Goal: Communication & Community: Answer question/provide support

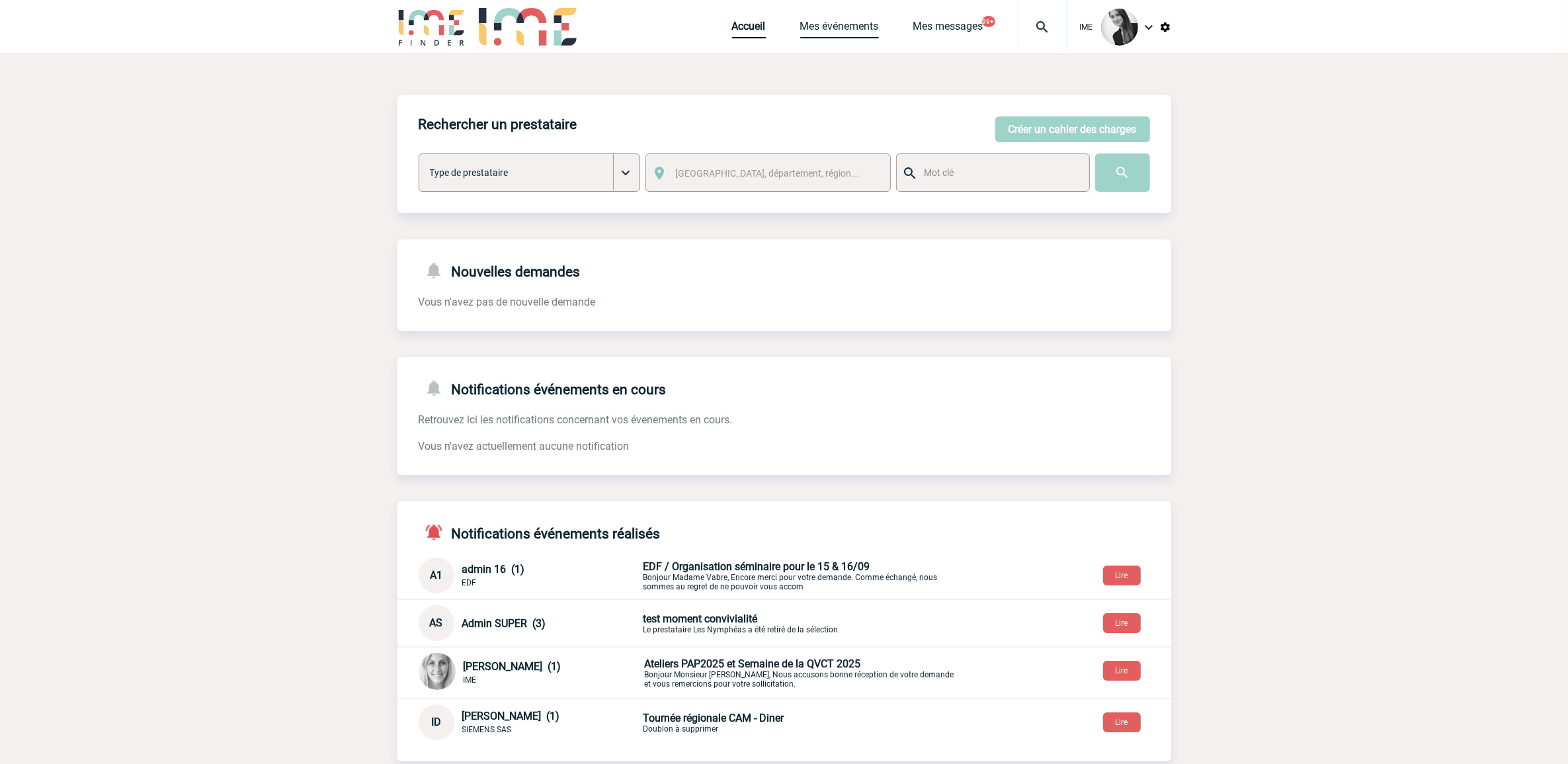
click at [835, 24] on link "Mes événements" at bounding box center [839, 29] width 79 height 18
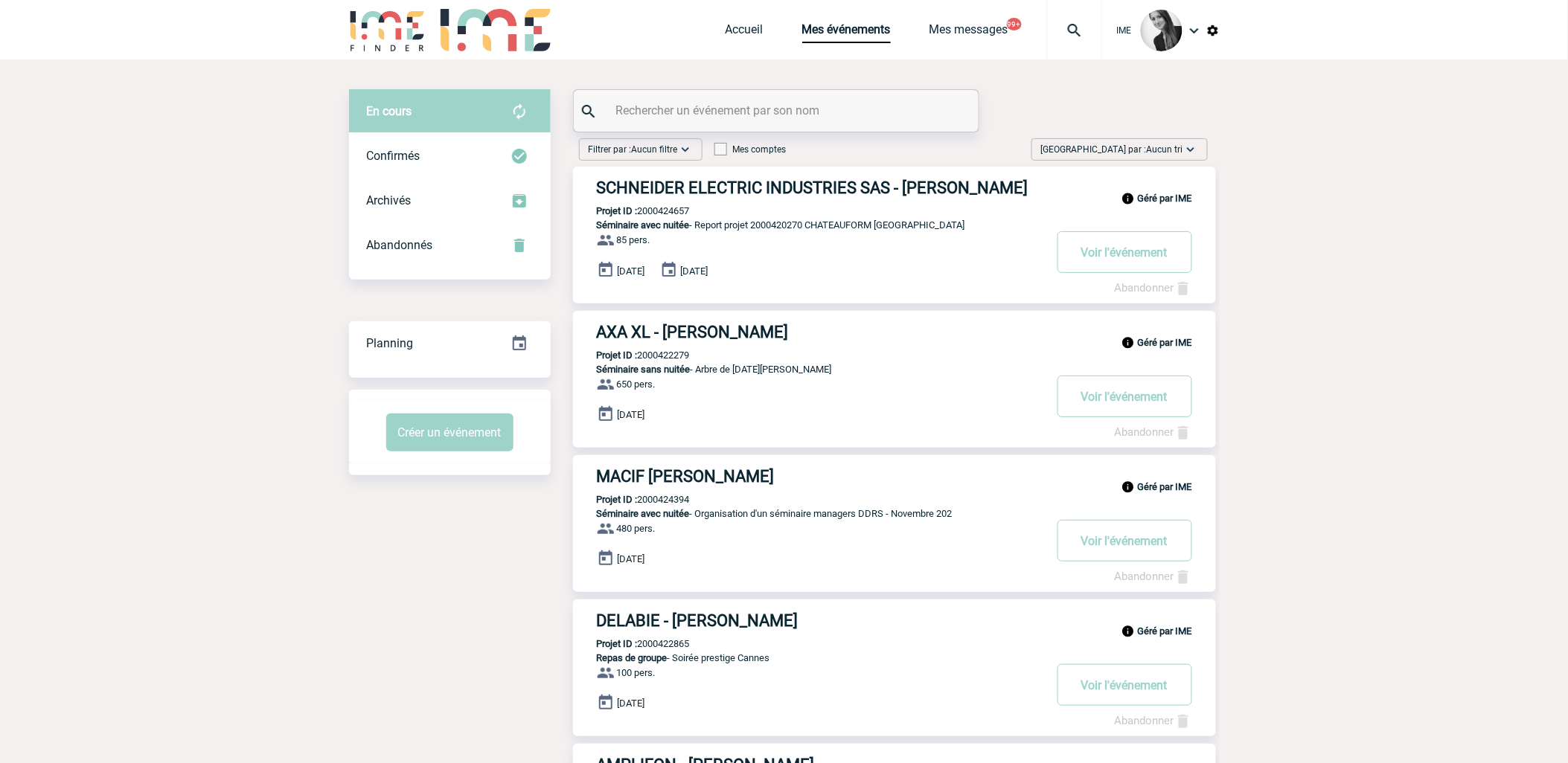
click at [1158, 152] on span "Aucun tri" at bounding box center [1165, 150] width 37 height 11
click at [1150, 258] on div "Date demande" at bounding box center [1144, 262] width 126 height 22
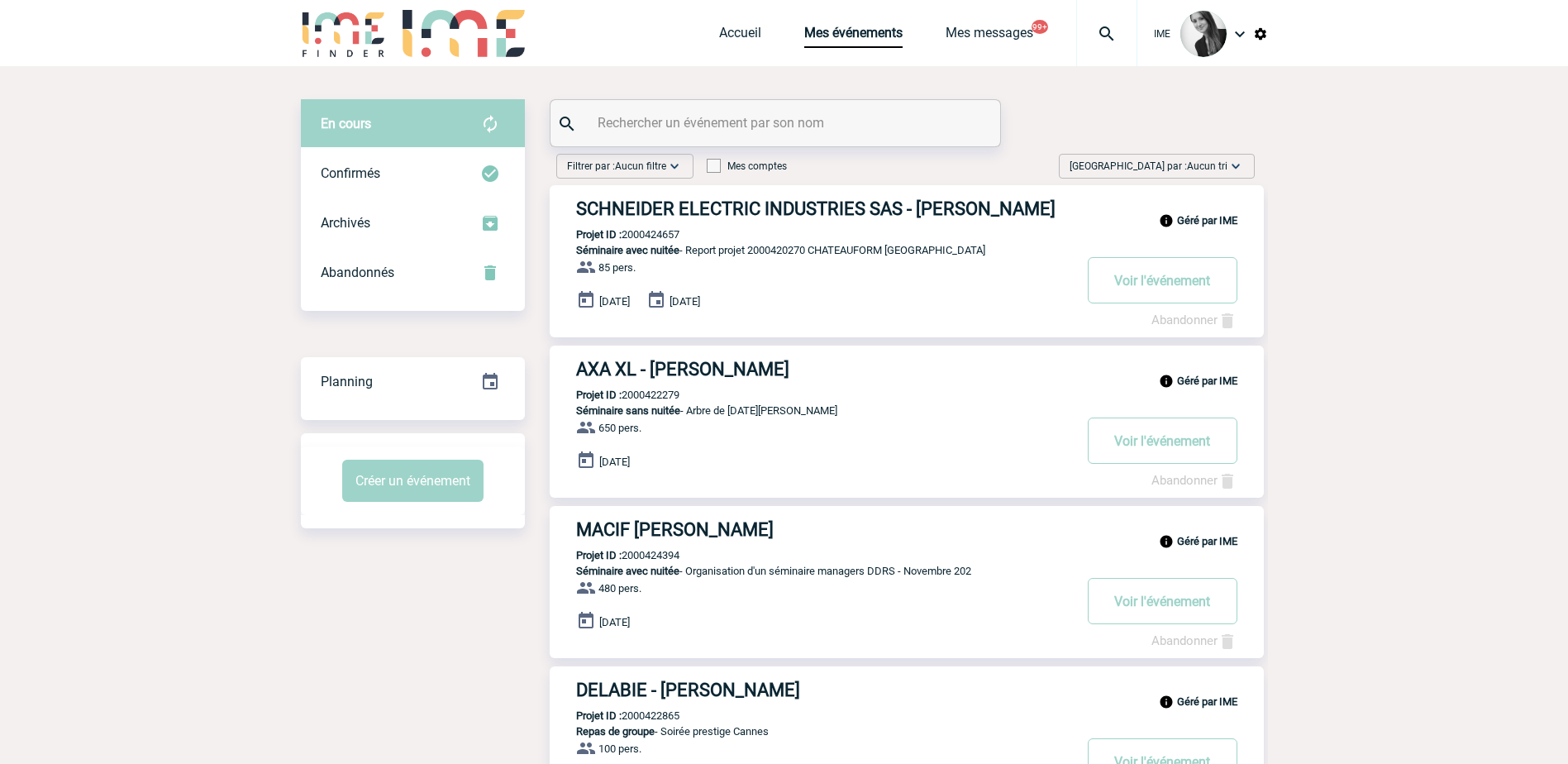
drag, startPoint x: 1206, startPoint y: 150, endPoint x: 1209, endPoint y: 158, distance: 8.5
click at [1209, 164] on span "Aucun tri" at bounding box center [1207, 166] width 41 height 12
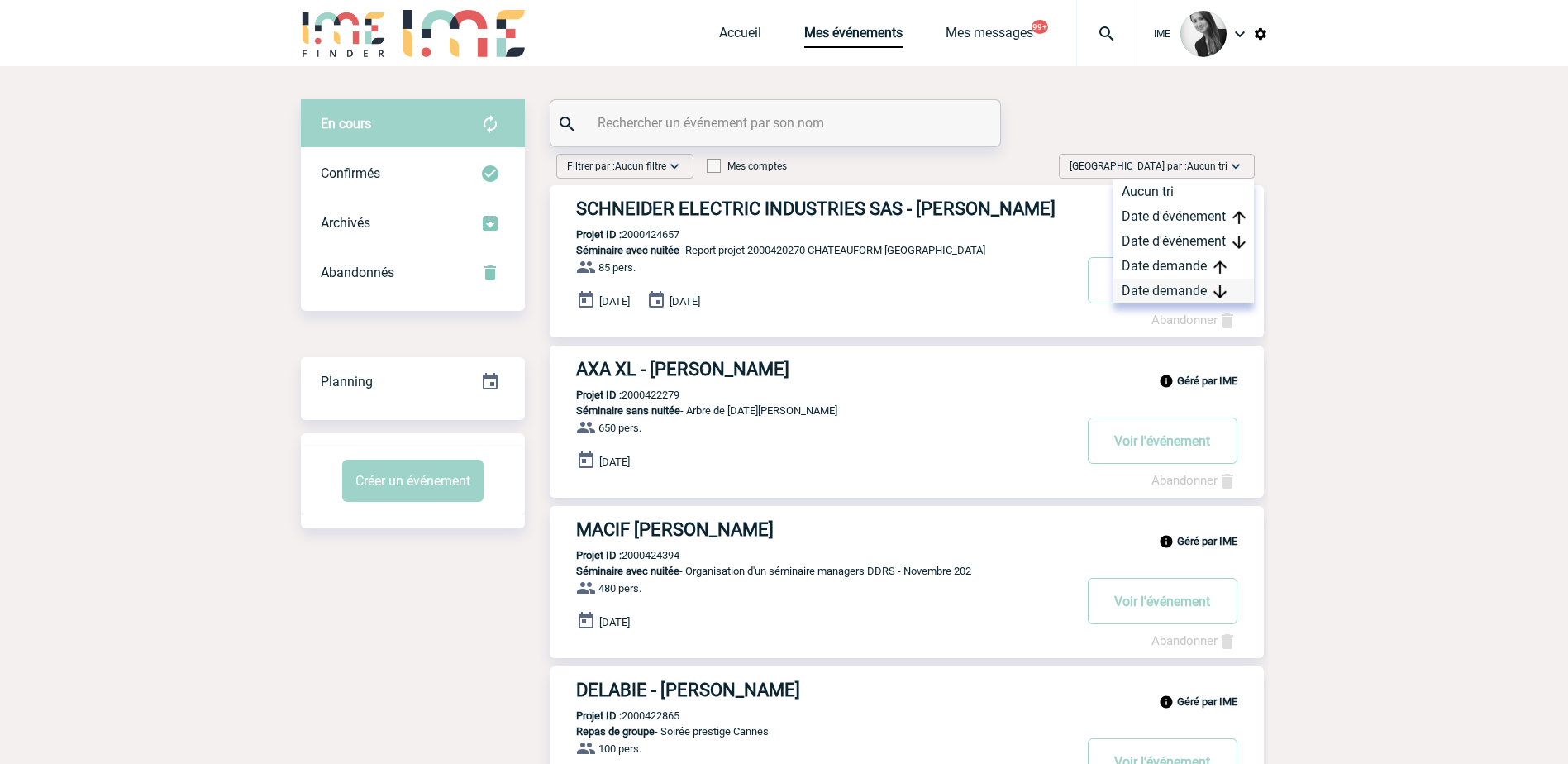
click at [1192, 289] on div "Date demande" at bounding box center [1184, 291] width 140 height 25
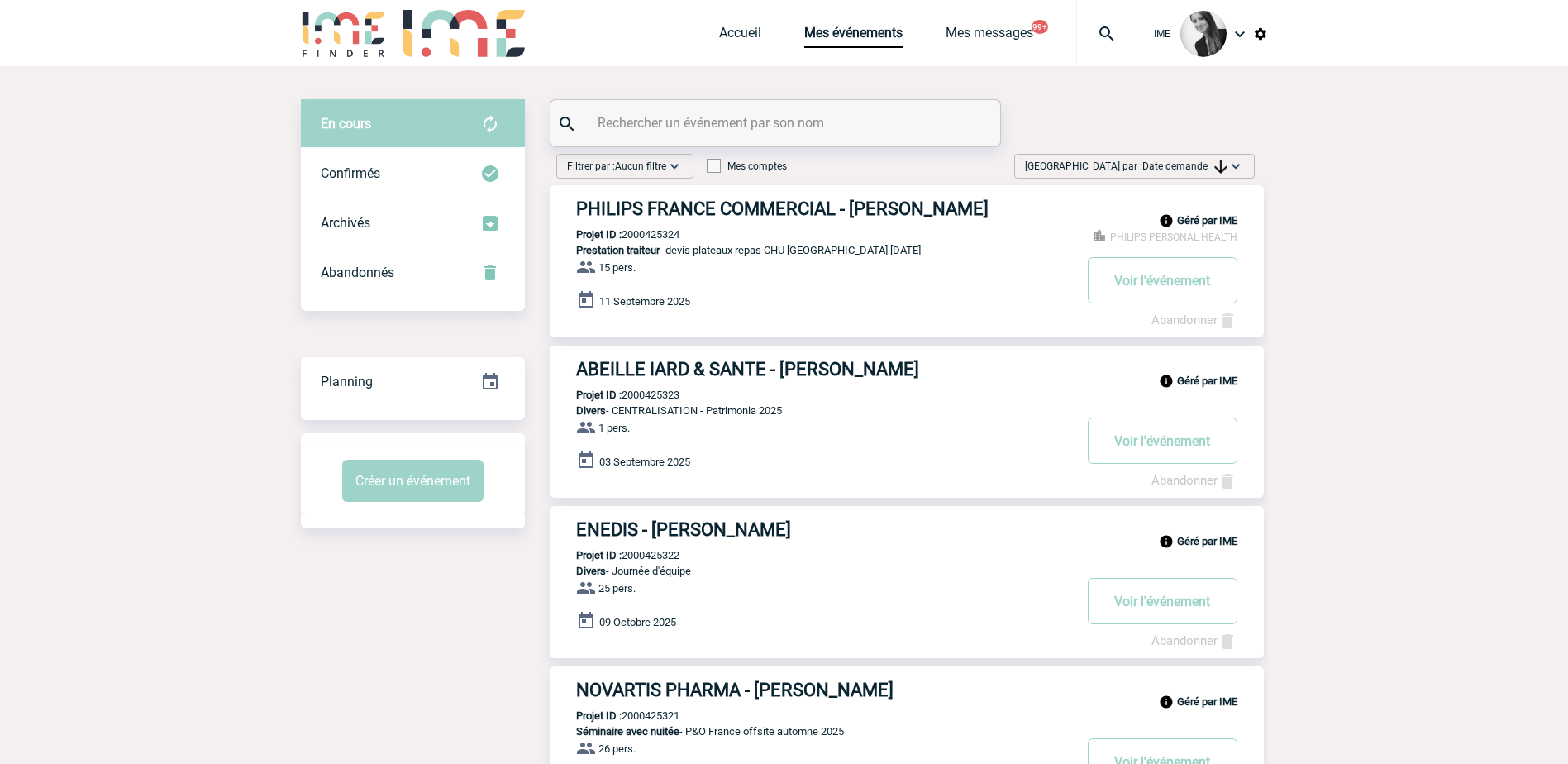
click at [1197, 169] on span "Date demande" at bounding box center [1185, 166] width 85 height 12
click at [1171, 300] on div "Date demande" at bounding box center [1184, 291] width 140 height 25
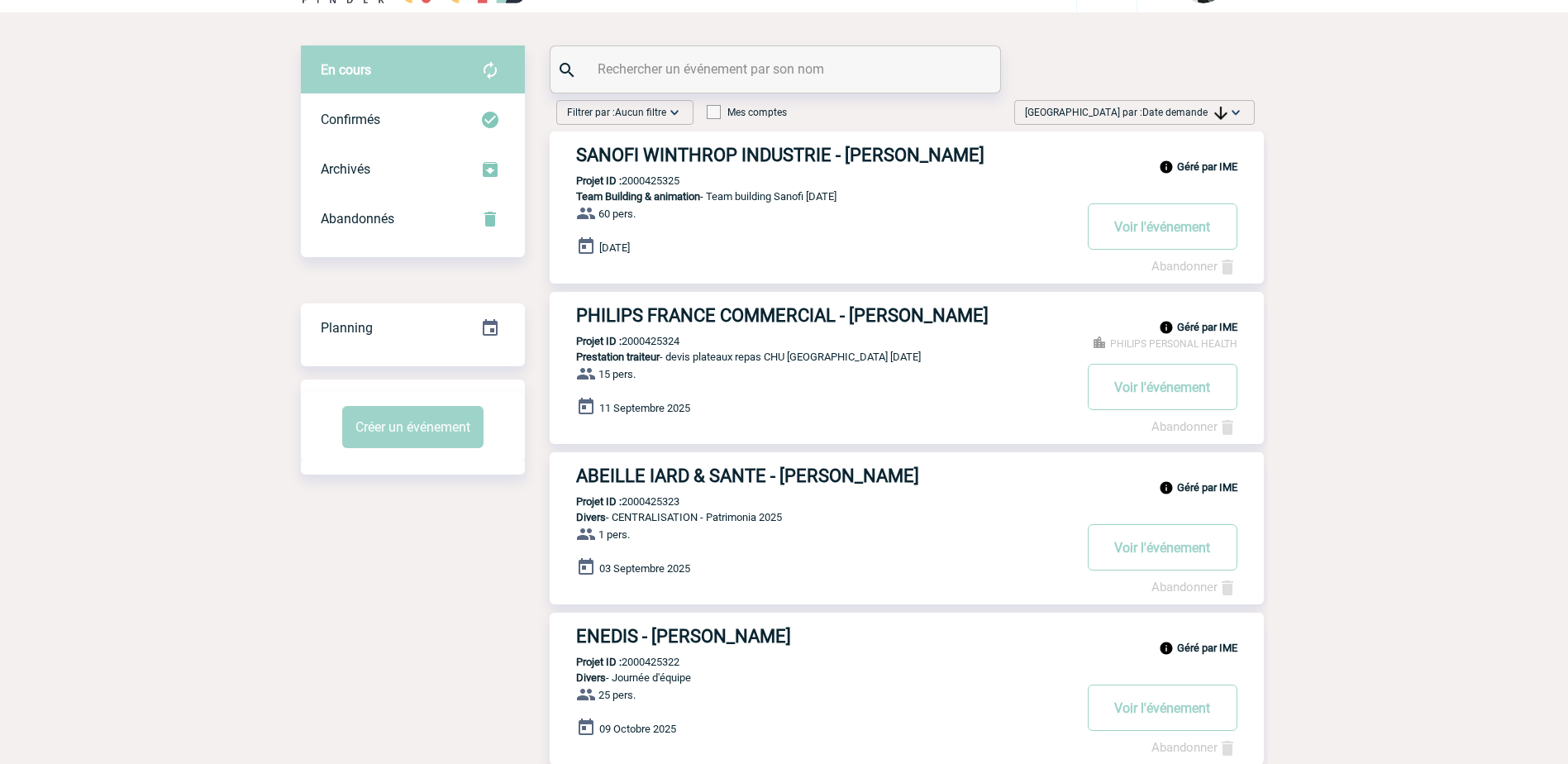
scroll to position [83, 0]
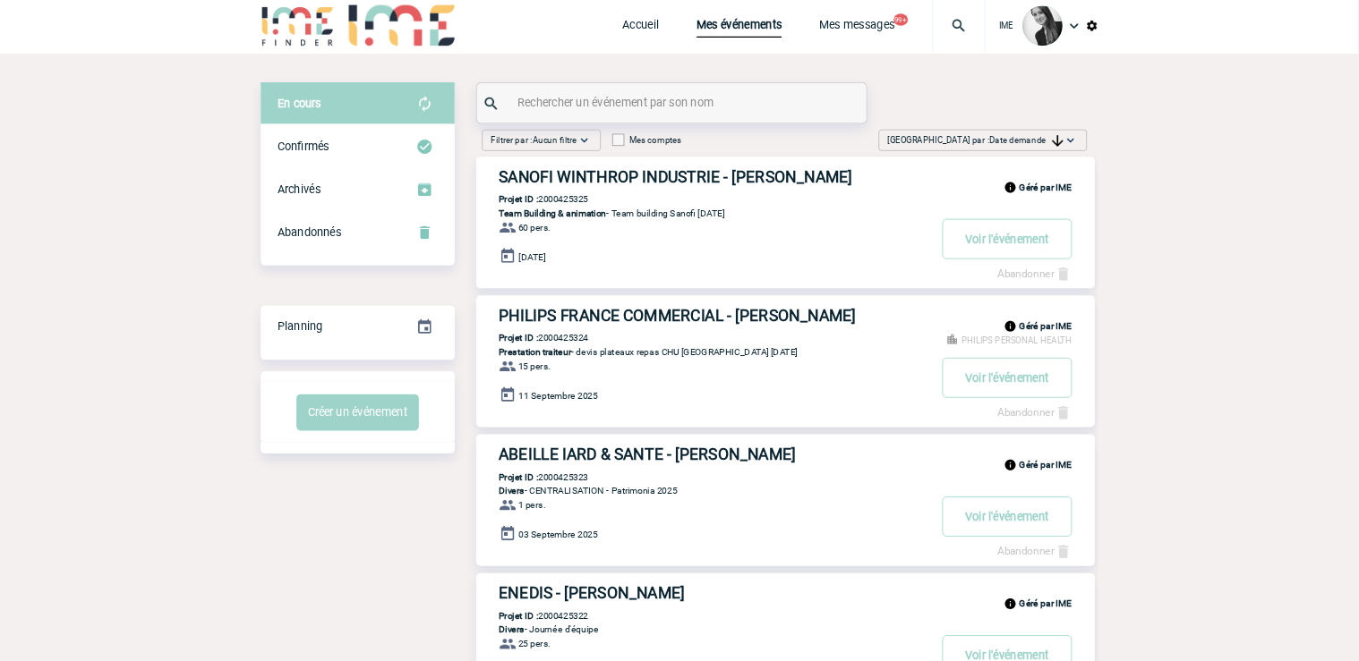
scroll to position [0, 0]
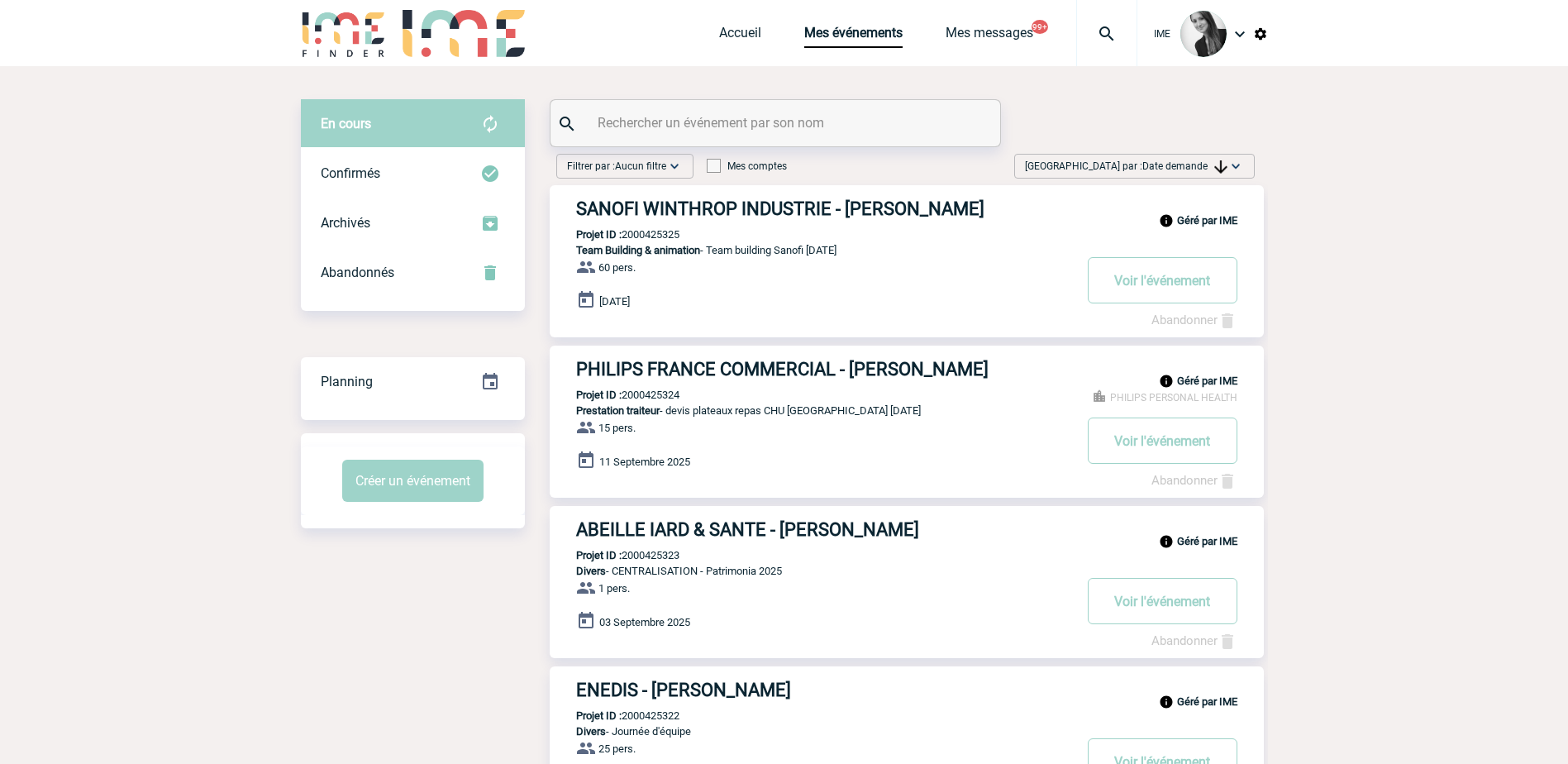
click at [1209, 160] on span "Trier par : Date demande" at bounding box center [1126, 166] width 202 height 17
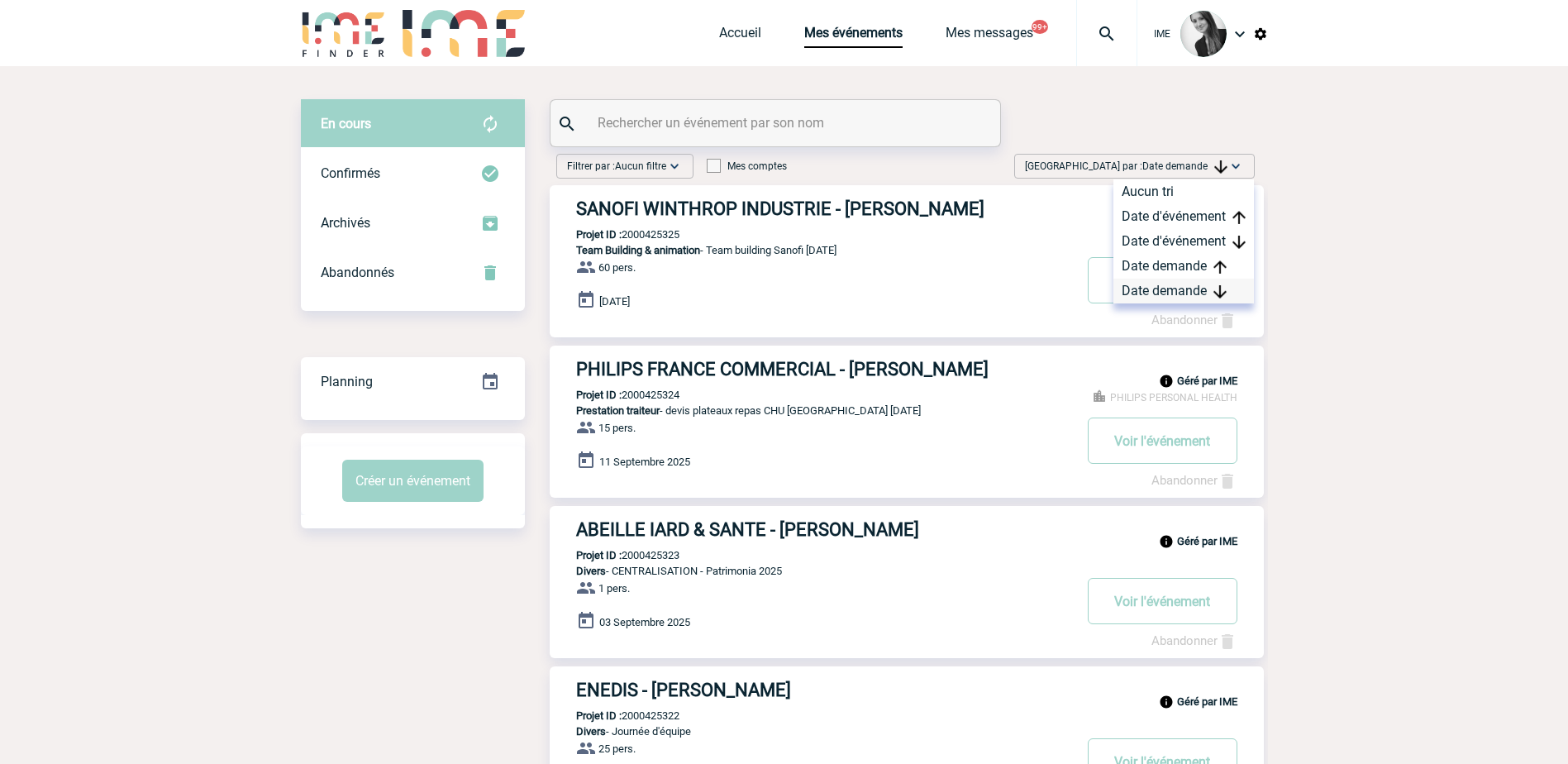
click at [1187, 285] on div "Date demande" at bounding box center [1184, 291] width 140 height 25
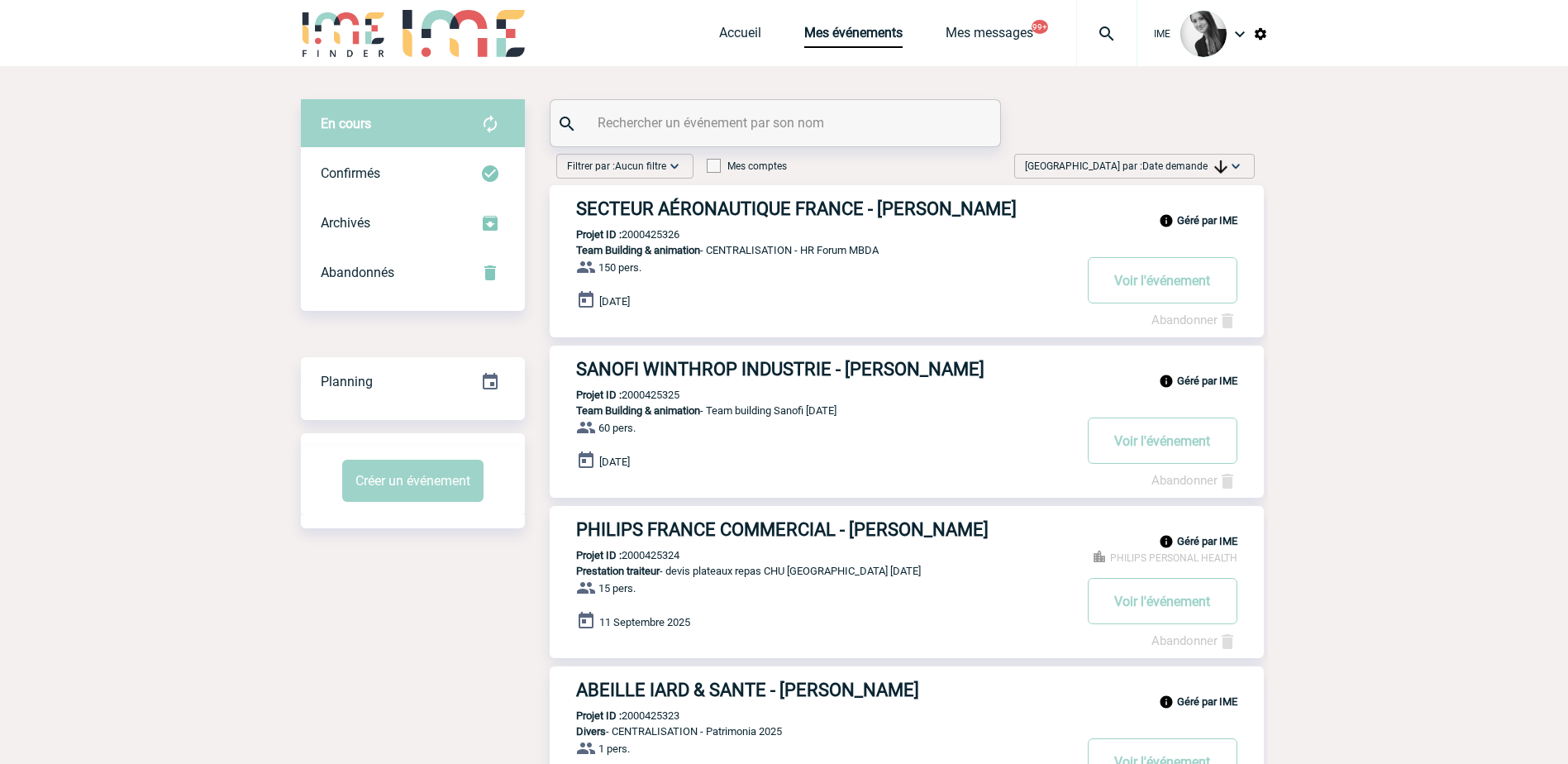
click at [1232, 163] on img at bounding box center [1236, 166] width 17 height 17
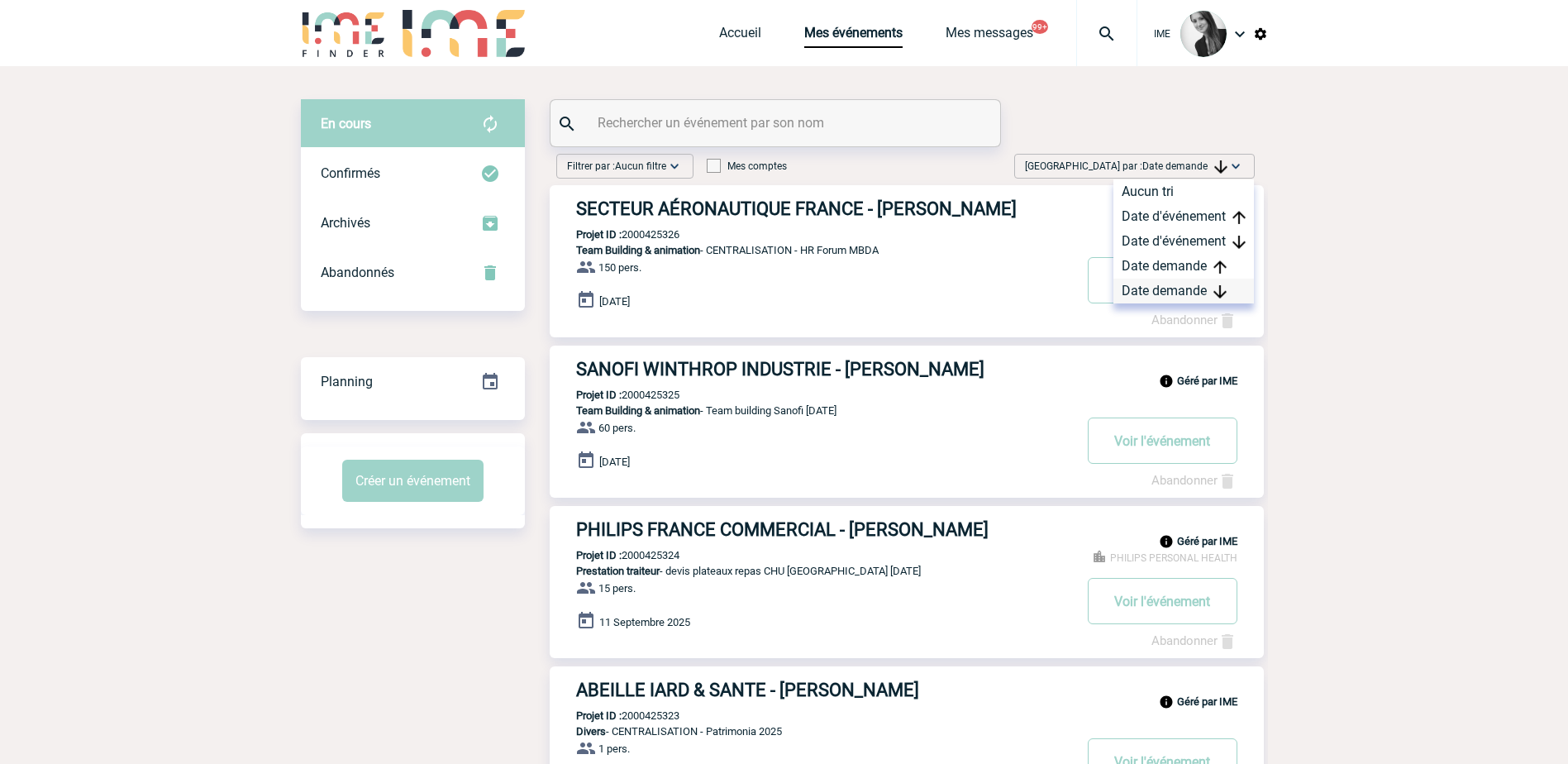
click at [1180, 294] on div "Date demande" at bounding box center [1184, 291] width 140 height 25
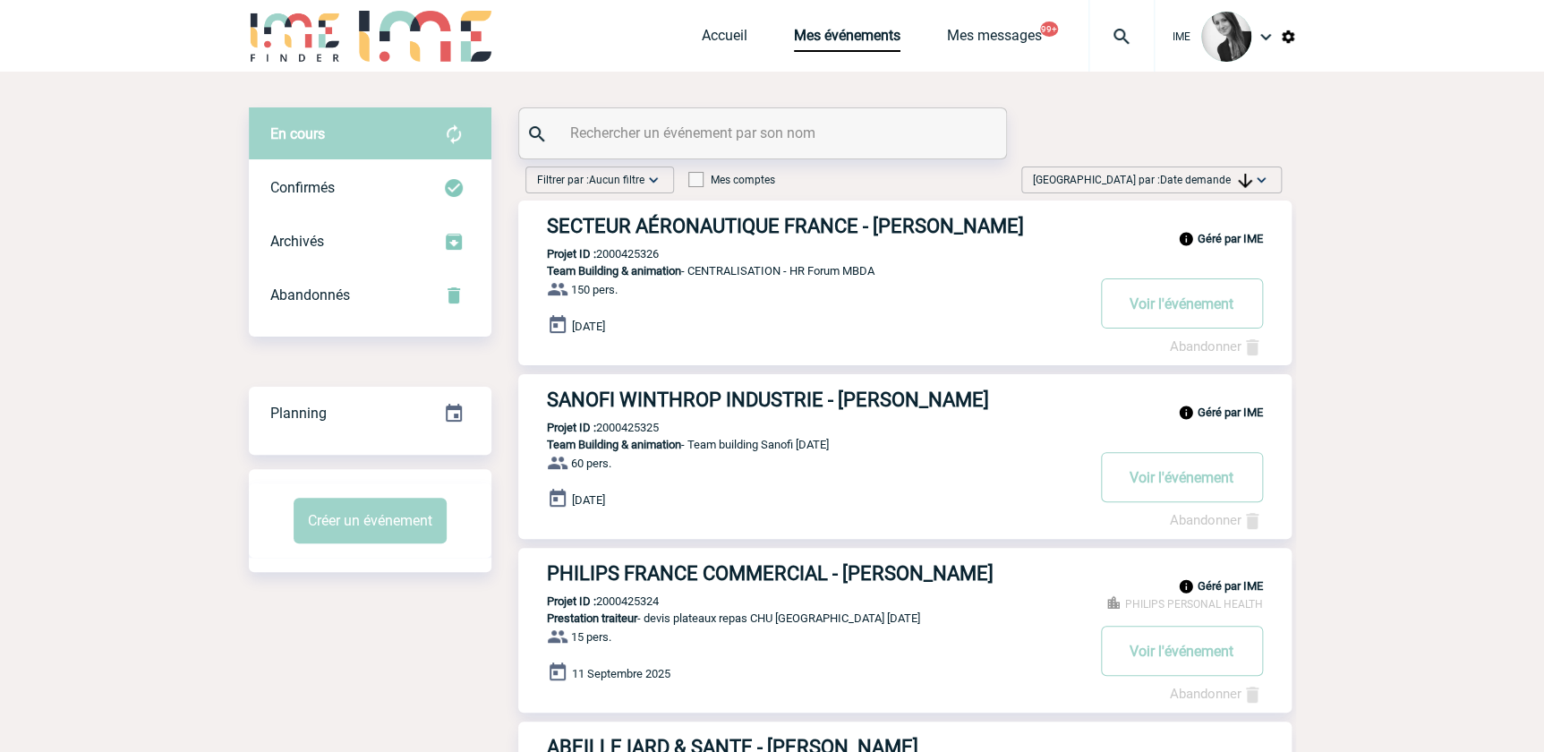
drag, startPoint x: 1237, startPoint y: 187, endPoint x: 1242, endPoint y: 196, distance: 10.4
click at [1238, 186] on img at bounding box center [1245, 181] width 14 height 14
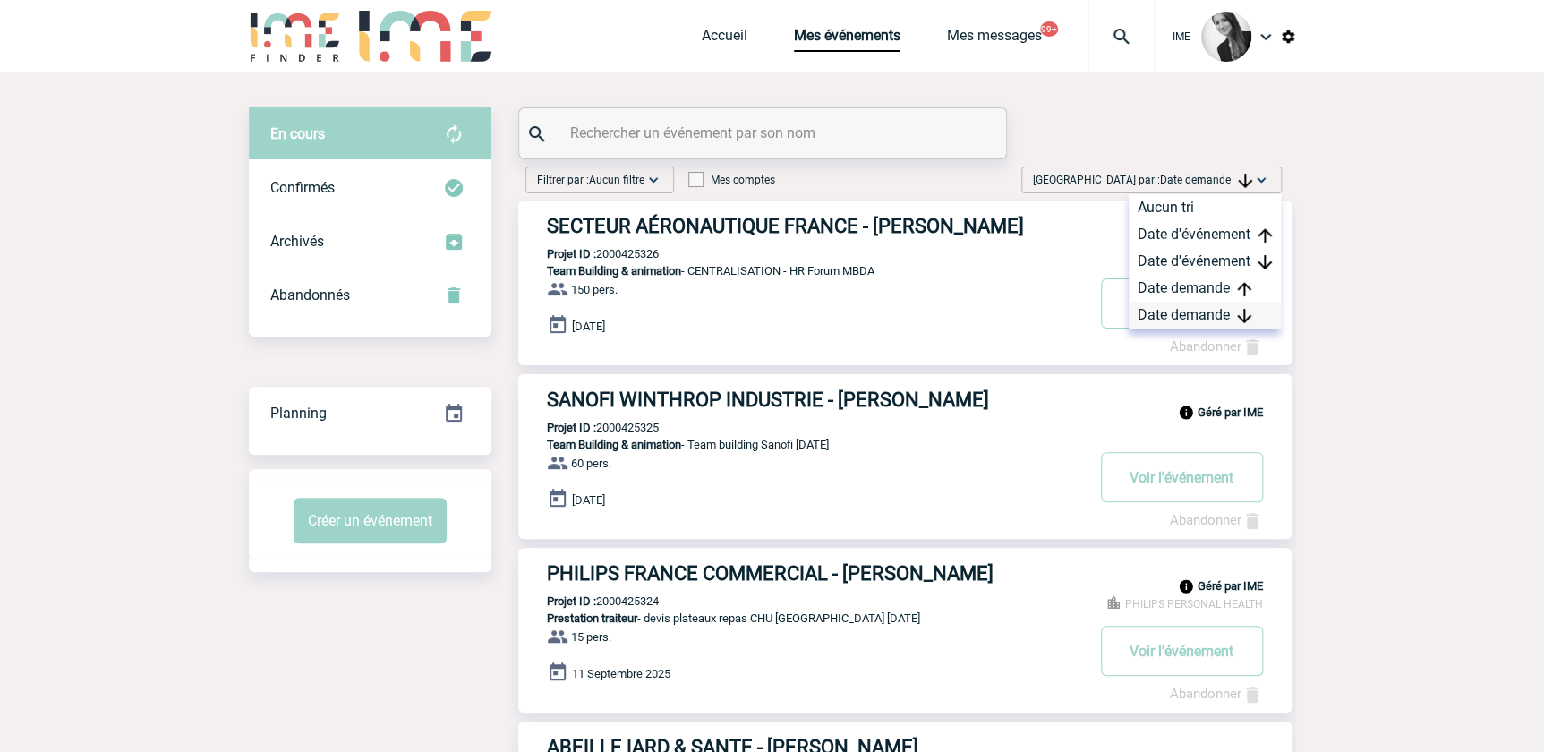
click at [1206, 317] on div "Date demande" at bounding box center [1205, 315] width 152 height 27
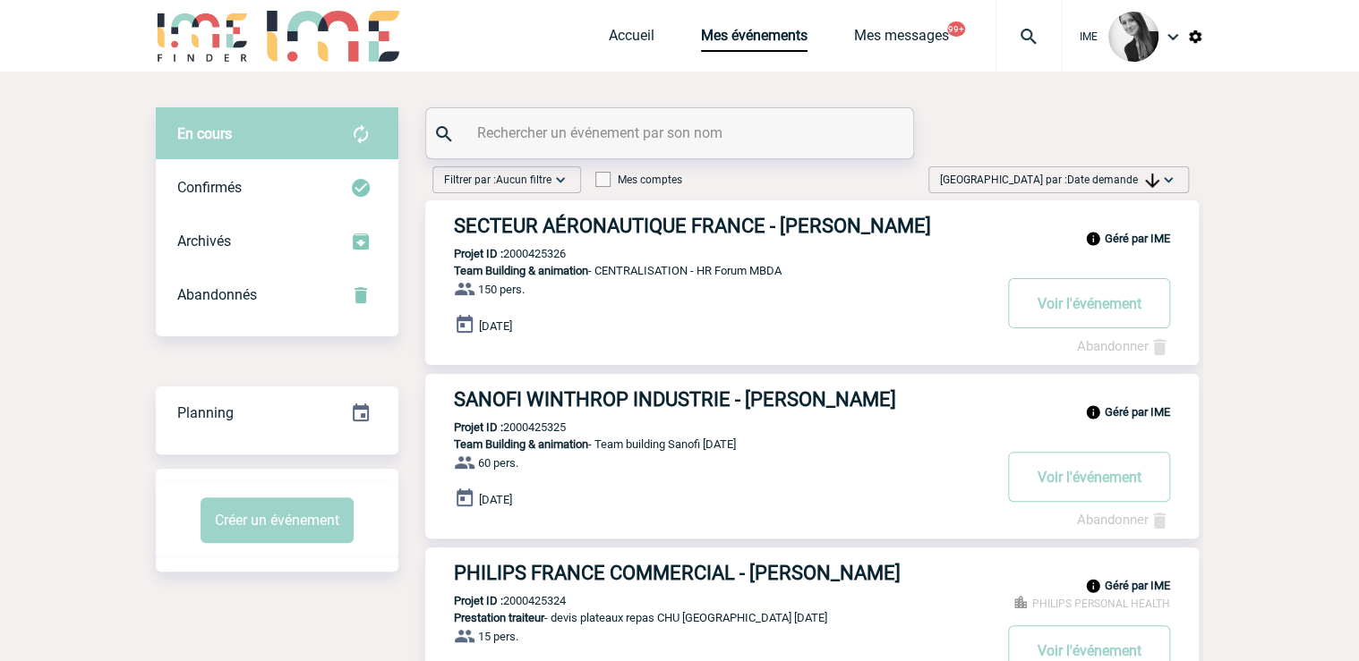
click at [1134, 171] on span "Trier par : Date demande" at bounding box center [1049, 180] width 219 height 18
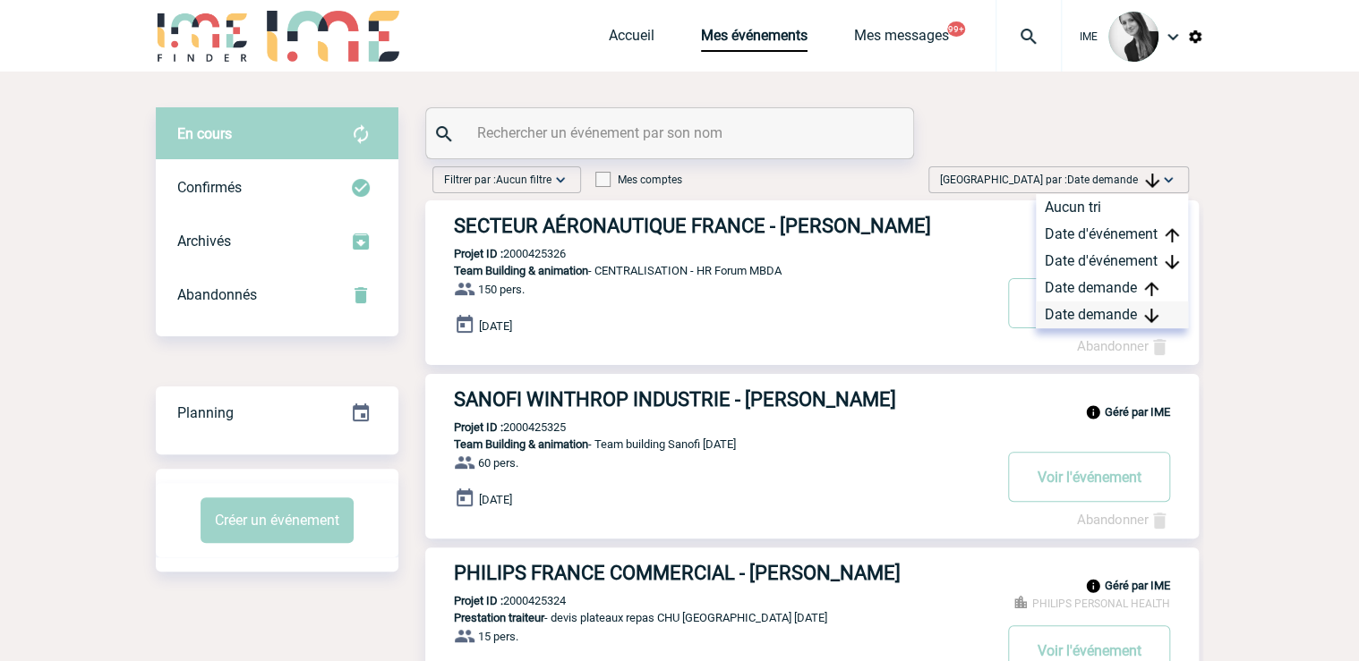
click at [1094, 312] on div "Date demande" at bounding box center [1112, 315] width 152 height 27
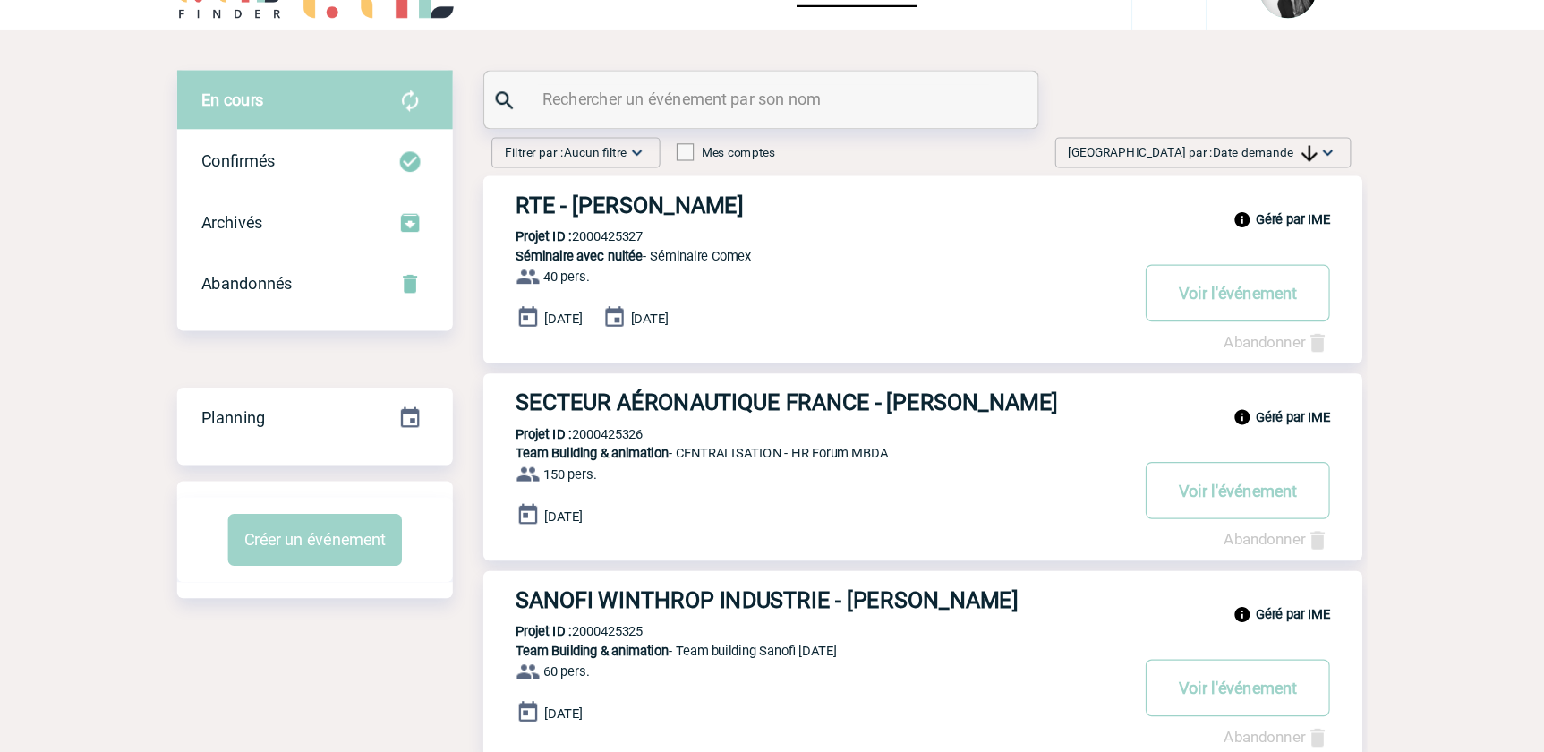
scroll to position [72, 0]
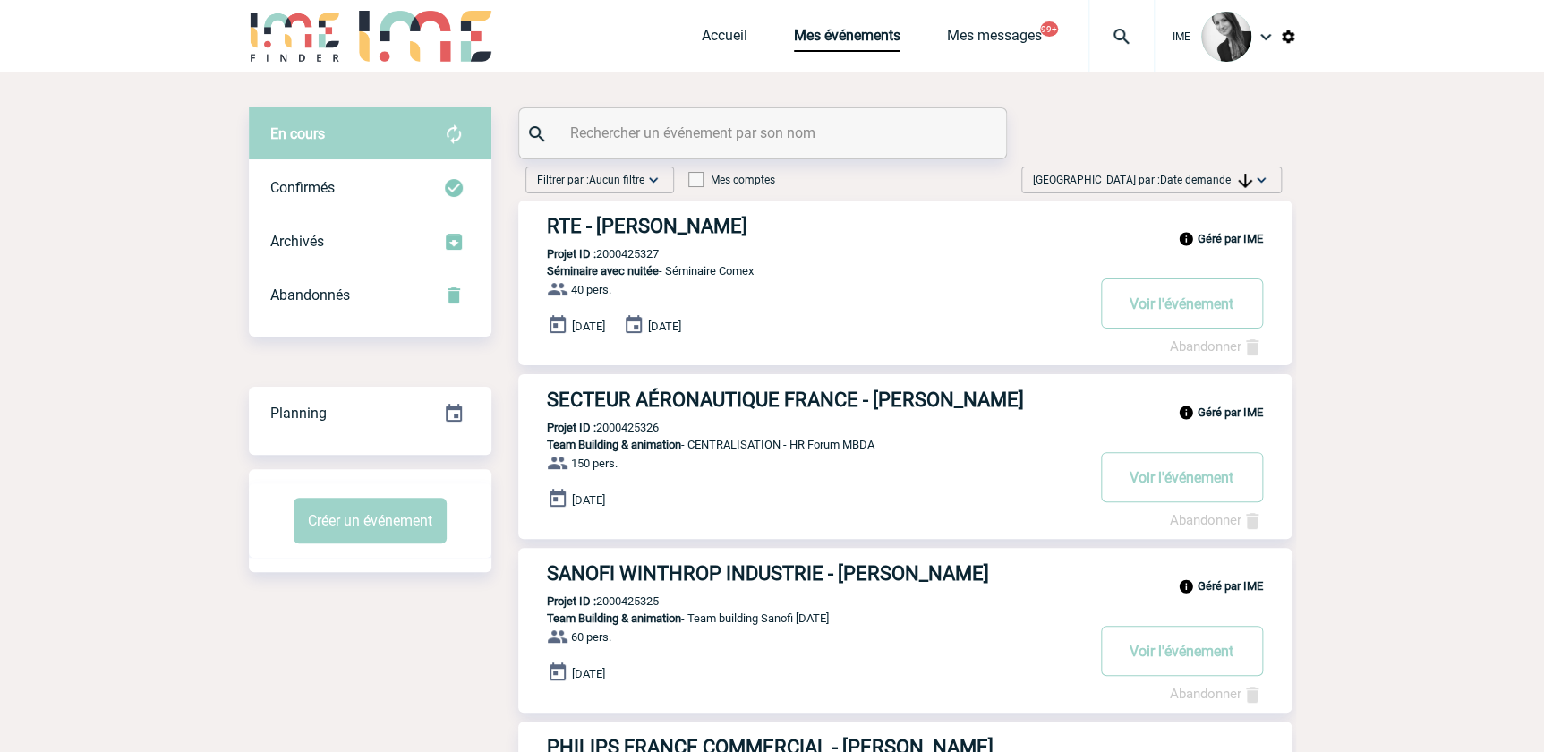
click at [1202, 172] on span "Trier par : Date demande" at bounding box center [1142, 180] width 219 height 18
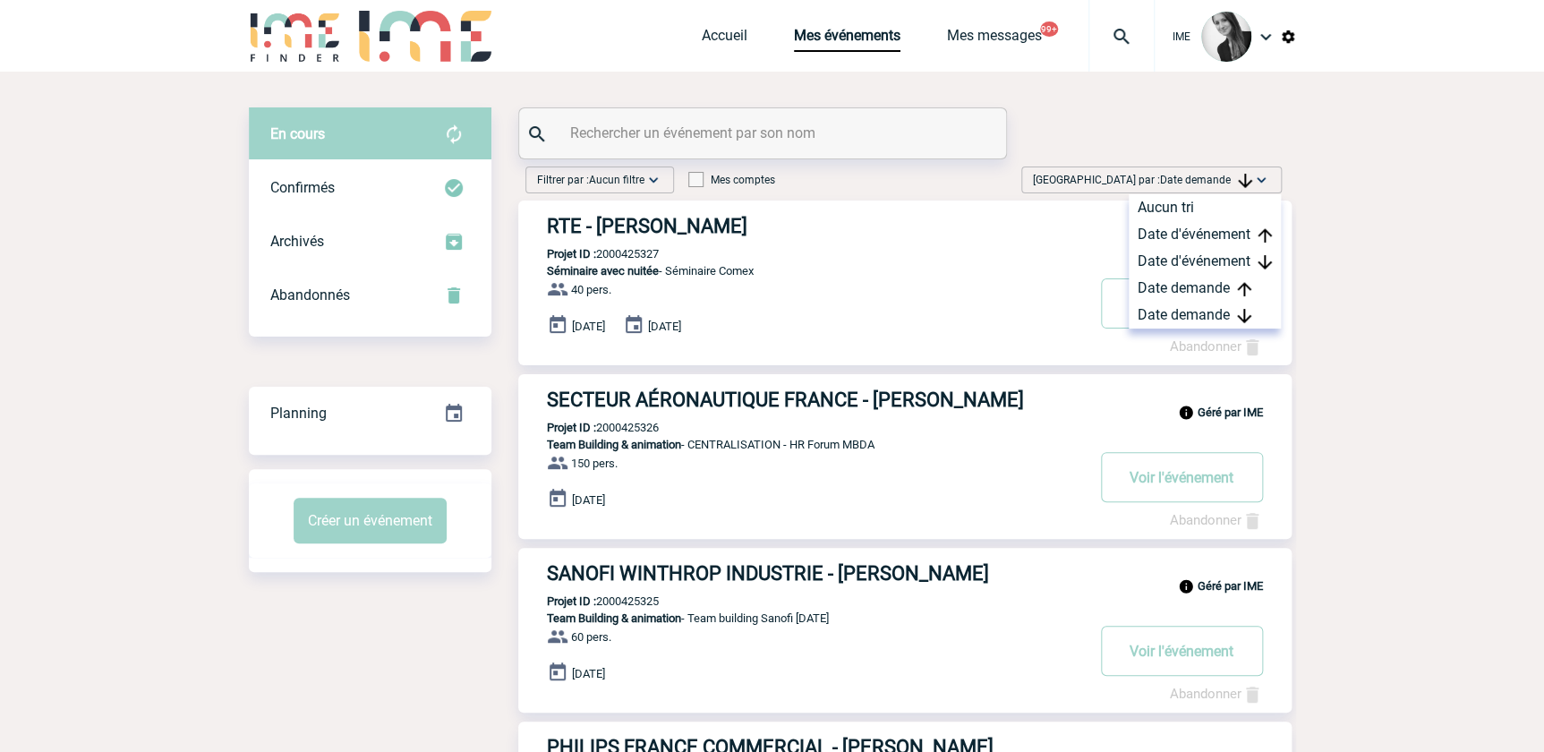
drag, startPoint x: 1183, startPoint y: 317, endPoint x: 863, endPoint y: 362, distance: 323.6
click at [1181, 317] on div "Date demande" at bounding box center [1205, 315] width 152 height 27
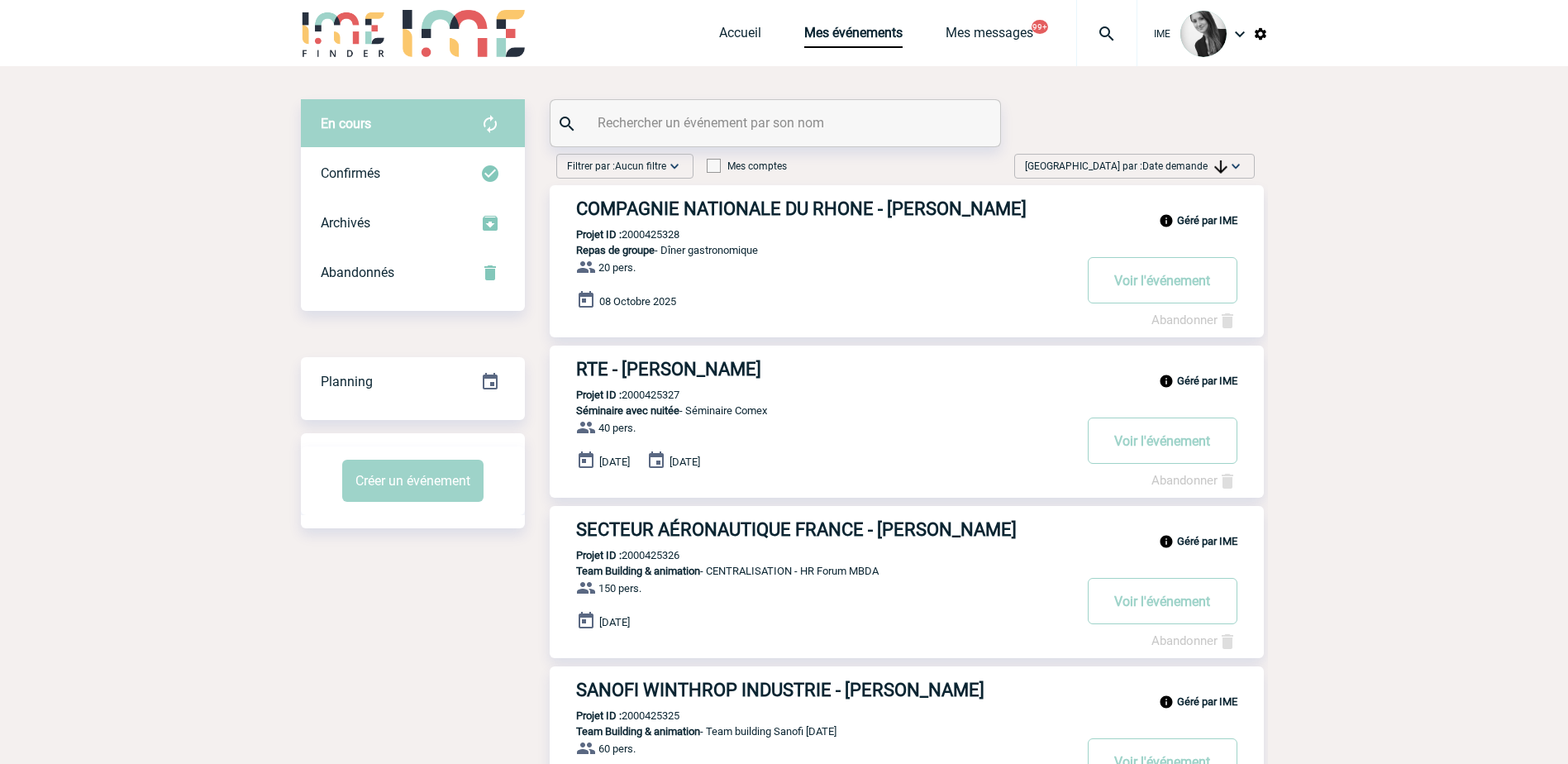
drag, startPoint x: 1183, startPoint y: 164, endPoint x: 1176, endPoint y: 199, distance: 35.7
click at [1183, 164] on span "Date demande" at bounding box center [1185, 166] width 85 height 12
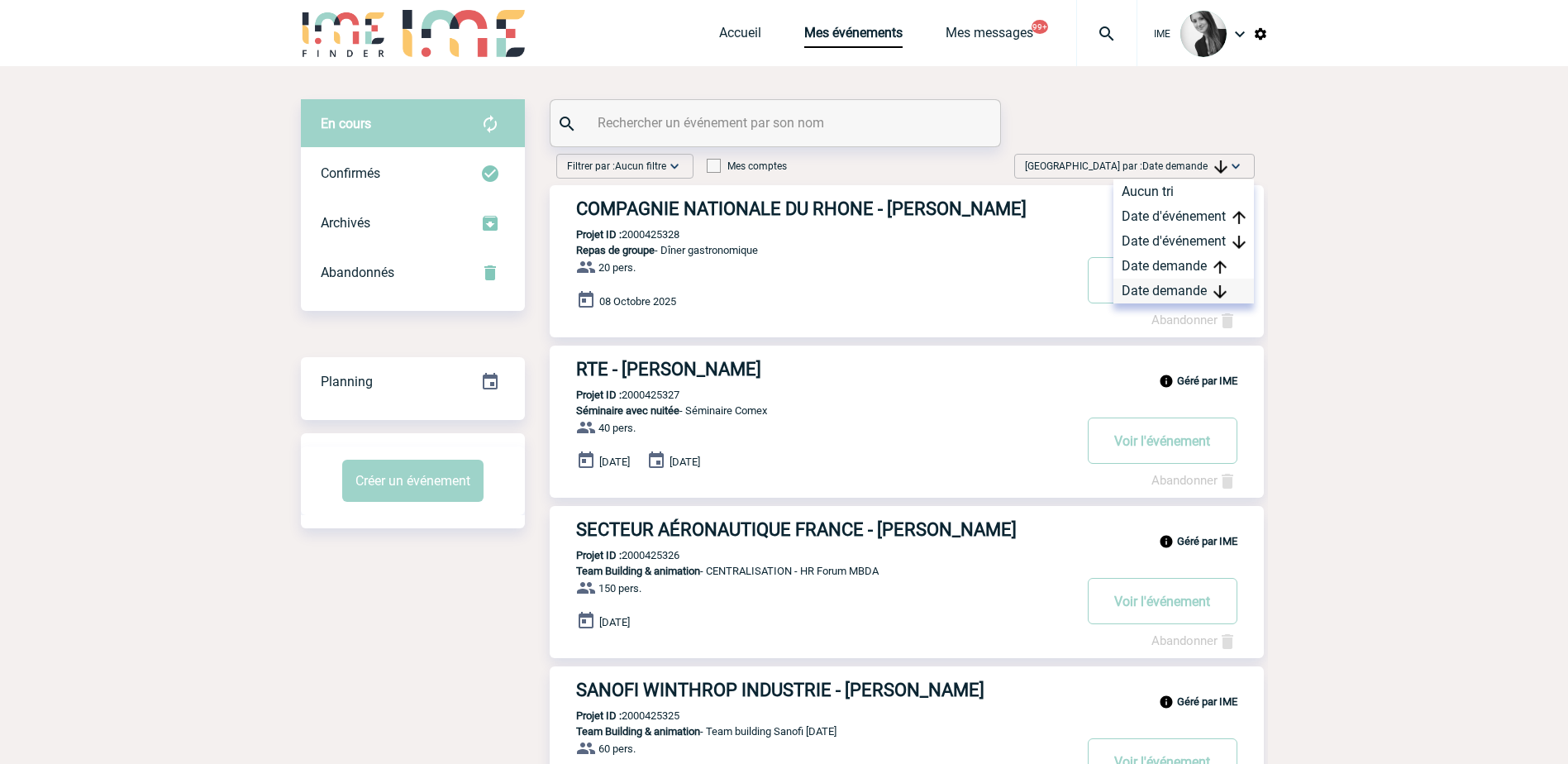
click at [1164, 292] on div "Date demande" at bounding box center [1184, 291] width 140 height 25
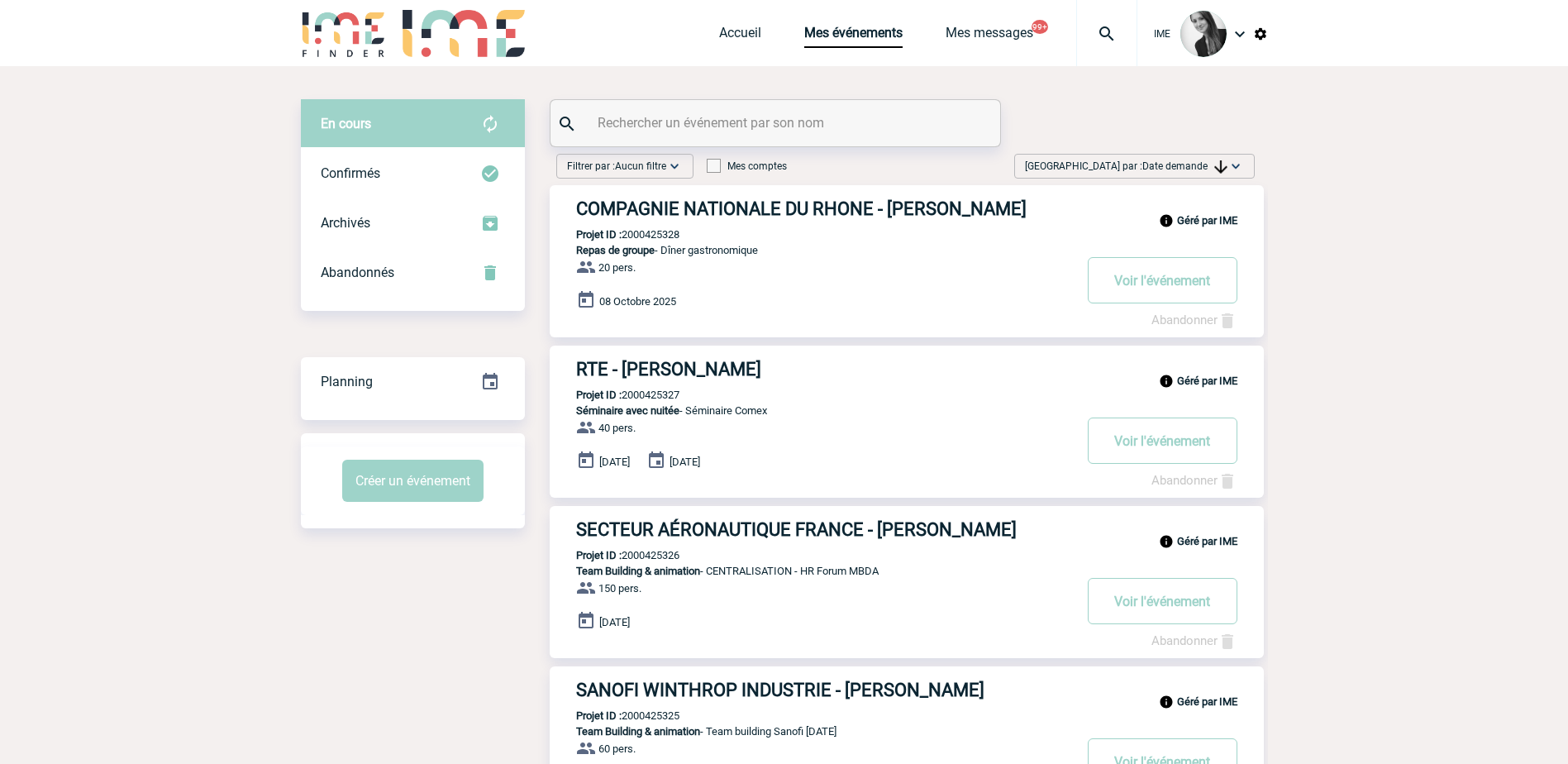
drag, startPoint x: 1466, startPoint y: 439, endPoint x: 1326, endPoint y: 390, distance: 148.3
click at [1182, 163] on span "Date demande" at bounding box center [1185, 166] width 85 height 12
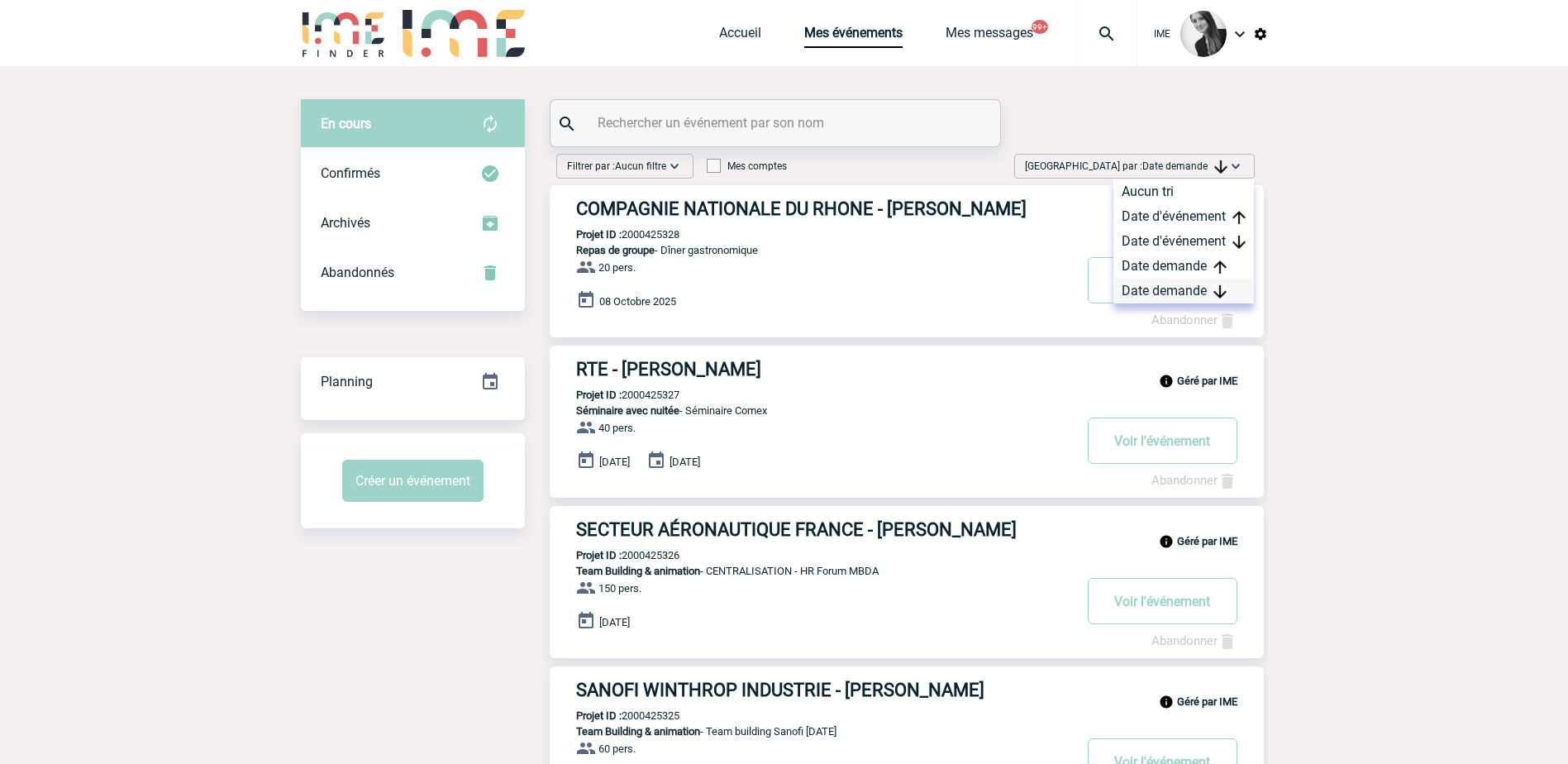
click at [1160, 285] on div "Date demande" at bounding box center [1184, 291] width 140 height 25
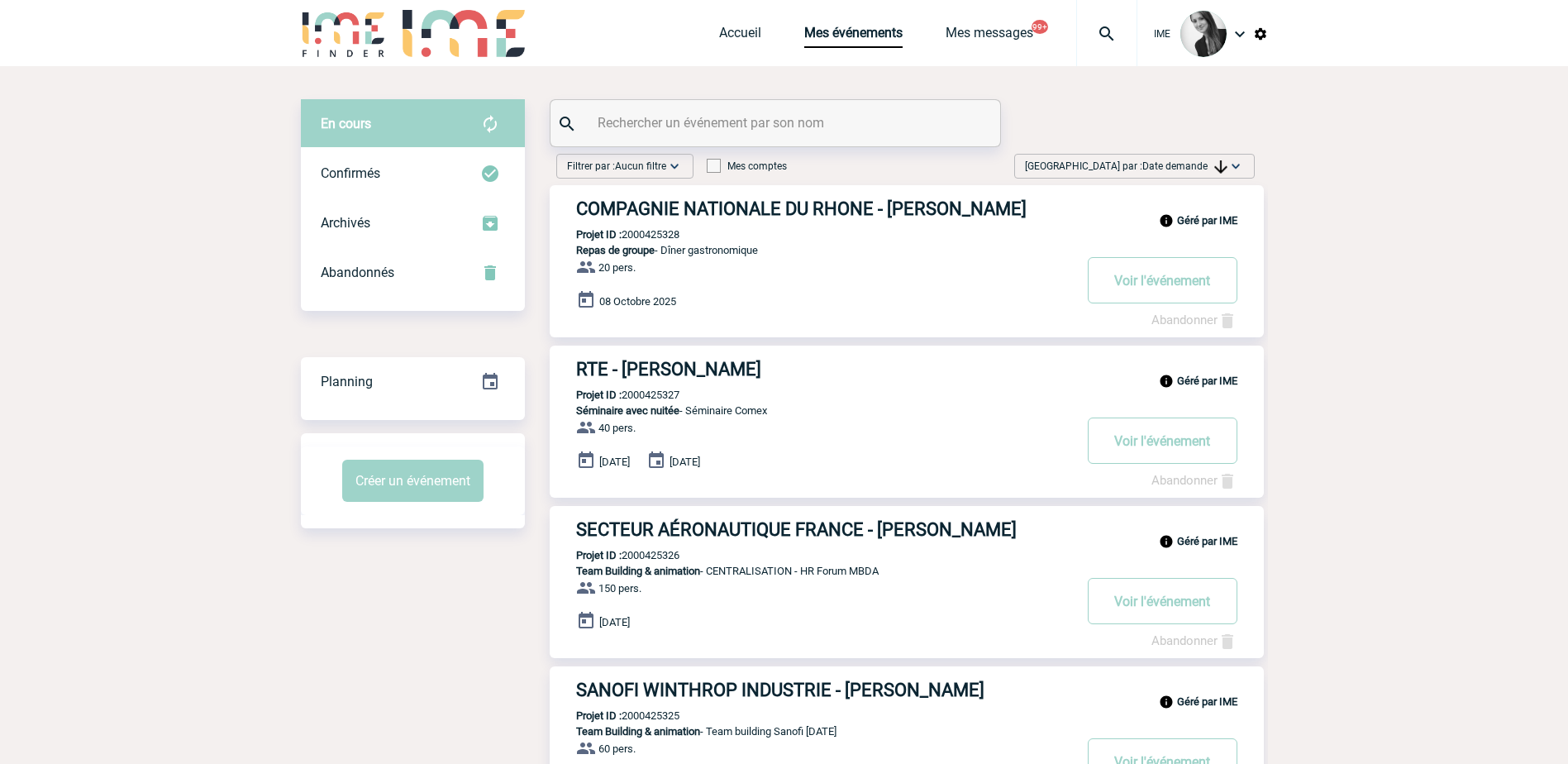
click at [1216, 162] on img at bounding box center [1221, 167] width 13 height 13
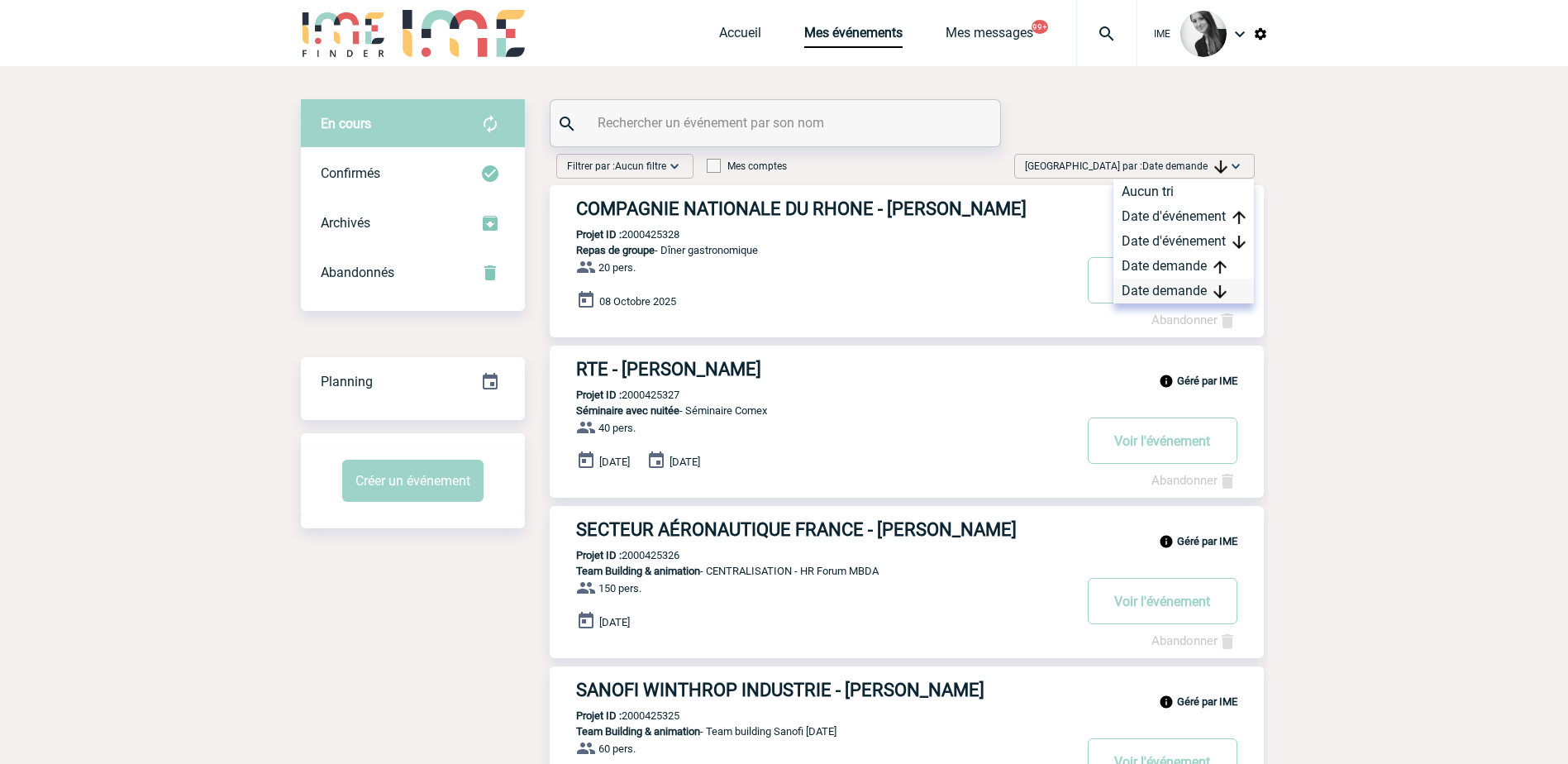
click at [1172, 295] on div "Date demande" at bounding box center [1184, 291] width 140 height 25
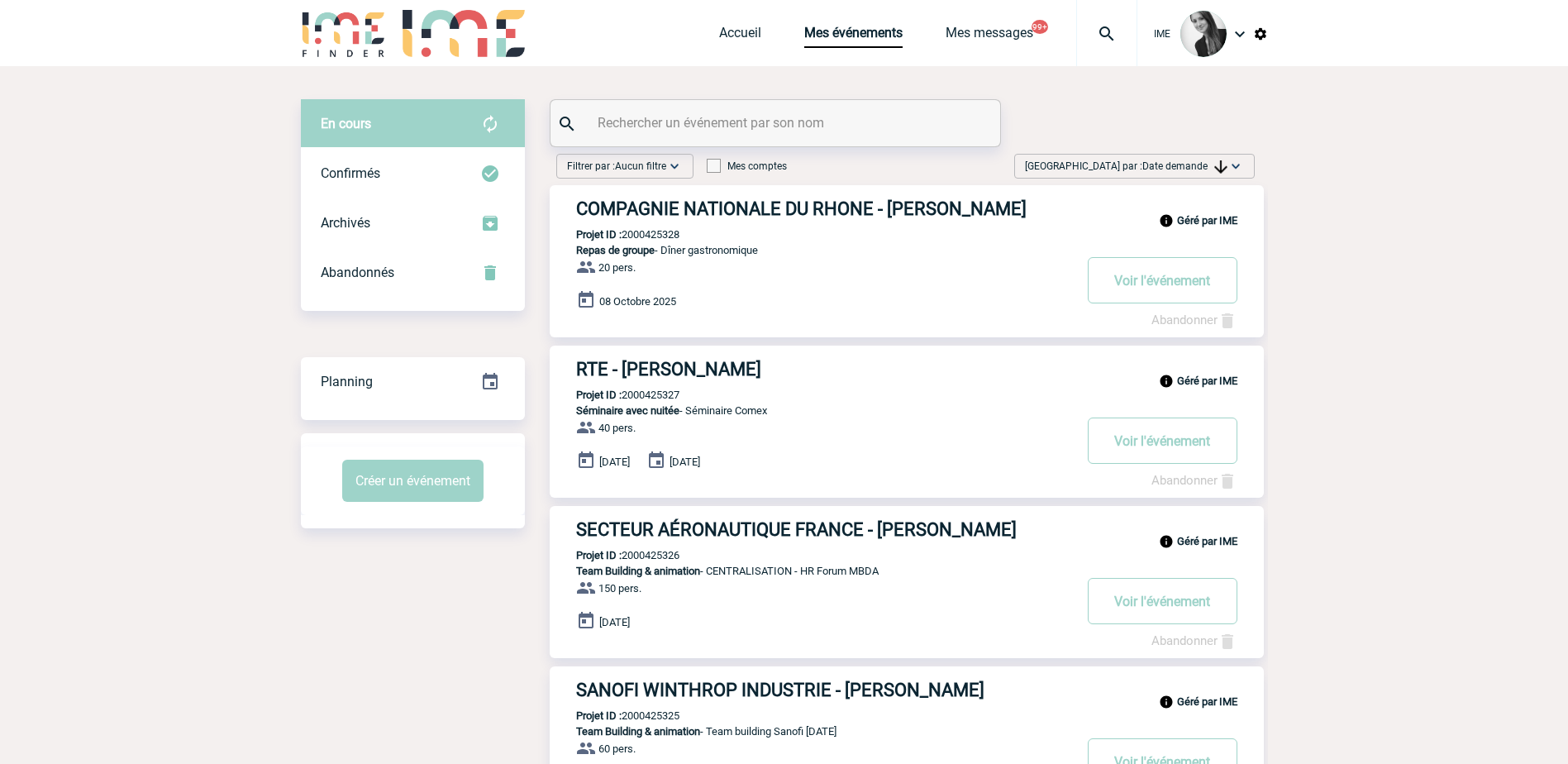
click at [1204, 165] on span "Date demande" at bounding box center [1185, 166] width 85 height 12
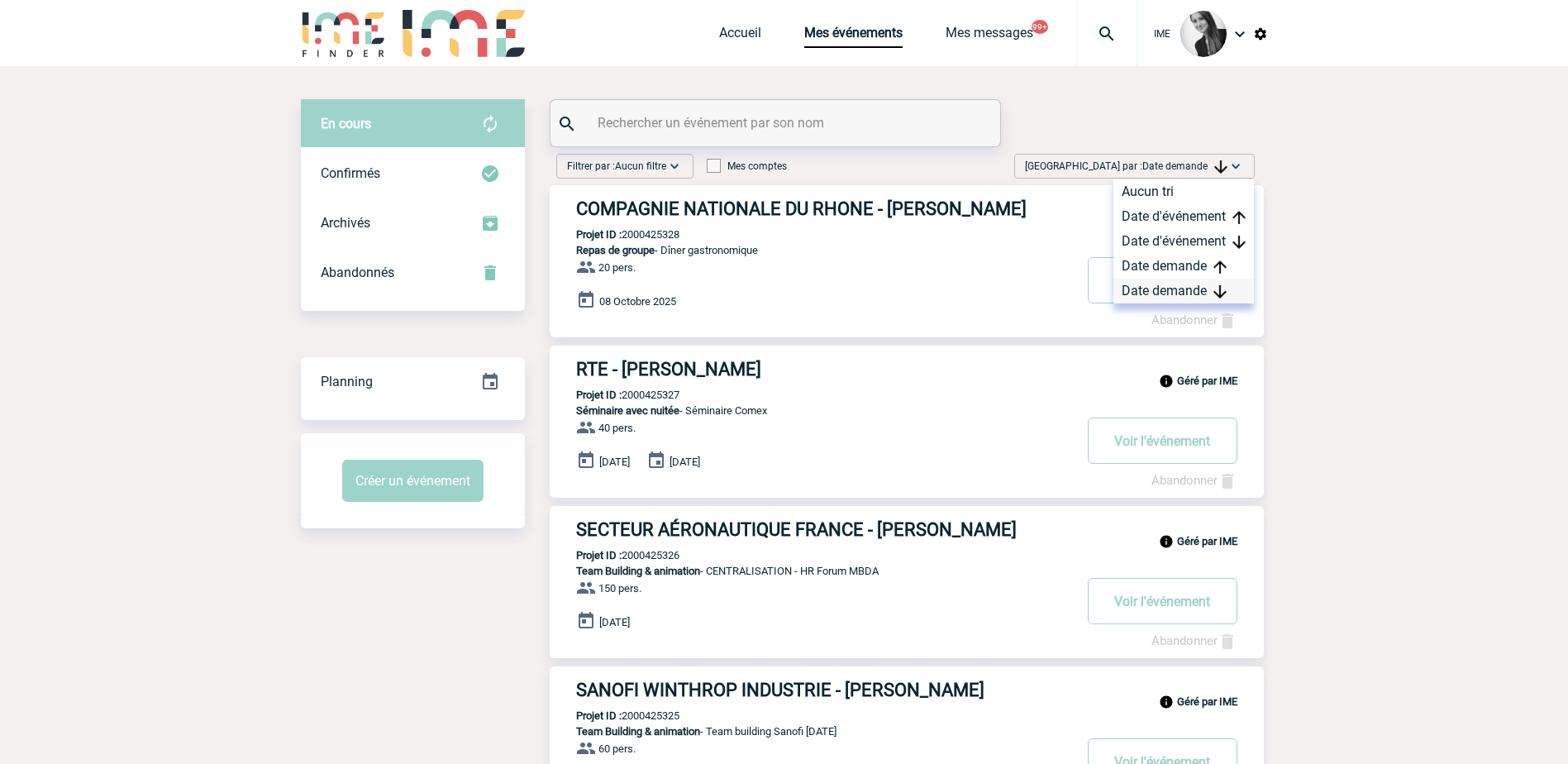
click at [1145, 289] on div "Date demande" at bounding box center [1184, 291] width 140 height 25
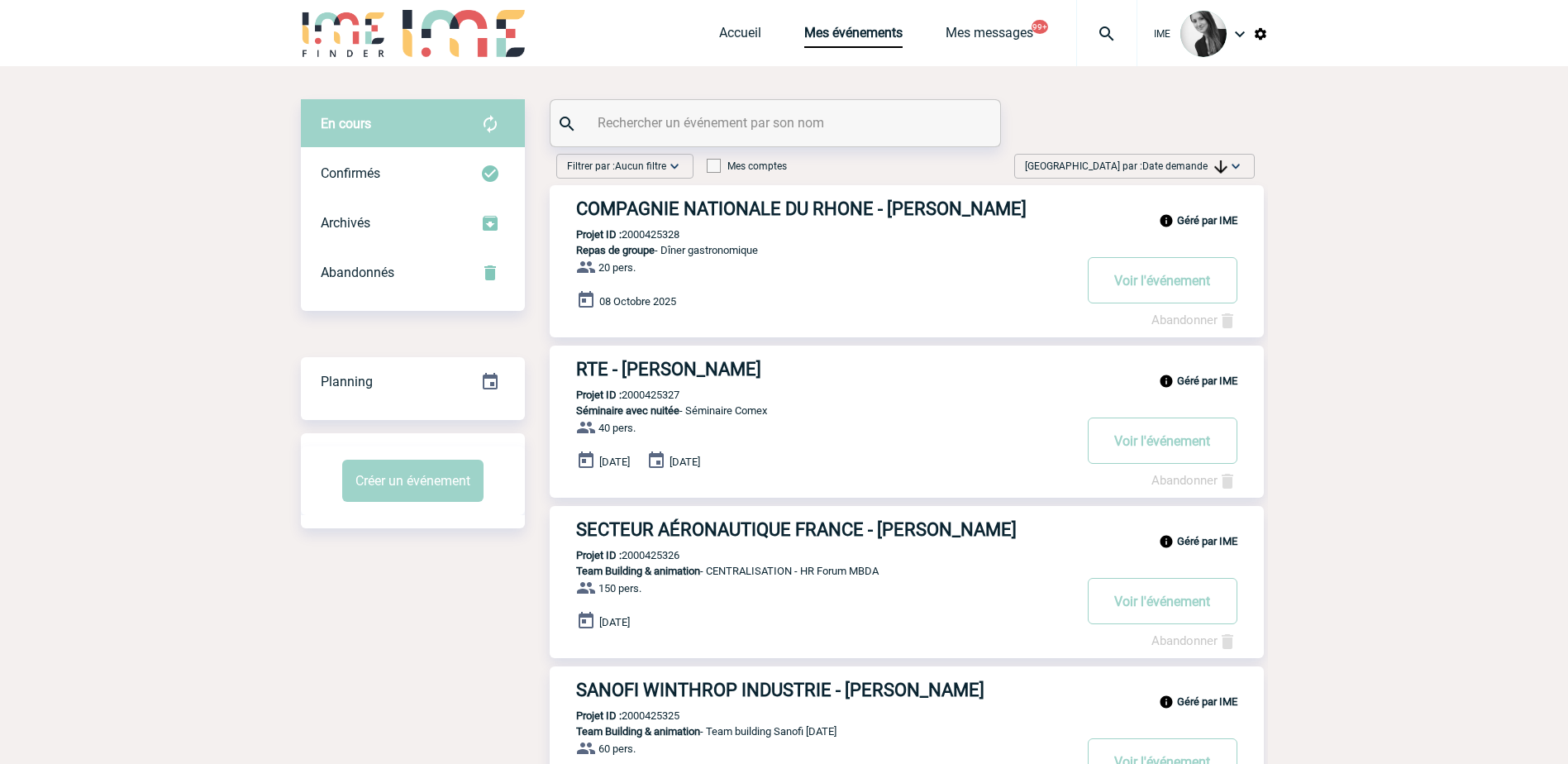
click at [1227, 174] on img at bounding box center [1236, 166] width 17 height 17
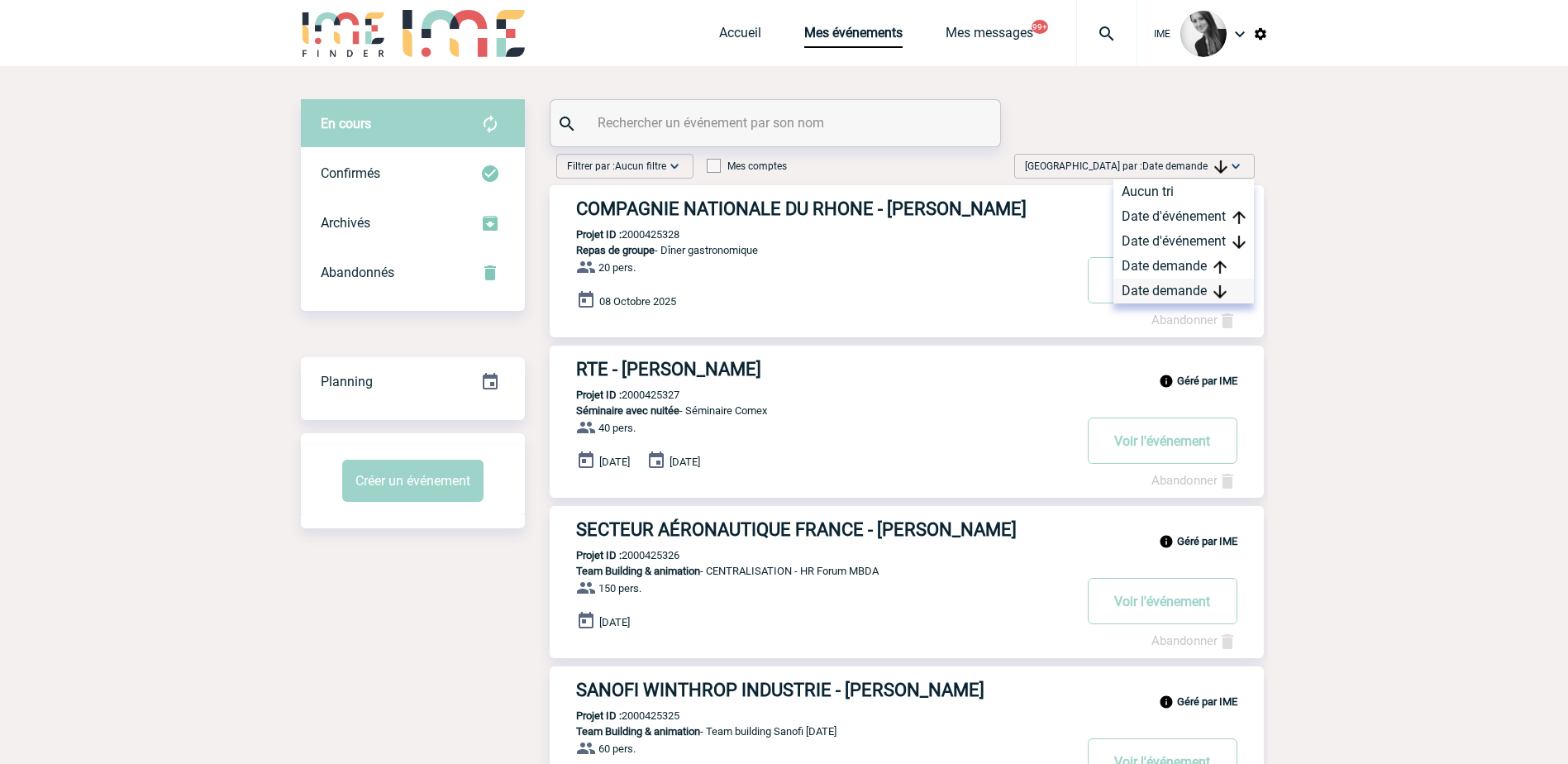
click at [1184, 293] on div "Date demande" at bounding box center [1184, 291] width 140 height 25
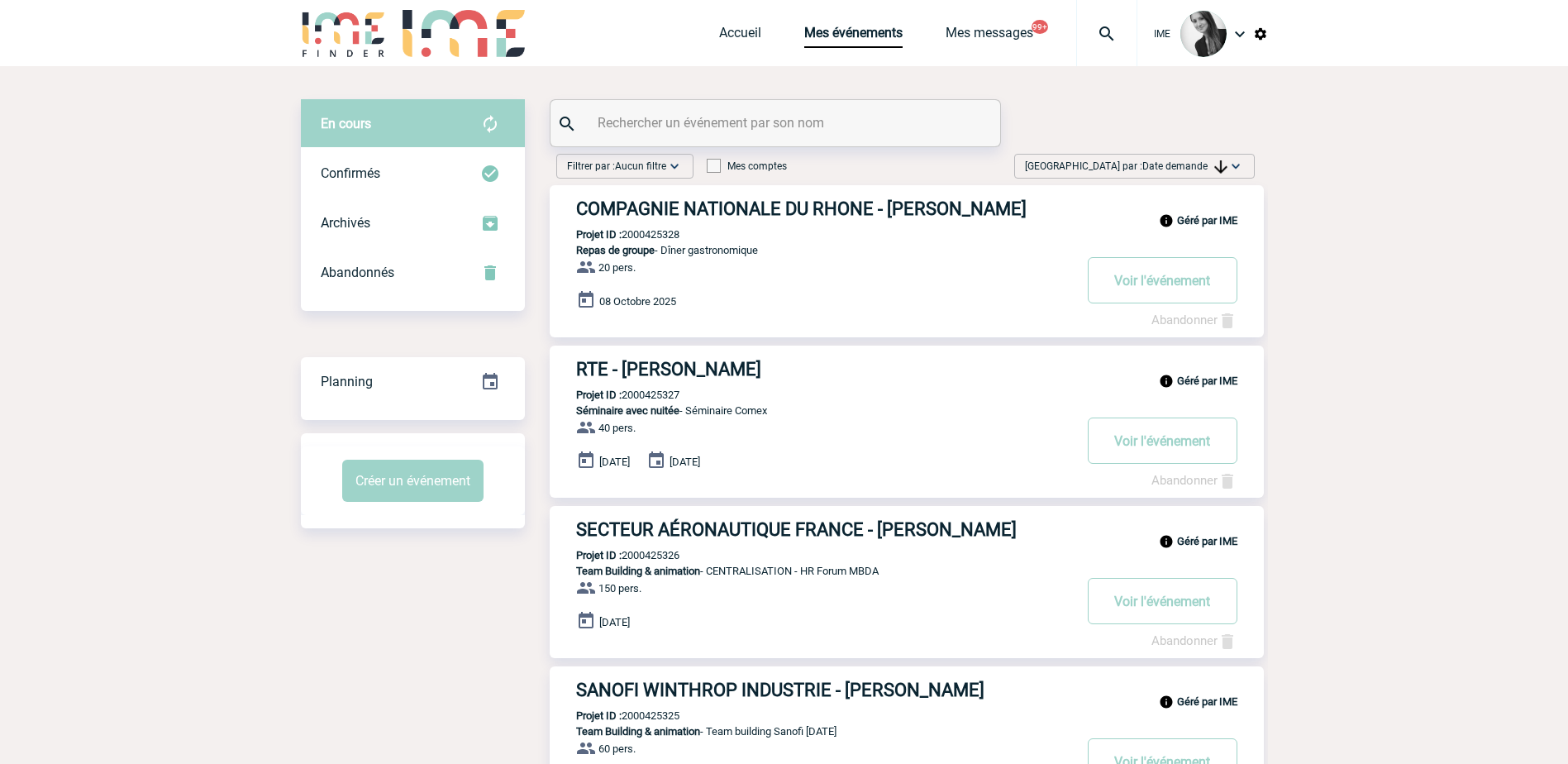
click at [1257, 358] on link "RTE - Marisa RICHARD" at bounding box center [906, 369] width 714 height 20
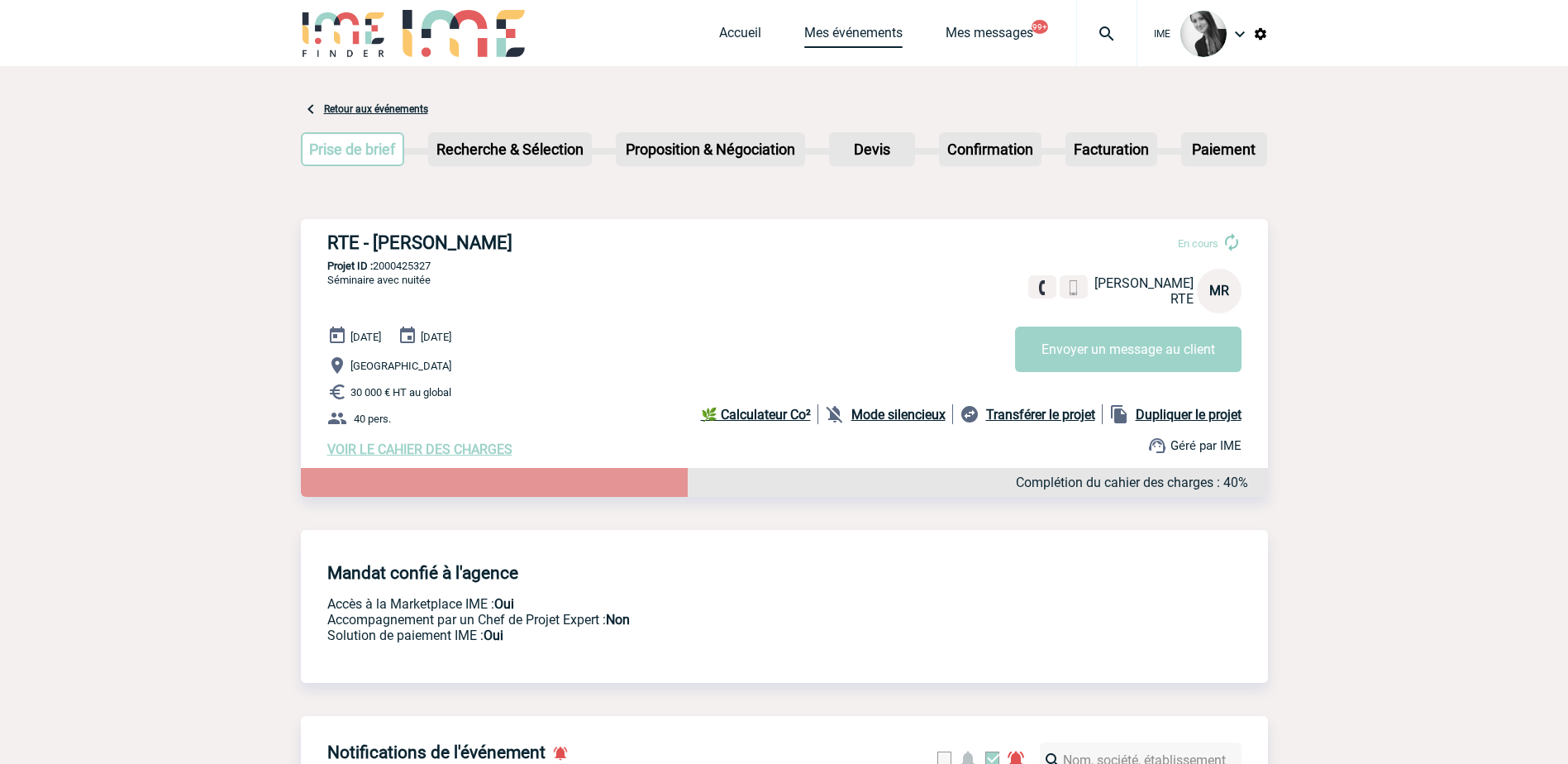
click at [838, 36] on link "Mes événements" at bounding box center [853, 36] width 99 height 23
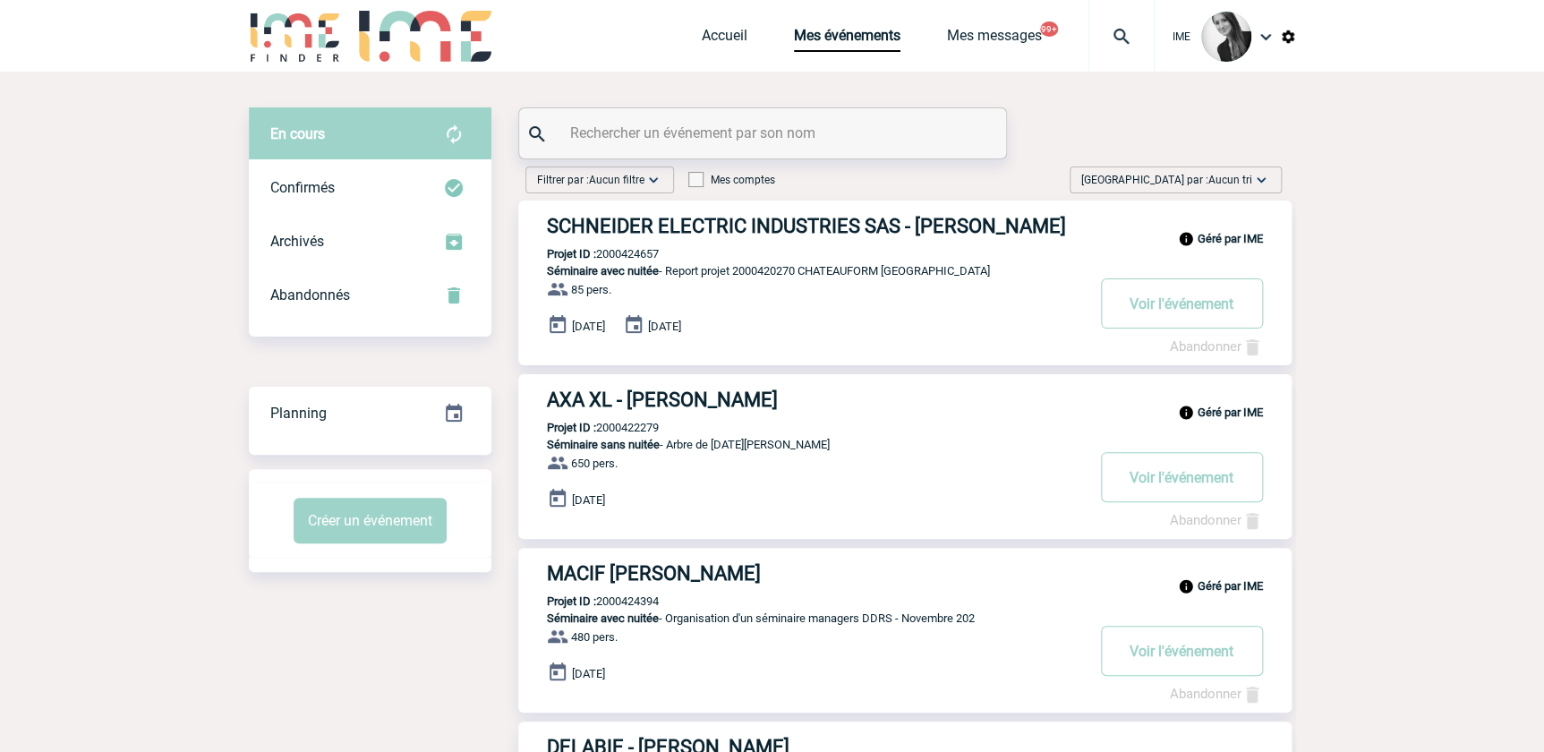
click at [1232, 177] on span "Aucun tri" at bounding box center [1230, 180] width 44 height 13
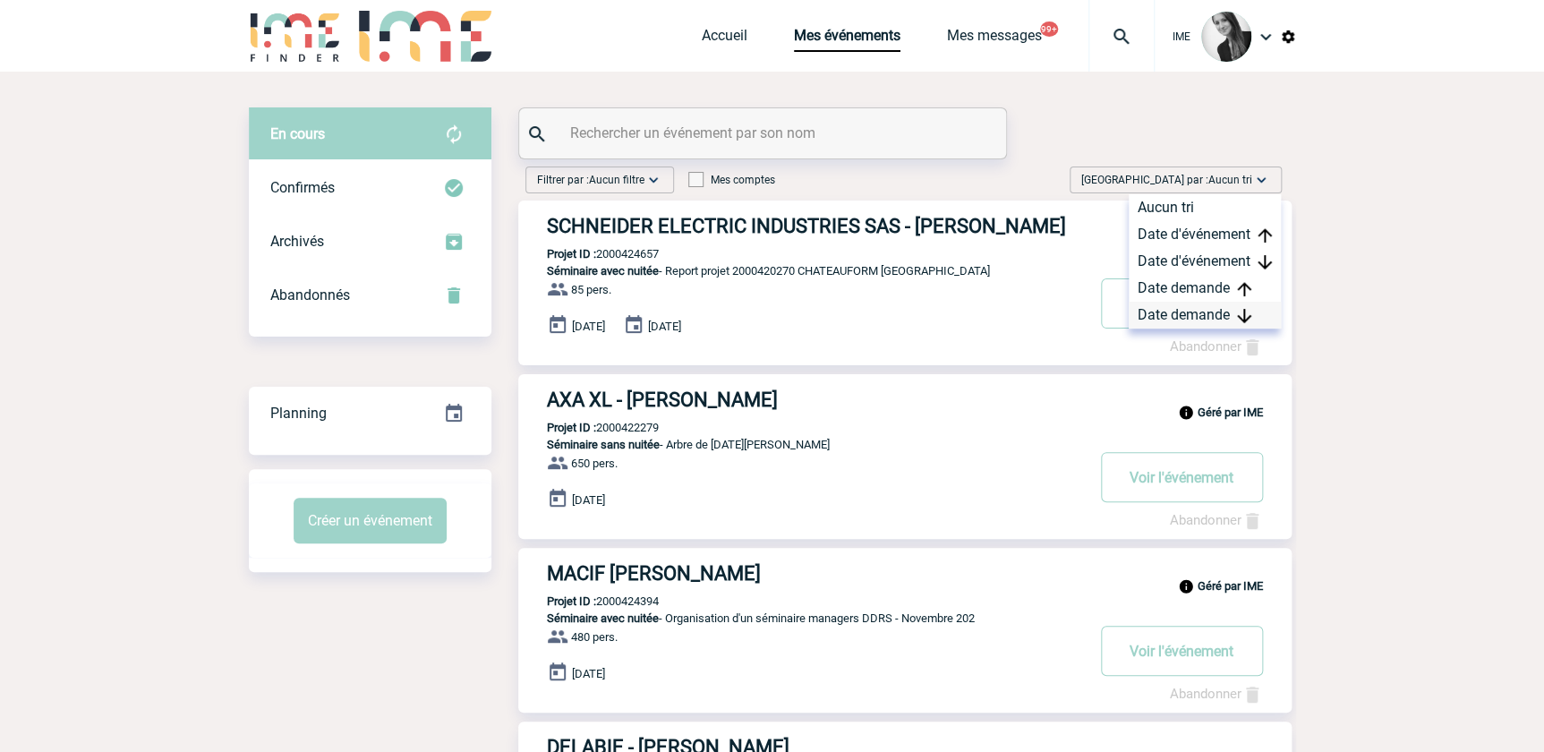
click at [1193, 320] on div "Date demande" at bounding box center [1205, 315] width 152 height 27
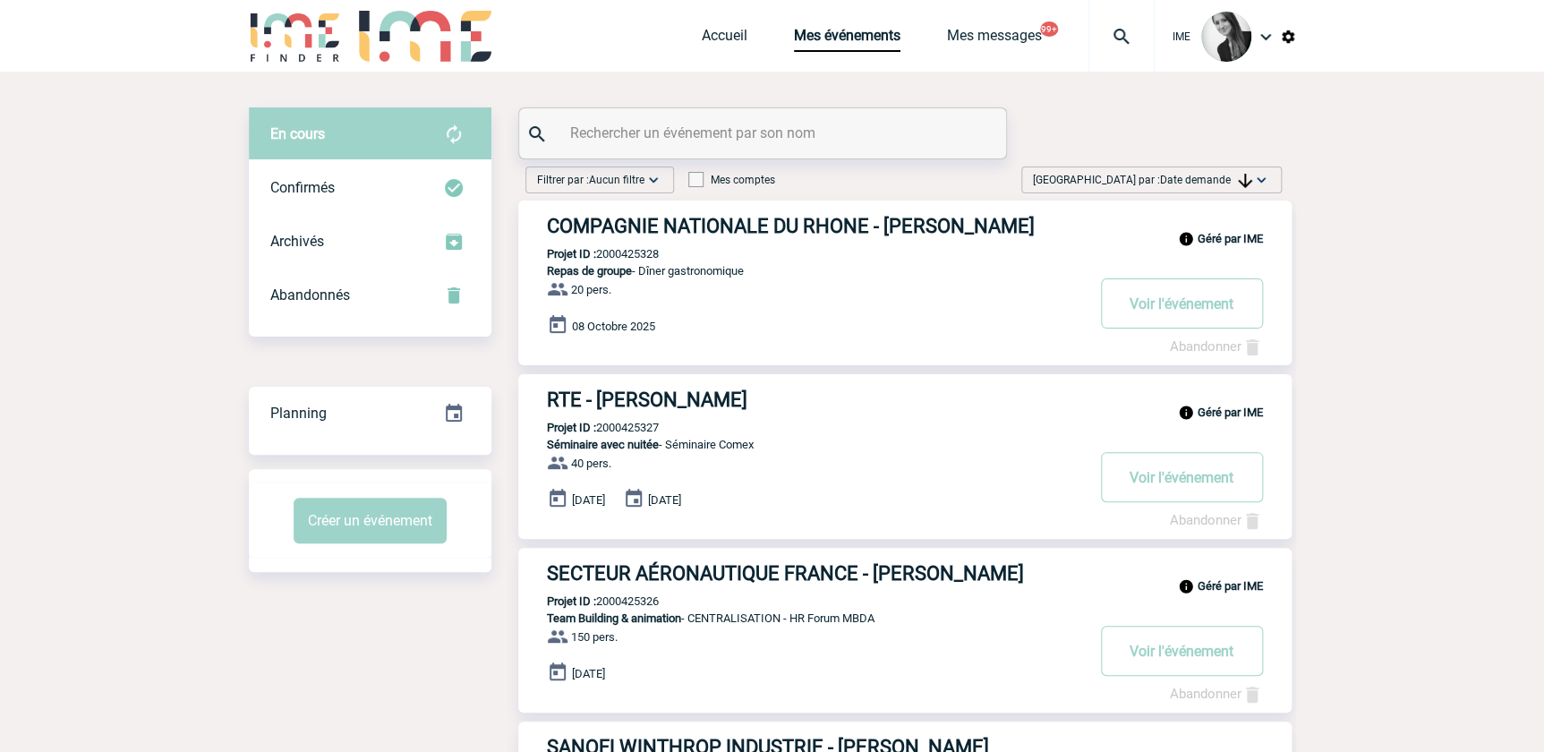
click at [1192, 180] on span "Date demande" at bounding box center [1206, 180] width 92 height 13
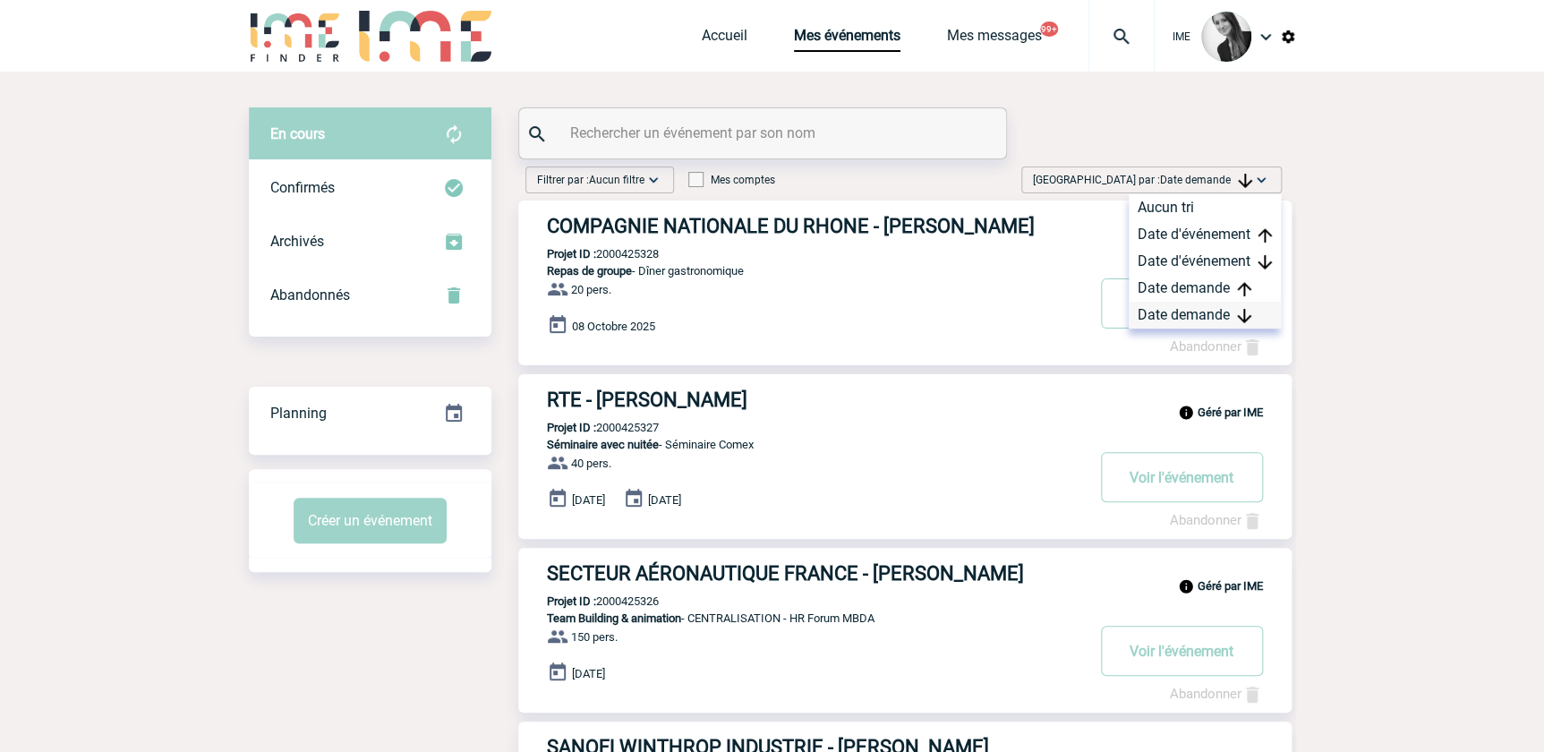
drag, startPoint x: 1192, startPoint y: 180, endPoint x: 1181, endPoint y: 323, distance: 143.7
click at [1181, 323] on div "Date demande" at bounding box center [1205, 315] width 152 height 27
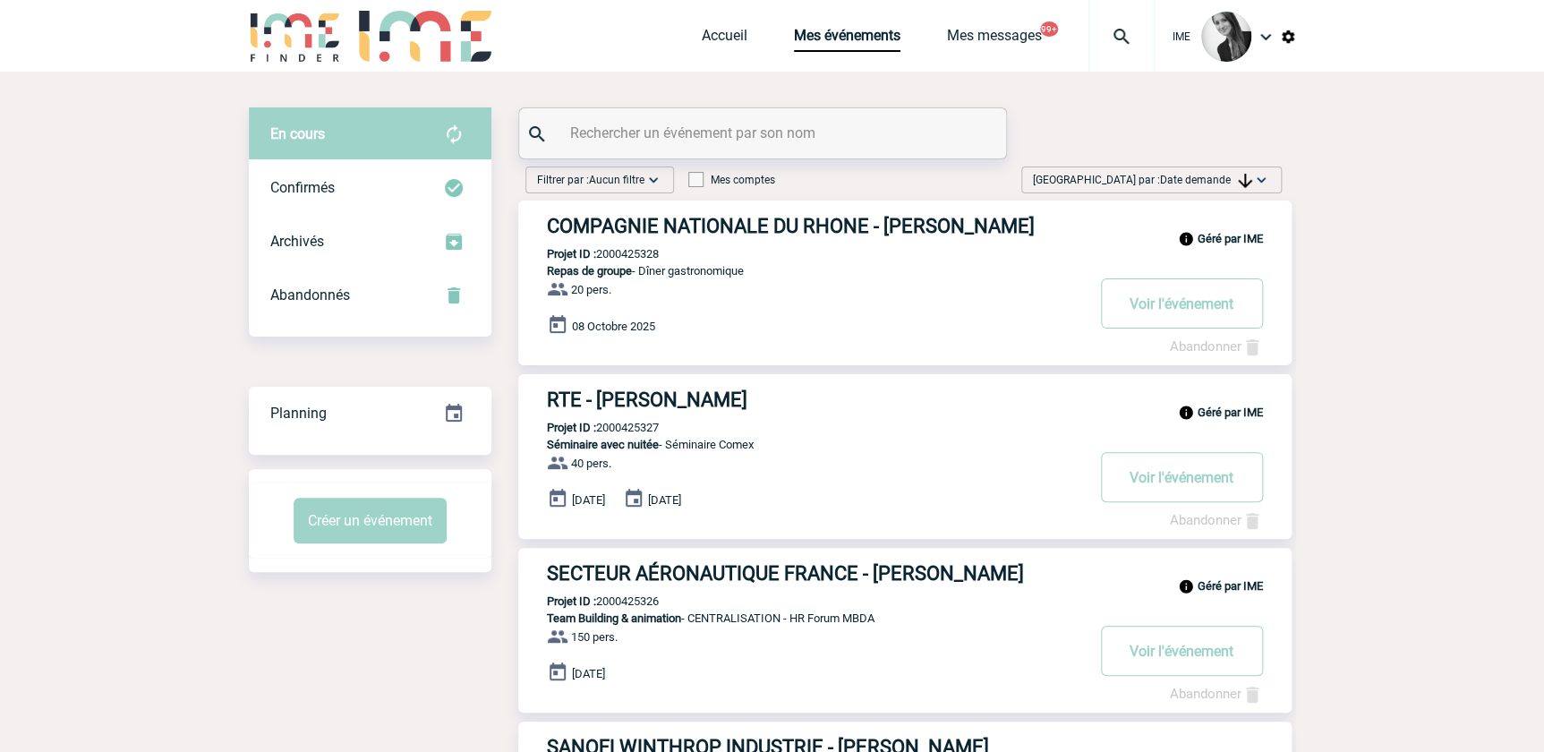
click at [675, 121] on input "text" at bounding box center [765, 133] width 398 height 26
type input "2000424812"
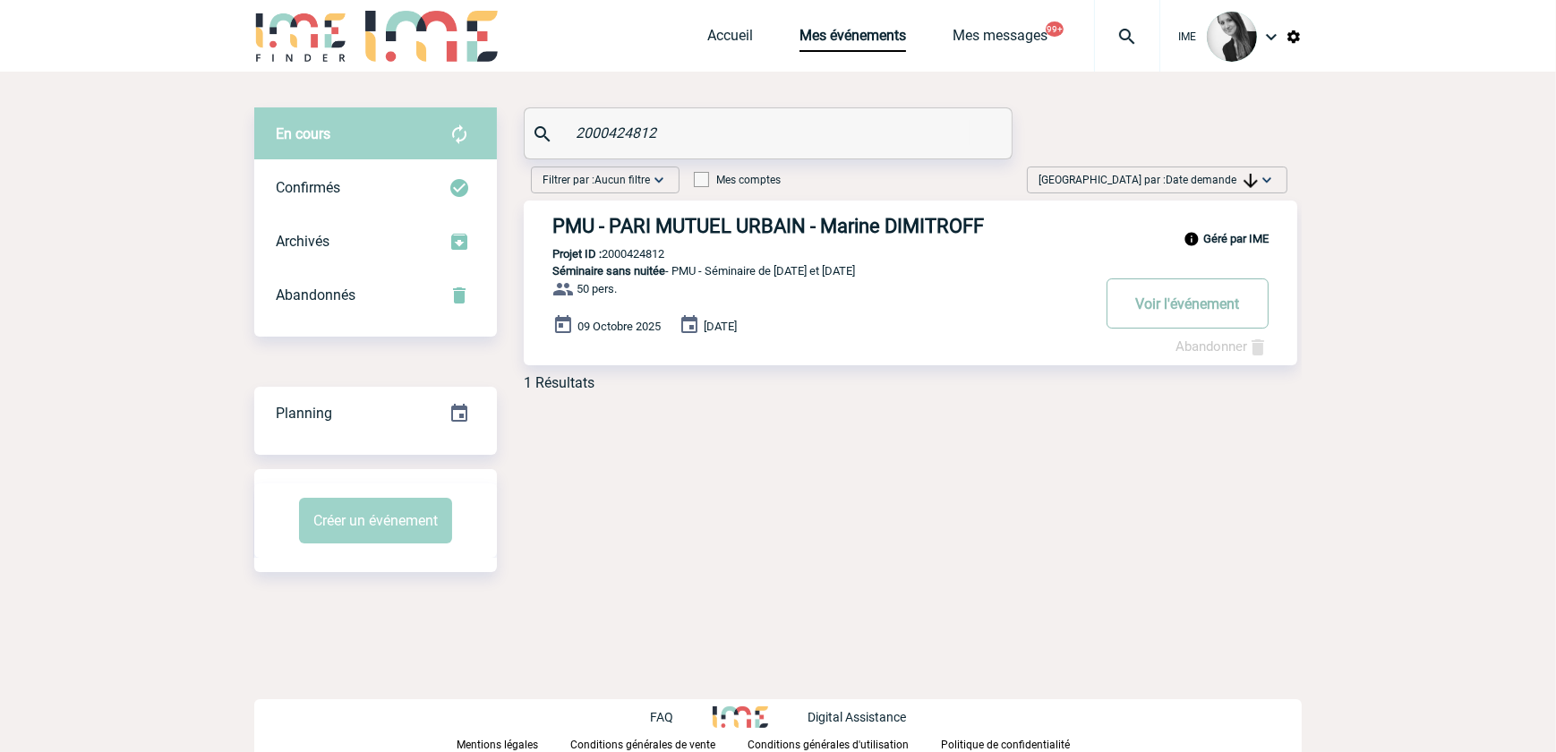
click at [1174, 314] on button "Voir l'événement" at bounding box center [1187, 303] width 162 height 50
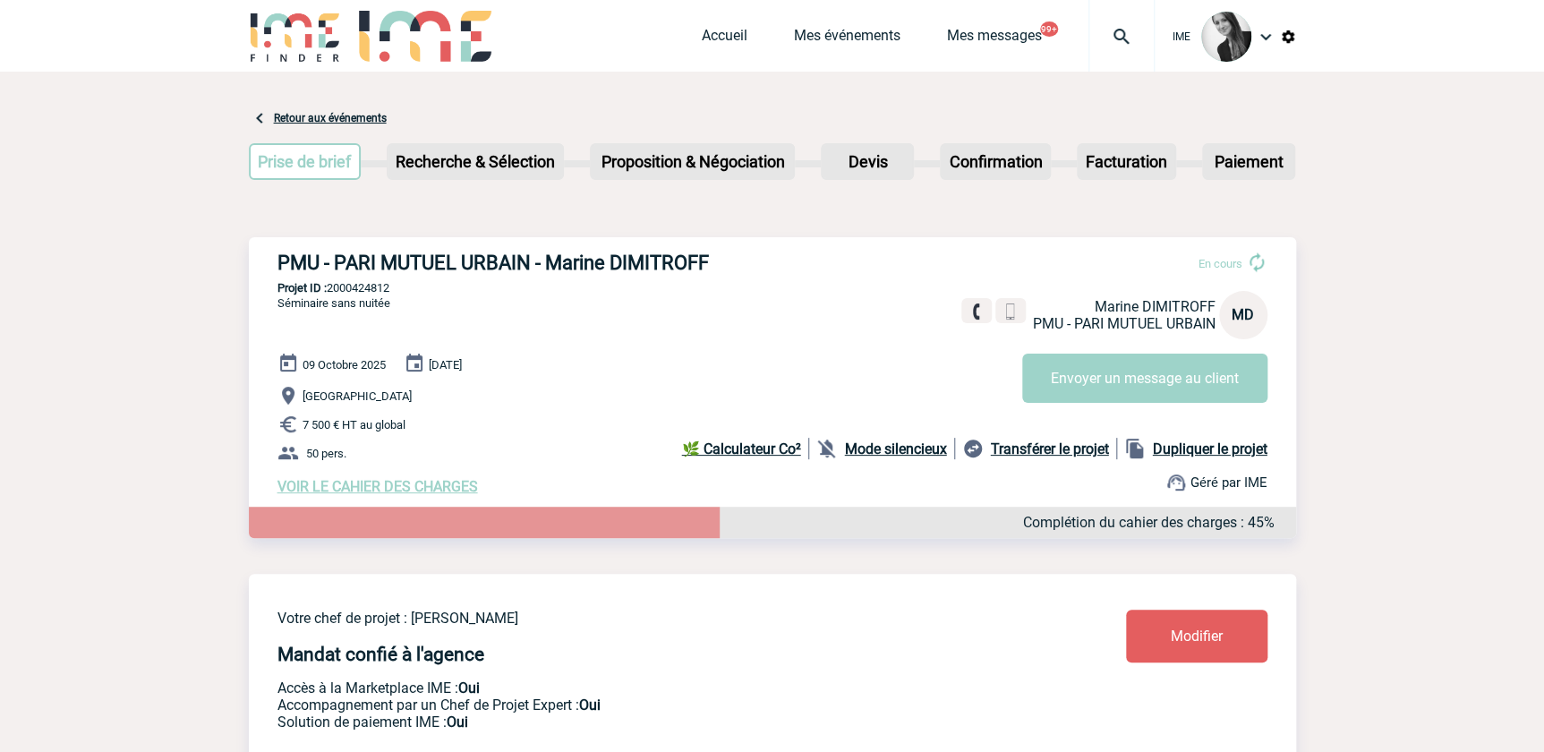
click at [345, 286] on p "Projet ID : 2000424812" at bounding box center [772, 287] width 1047 height 13
click at [343, 286] on p "Projet ID : 2000424812" at bounding box center [772, 287] width 1047 height 13
copy p "2000424812"
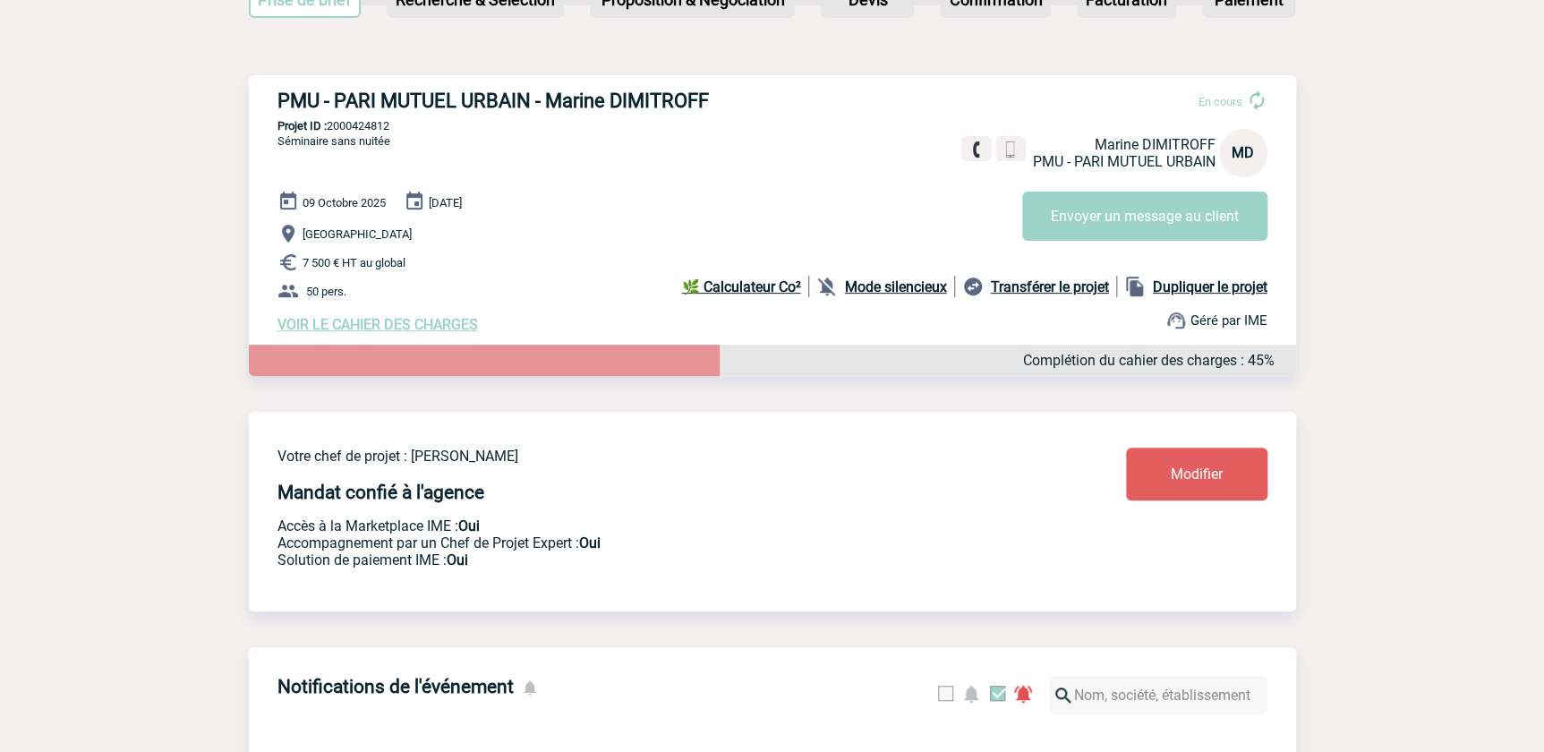
scroll to position [81, 0]
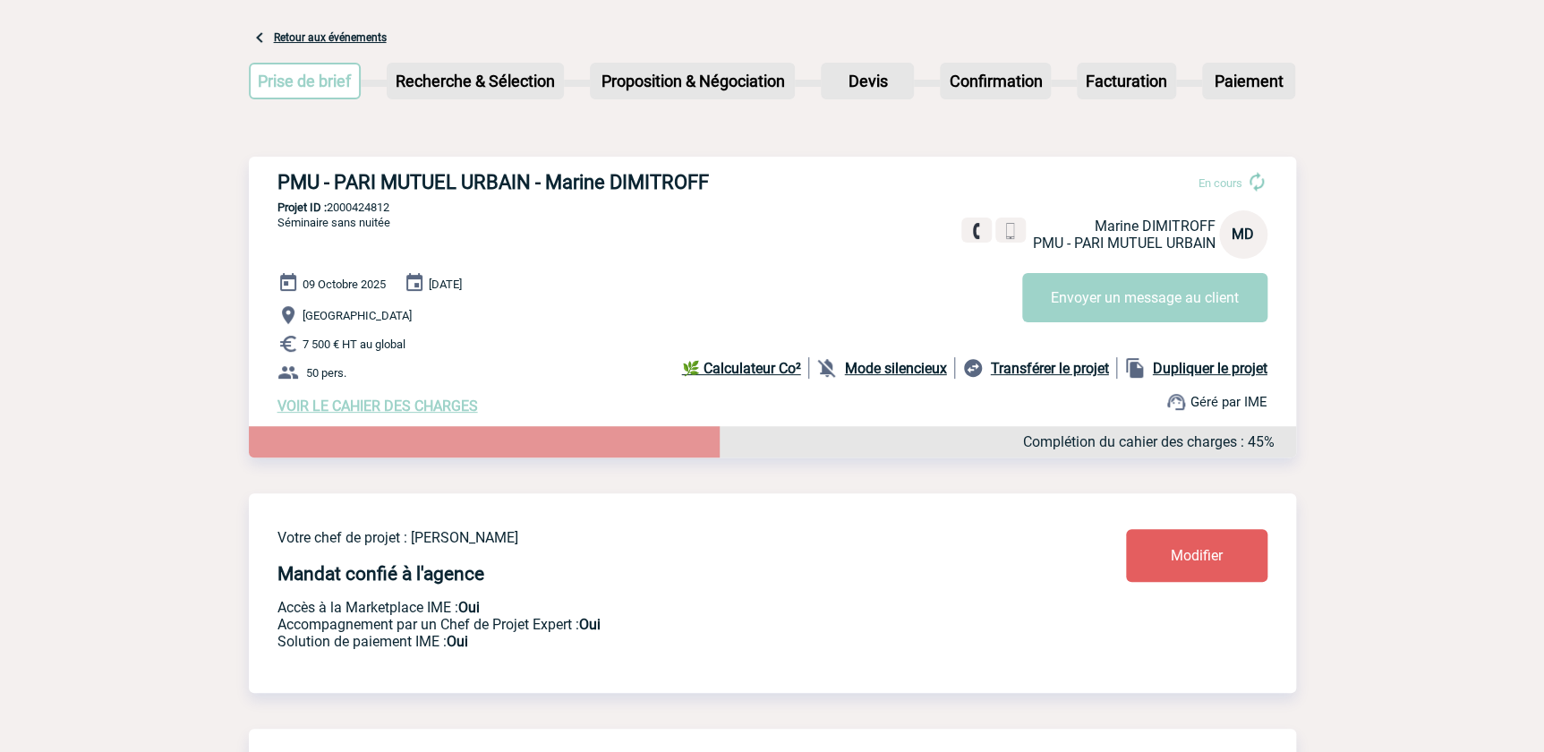
copy p "2000424812"
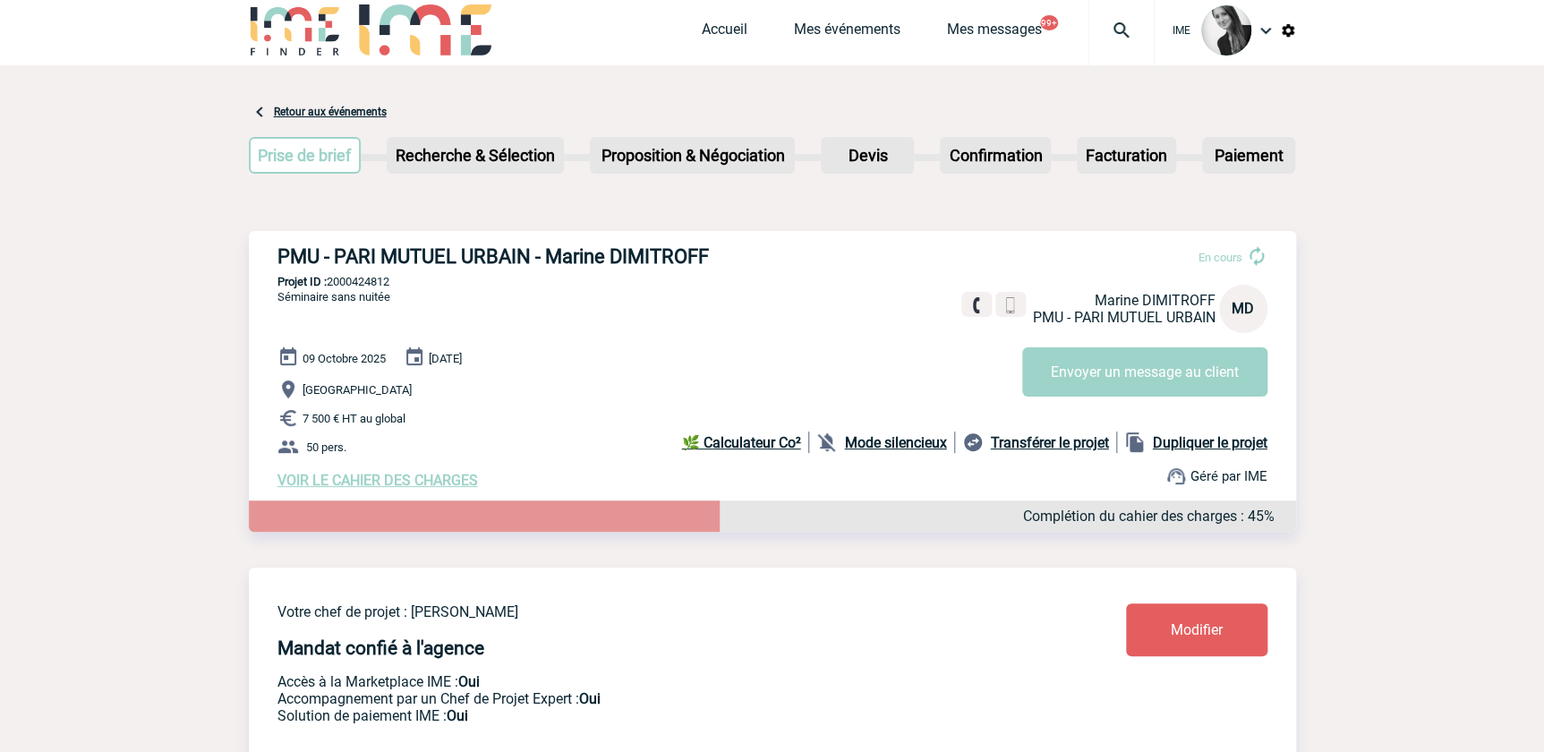
scroll to position [0, 0]
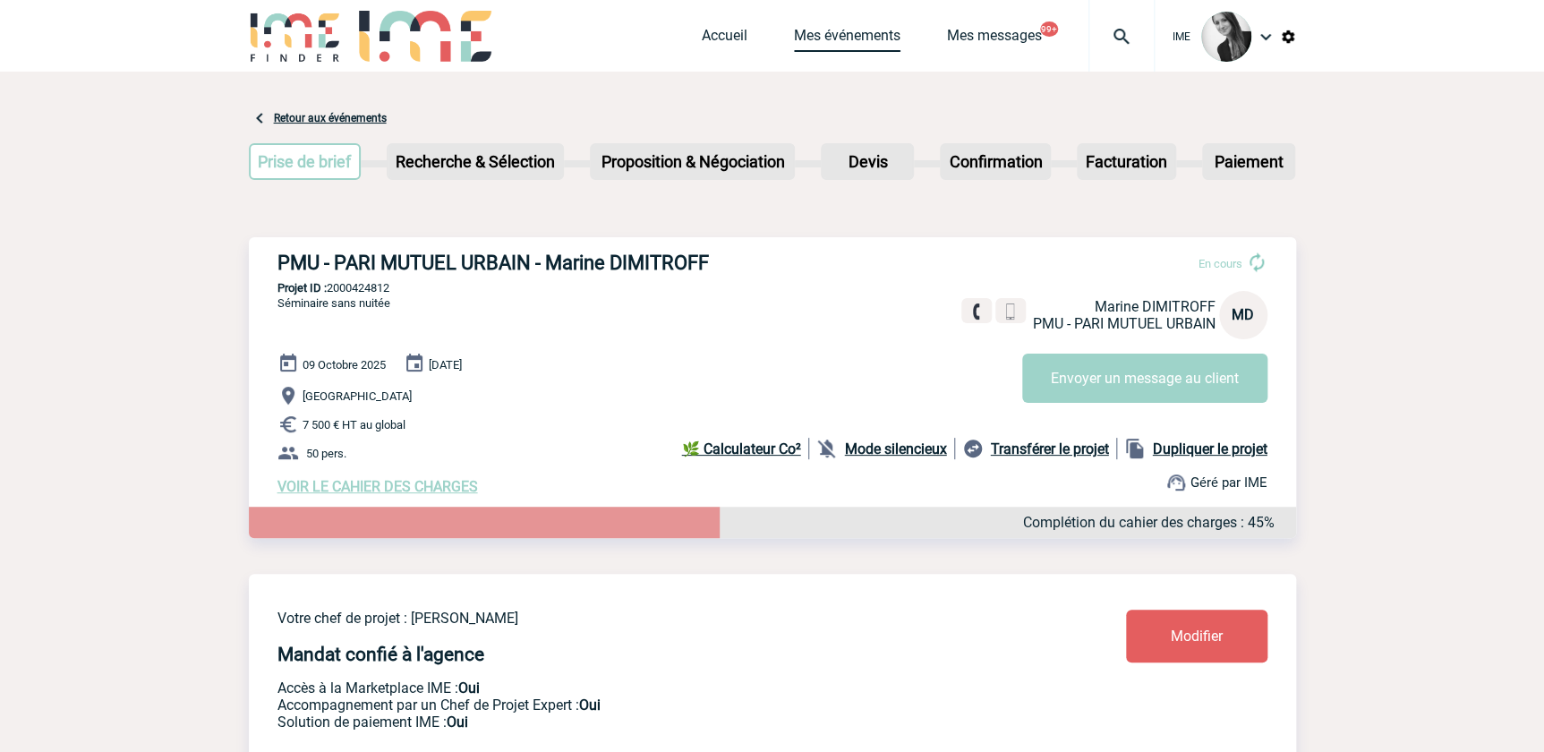
click at [815, 36] on link "Mes événements" at bounding box center [847, 39] width 107 height 25
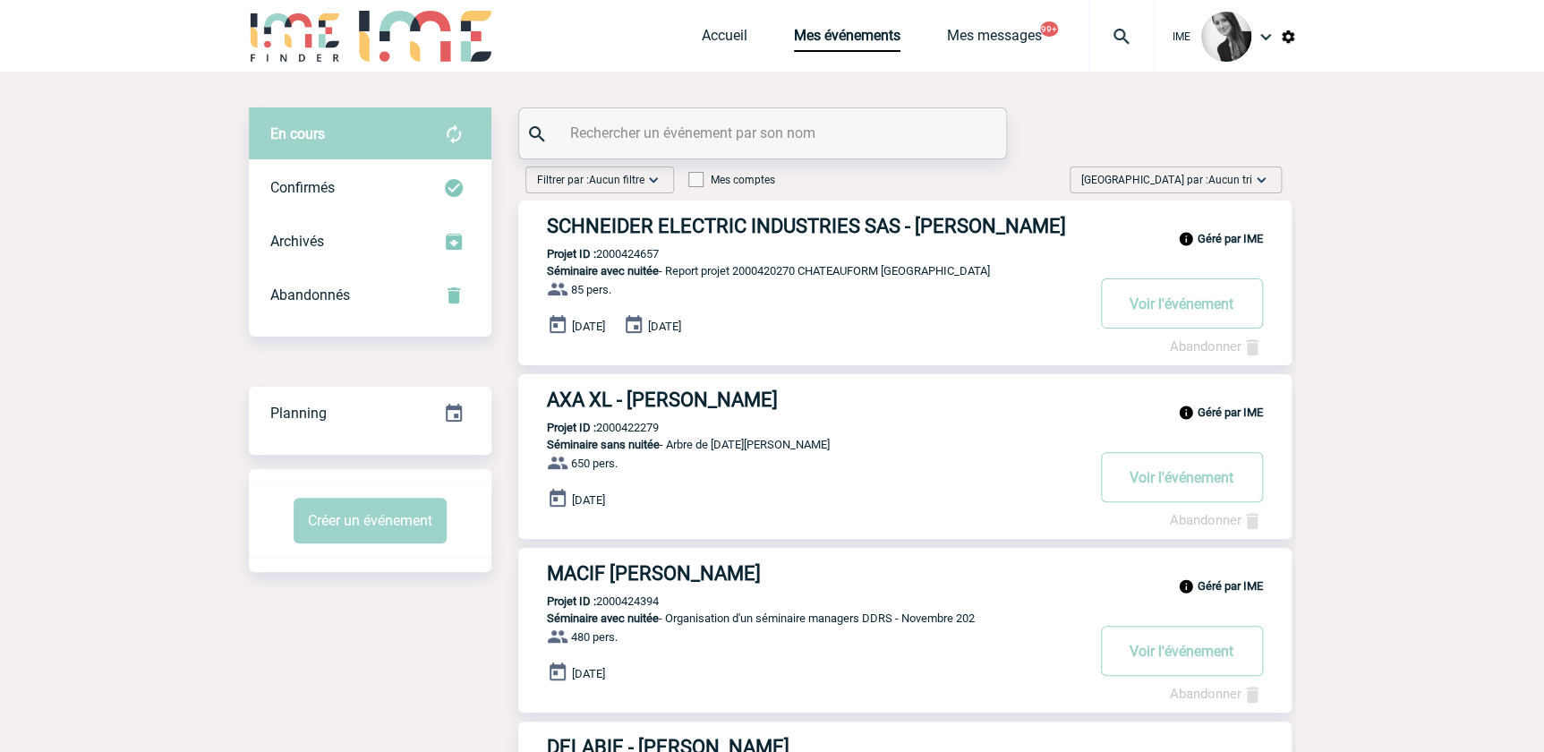
click at [1236, 183] on span "Aucun tri" at bounding box center [1230, 180] width 44 height 13
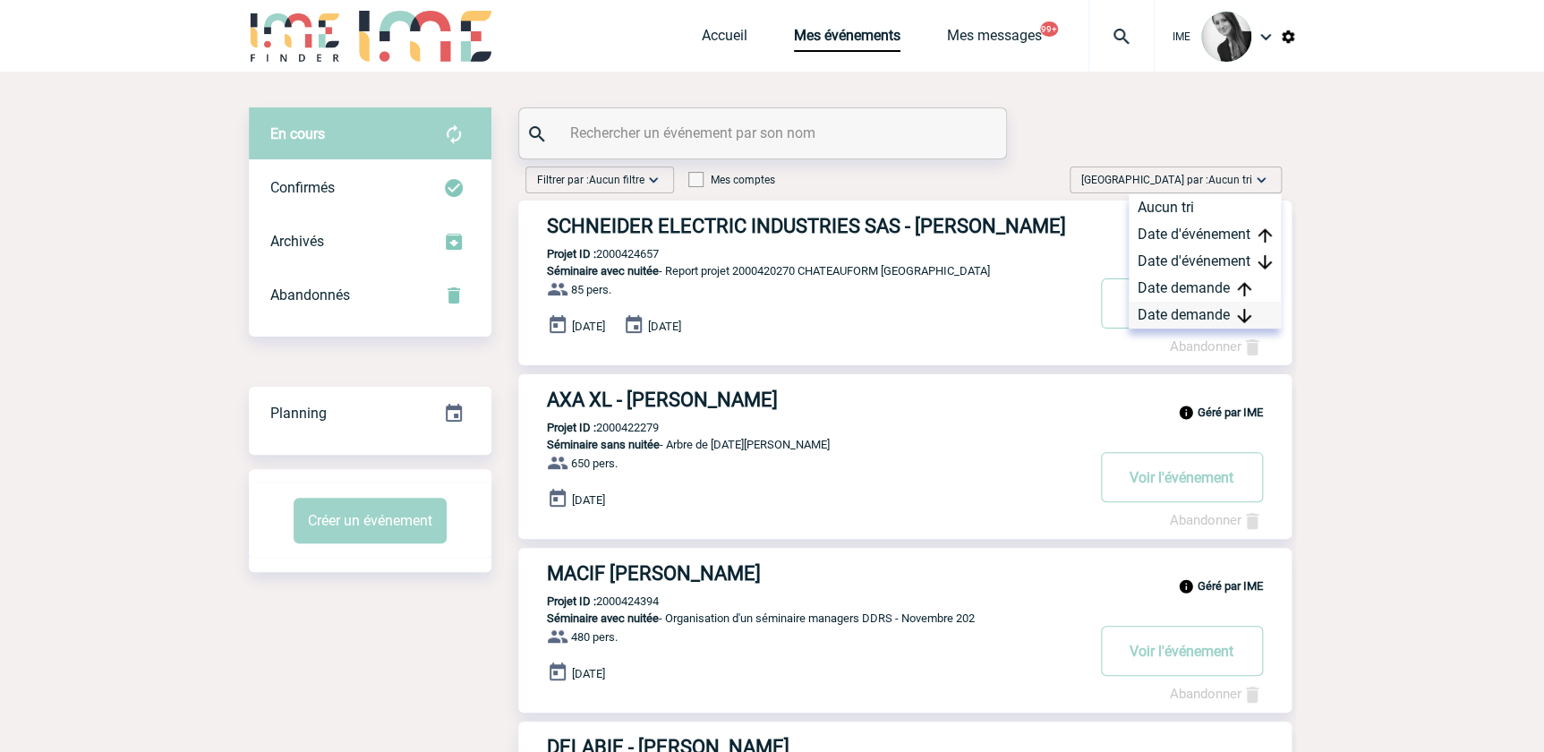
click at [1200, 311] on div "Date demande" at bounding box center [1205, 315] width 152 height 27
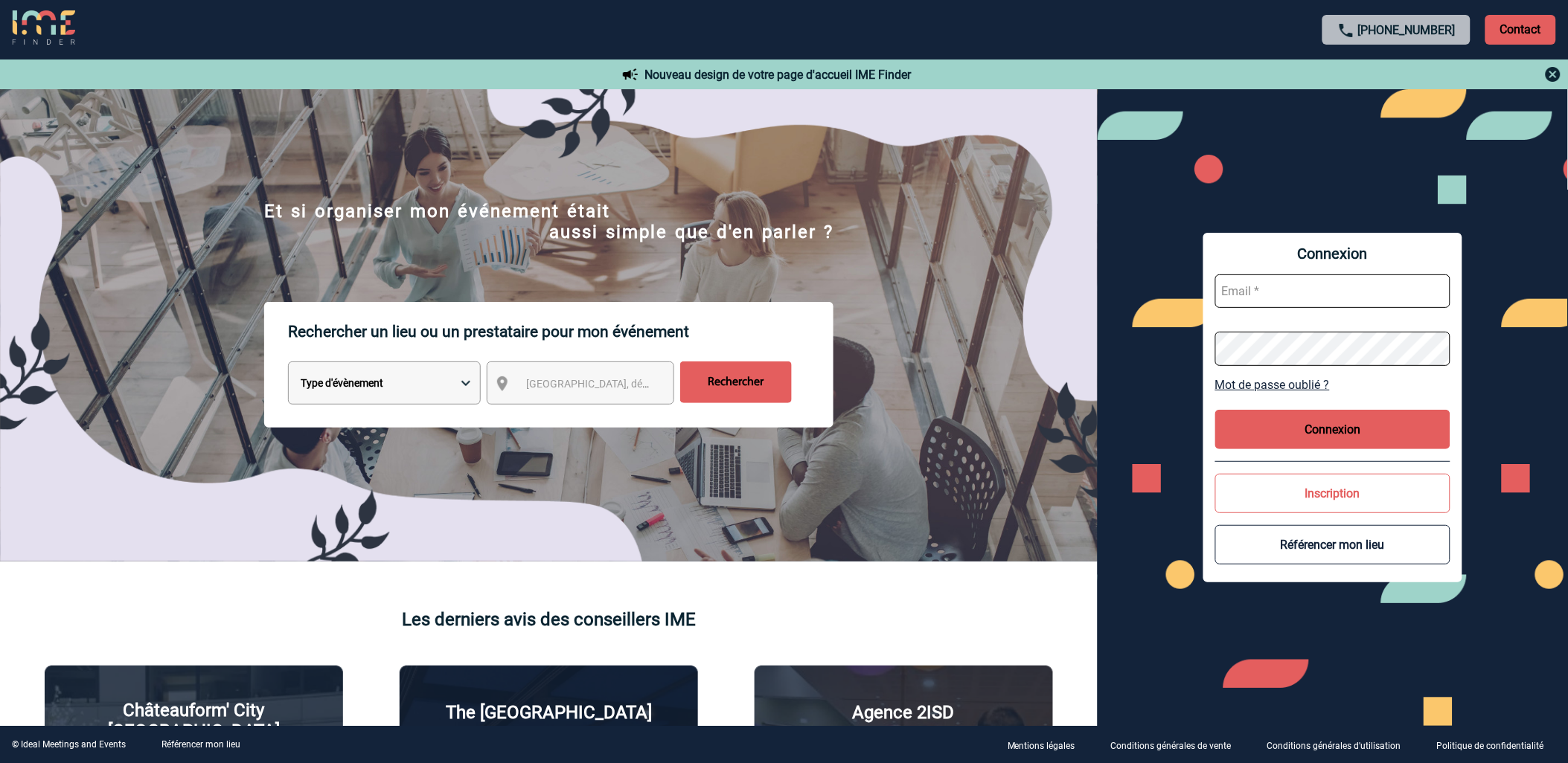
type input "[EMAIL_ADDRESS][DOMAIN_NAME]"
click at [1300, 428] on button "Connexion" at bounding box center [1333, 429] width 235 height 39
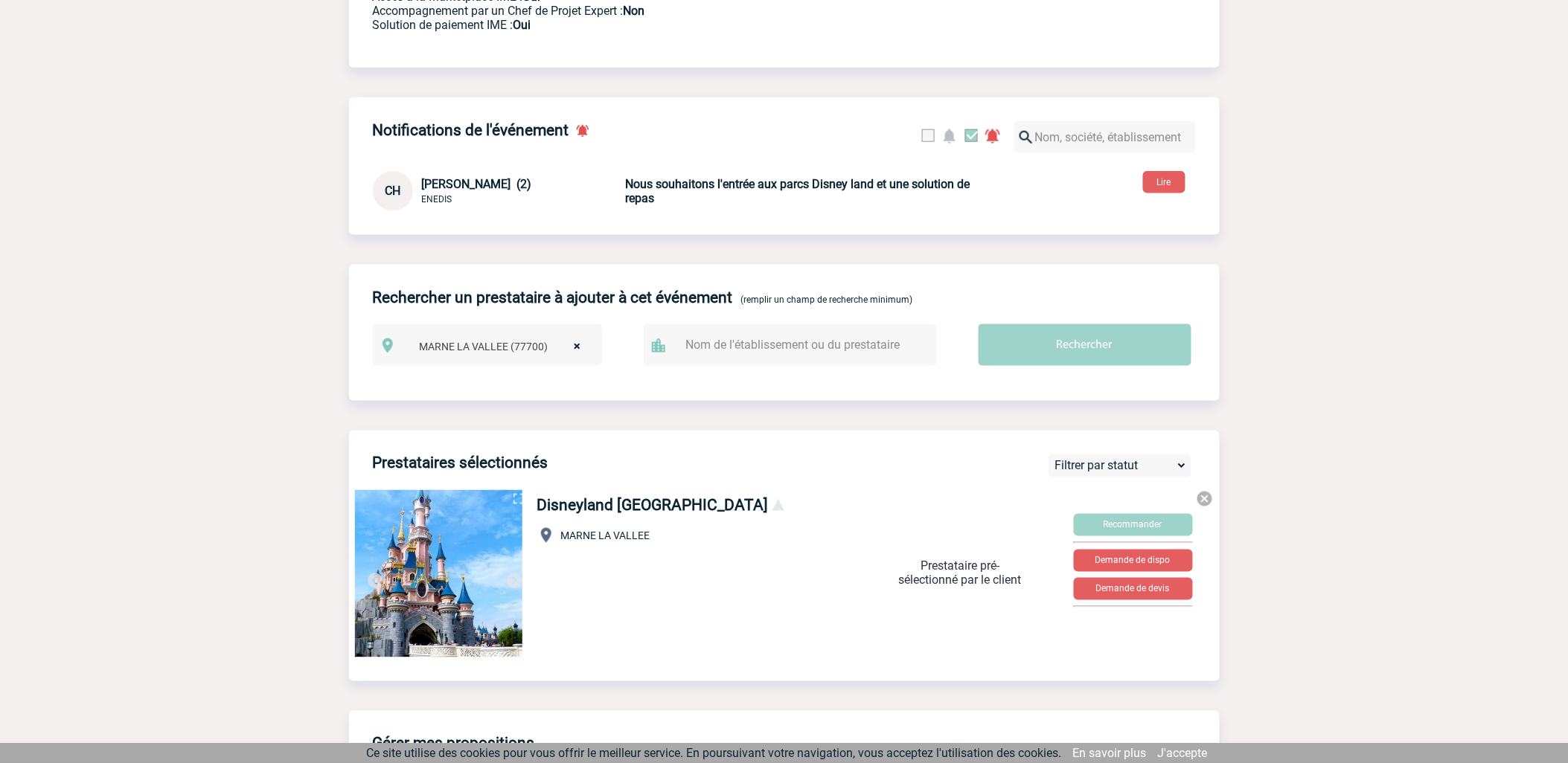
scroll to position [495, 0]
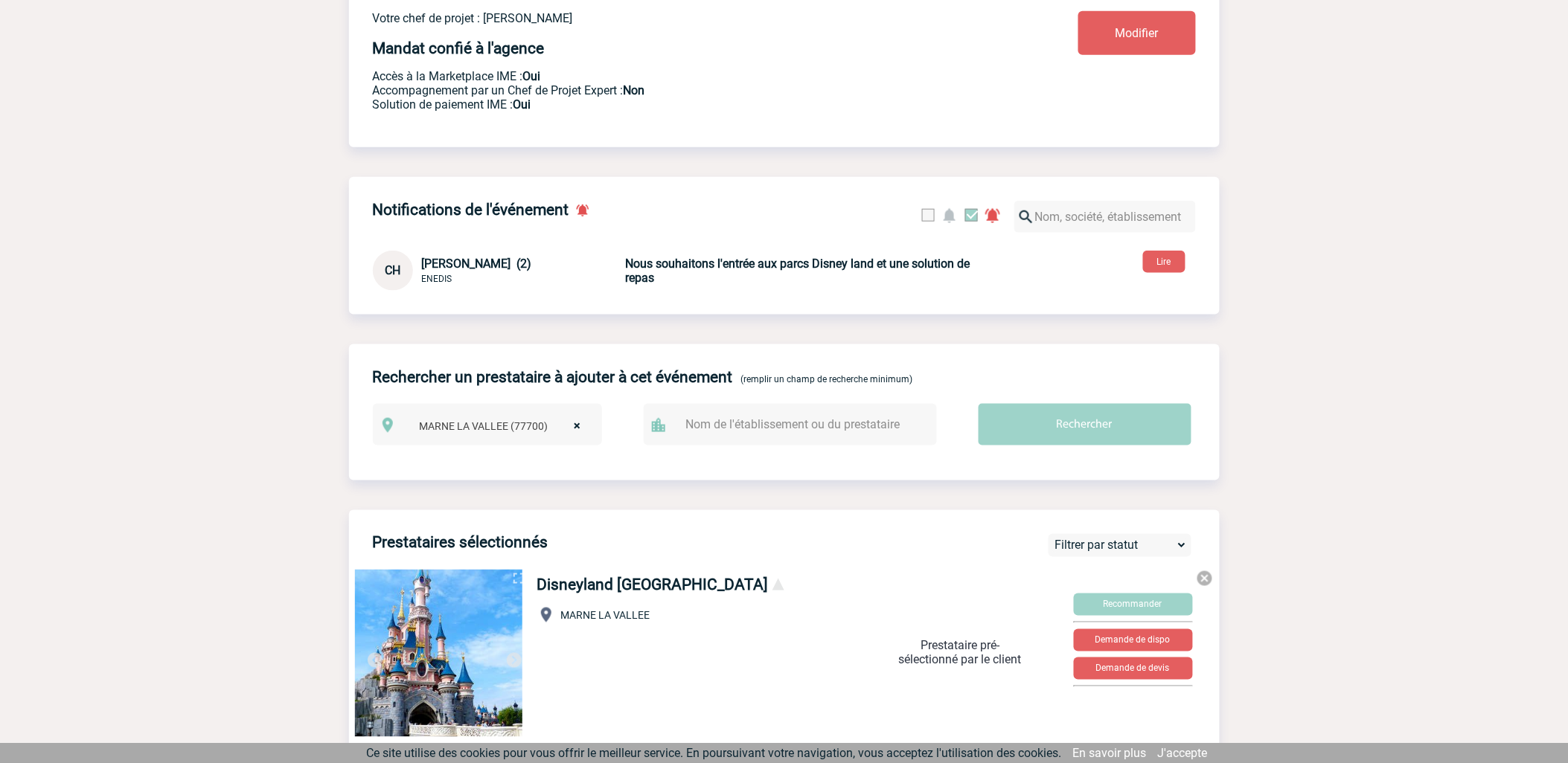
click at [629, 280] on b "Nous souhaitons l'entrée aux parcs Disney land et une solution de repas" at bounding box center [798, 271] width 344 height 28
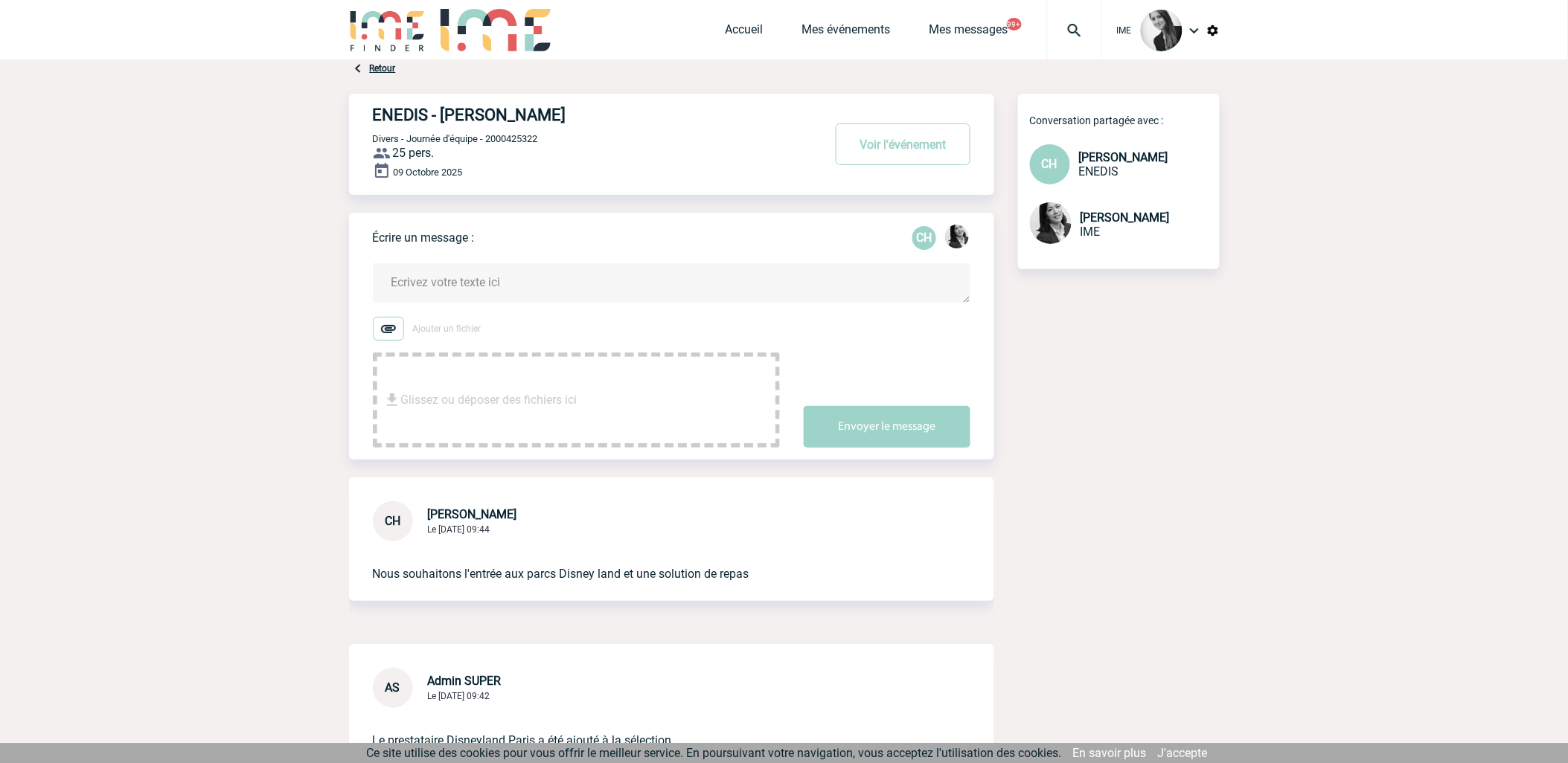
click at [422, 273] on textarea at bounding box center [671, 283] width 598 height 39
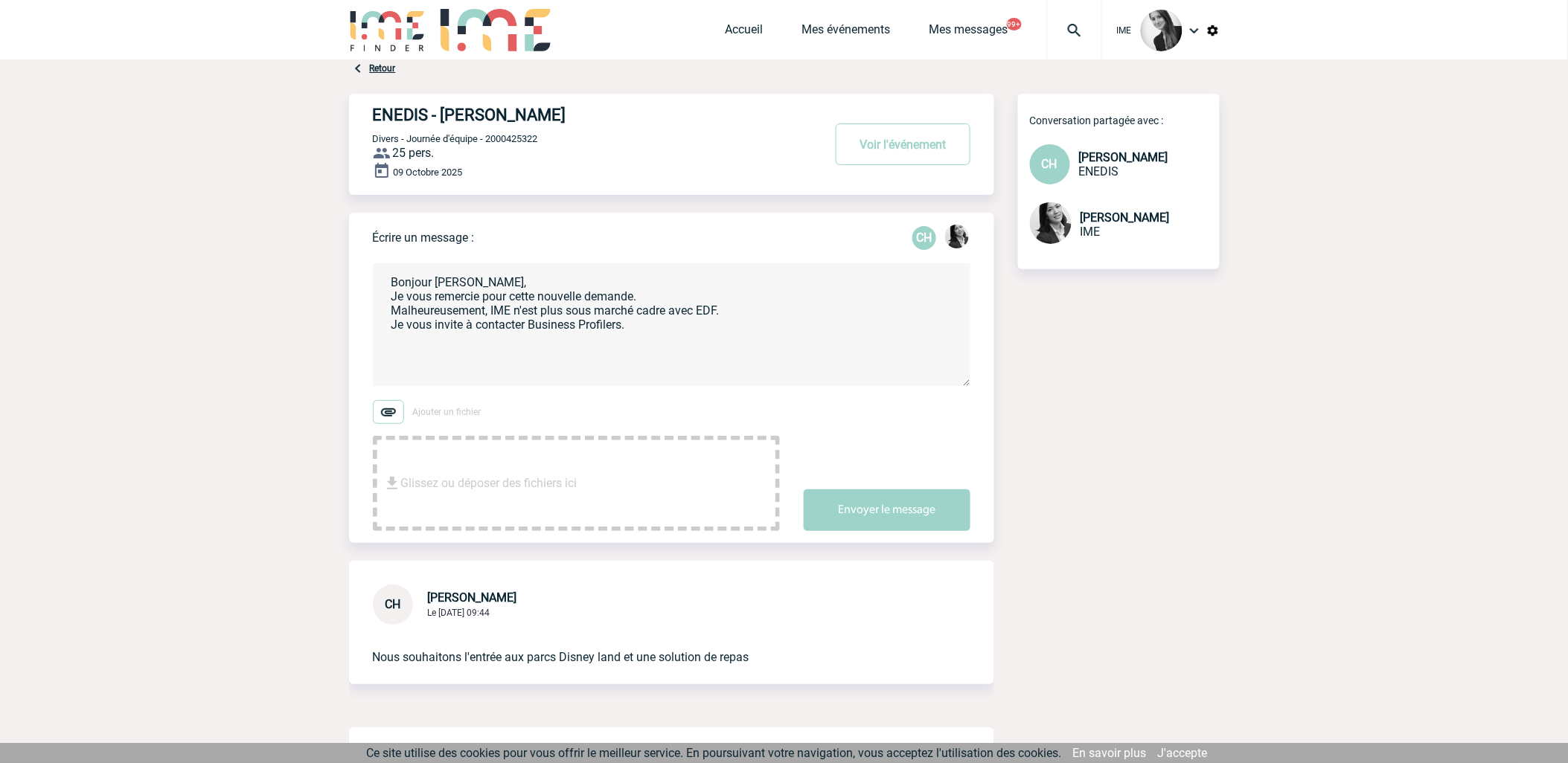
click at [486, 346] on textarea "Bonjour [PERSON_NAME], Je vous remercie pour cette nouvelle demande. Malheureus…" at bounding box center [671, 325] width 598 height 123
click at [510, 280] on textarea "Bonjour Cyrille, Je vous remercie pour cette nouvelle demande. Malheureusement,…" at bounding box center [671, 325] width 598 height 123
click at [765, 329] on textarea "Bonjour Cyrille, Je vous remercie pour cette nouvelle demande. Malheureusement,…" at bounding box center [671, 325] width 598 height 123
click at [188, 475] on body "IME Accueil Mes événements" at bounding box center [784, 485] width 1568 height 970
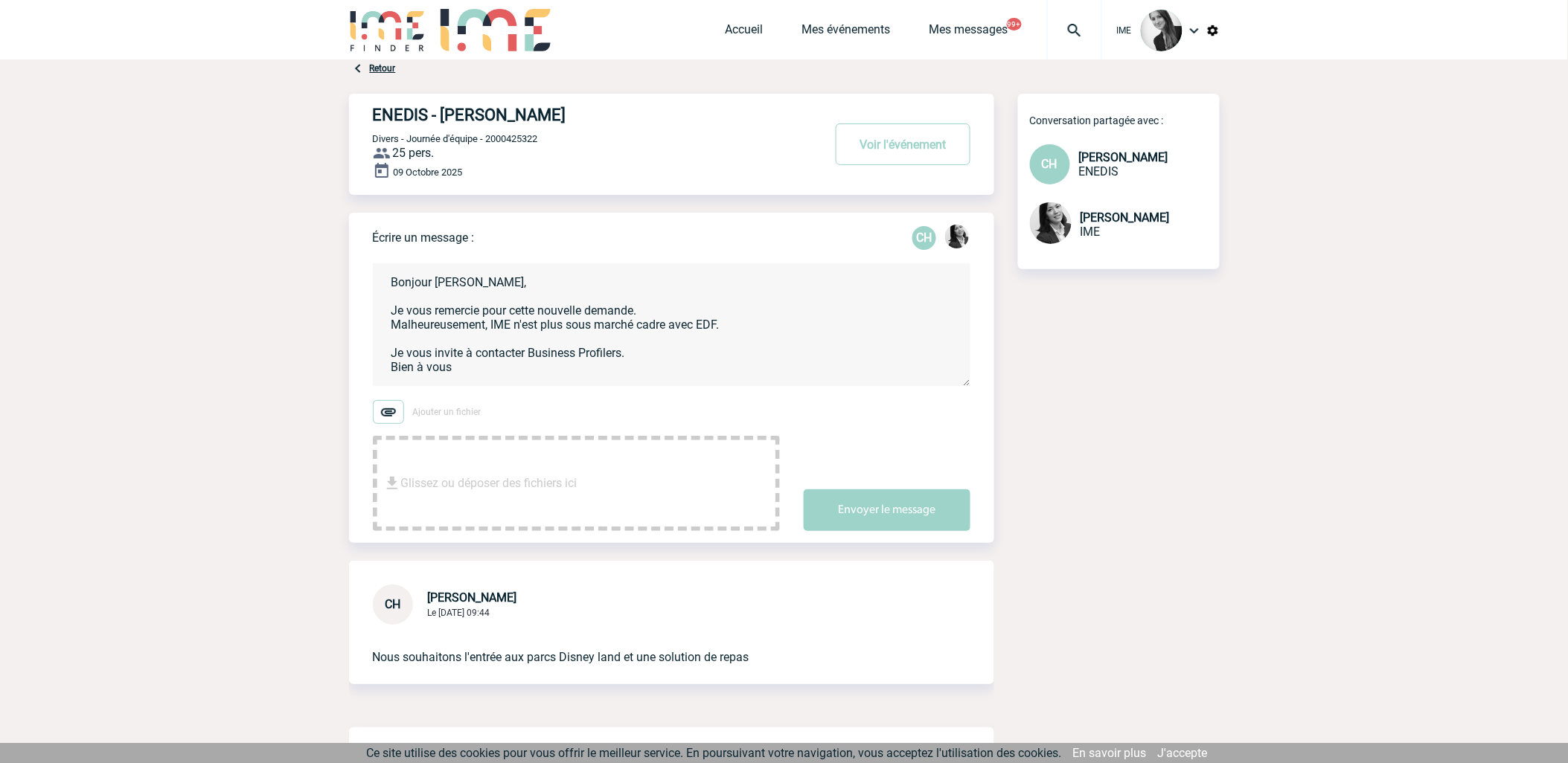
click at [648, 353] on textarea "Bonjour Cyrille, Je vous remercie pour cette nouvelle demande. Malheureusement,…" at bounding box center [671, 325] width 598 height 123
type textarea "Bonjour Cyrille, Je vous remercie pour cette nouvelle demande. Malheureusement,…"
click at [896, 512] on button "Envoyer le message" at bounding box center [887, 510] width 166 height 42
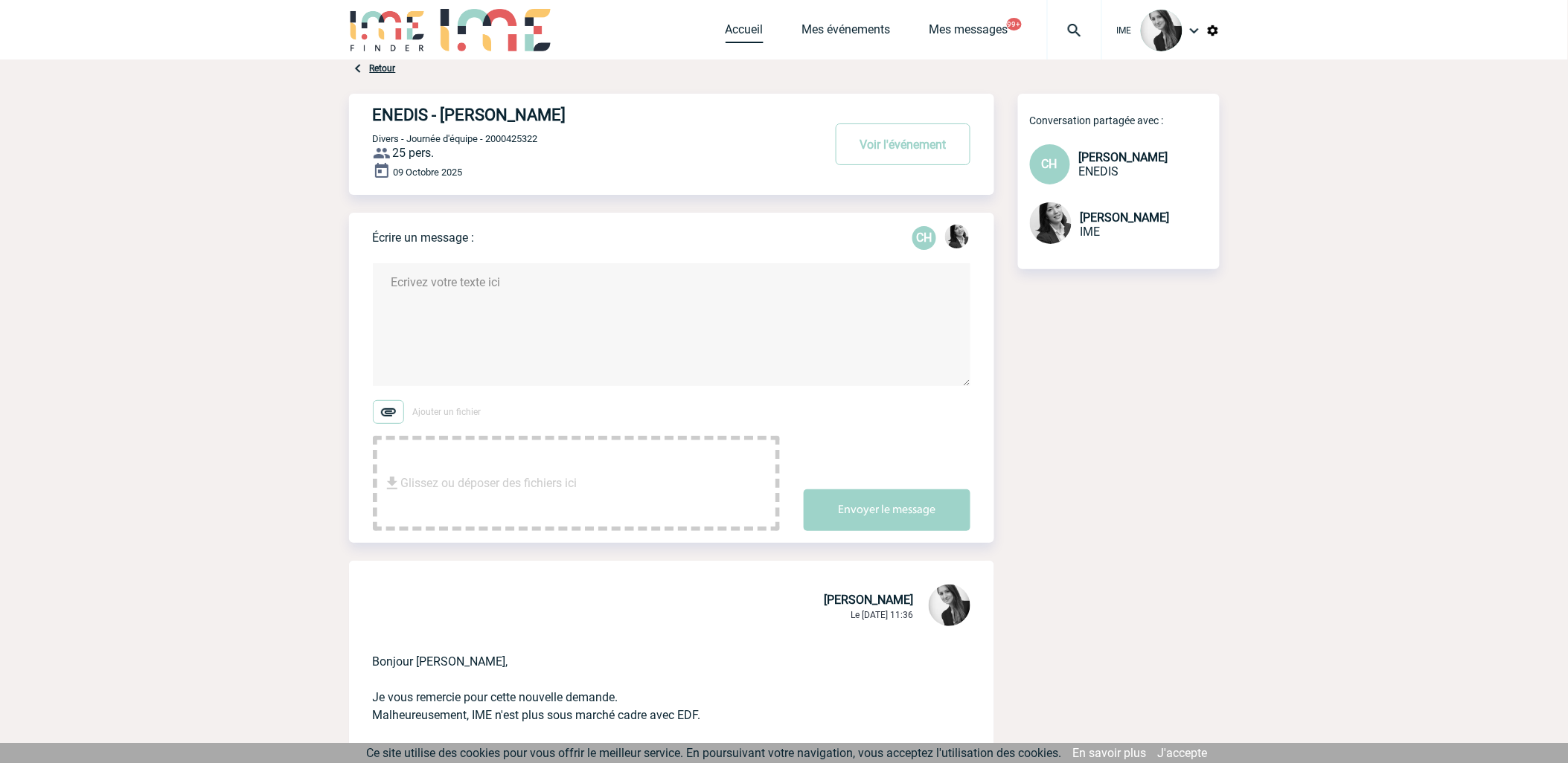
click at [745, 33] on link "Accueil" at bounding box center [745, 32] width 38 height 21
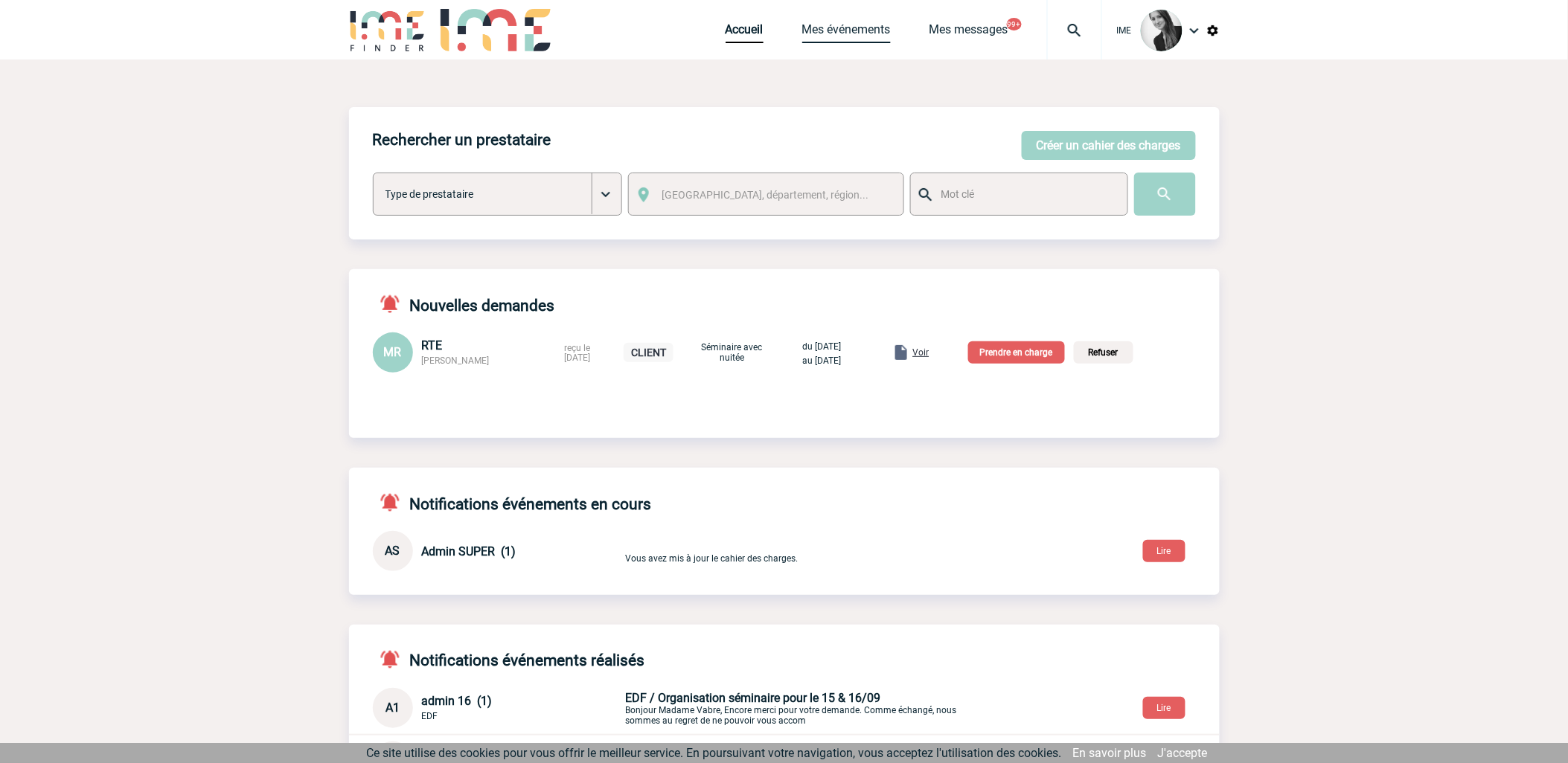
click at [861, 40] on link "Mes événements" at bounding box center [846, 32] width 89 height 21
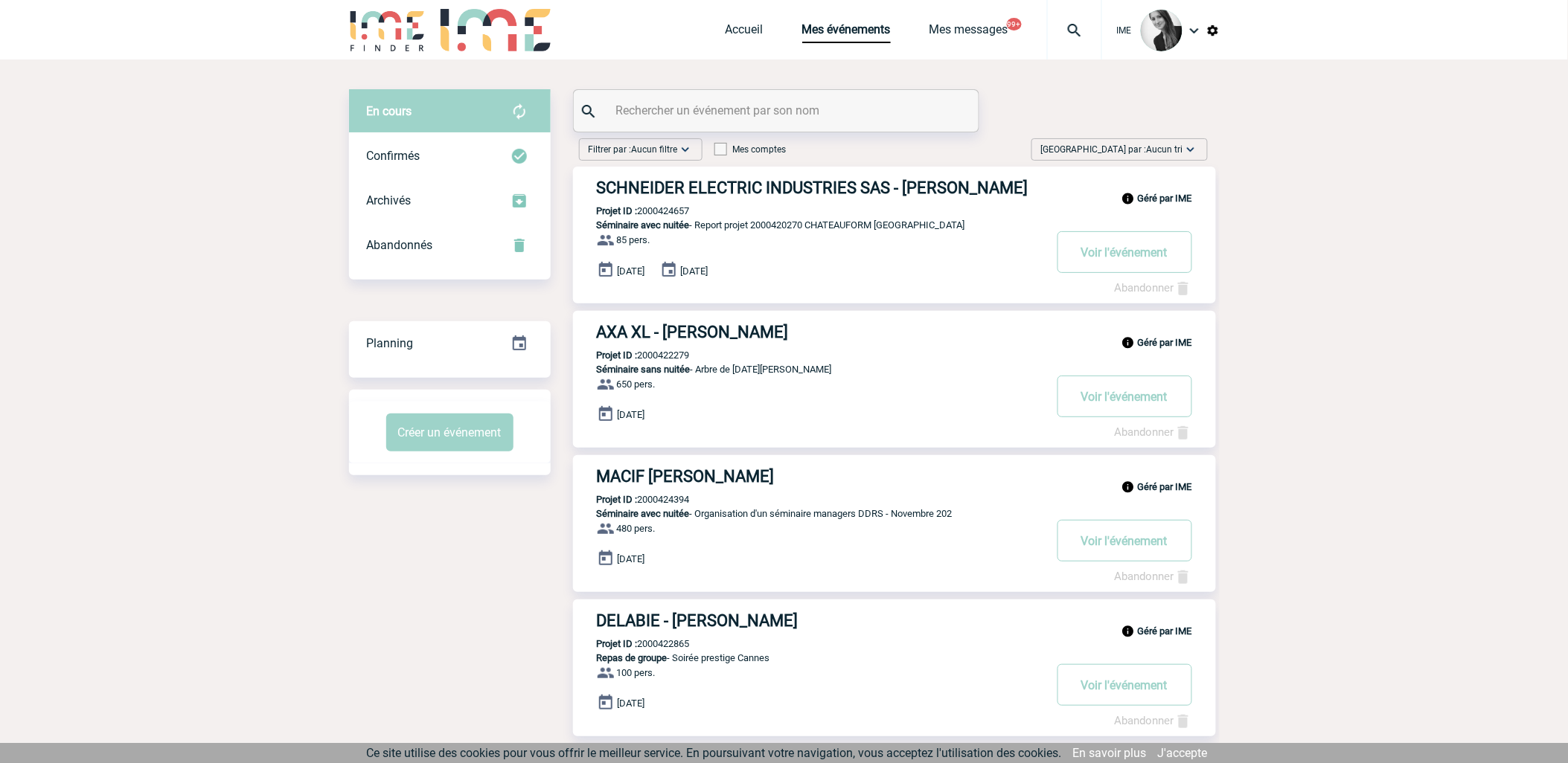
click at [1177, 139] on div "[GEOGRAPHIC_DATA] par : Aucun tri Aucun tri Date d'événement Date d'événement D…" at bounding box center [1119, 149] width 176 height 22
click at [1147, 258] on div "Date demande" at bounding box center [1144, 262] width 126 height 22
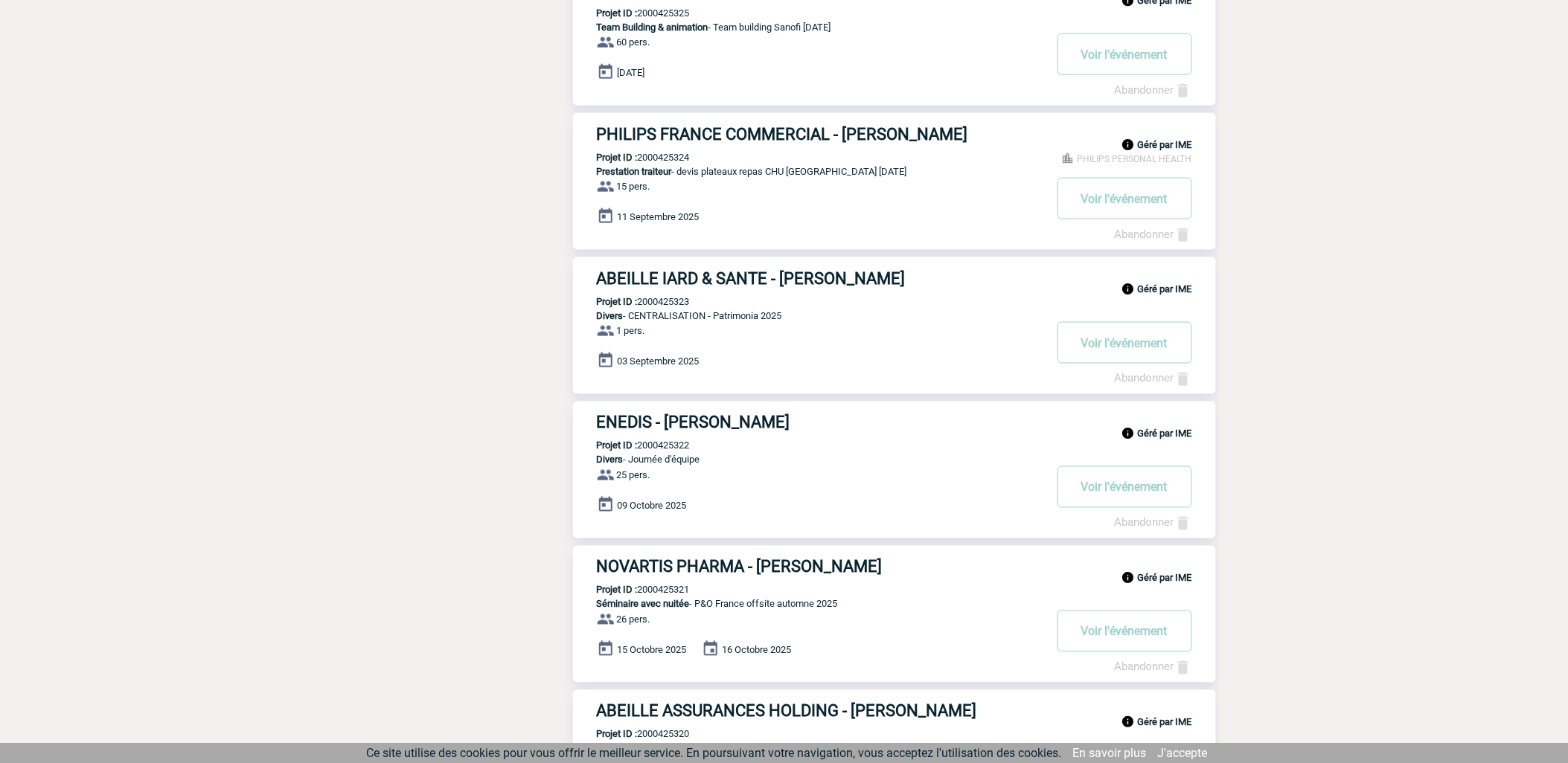
scroll to position [661, 0]
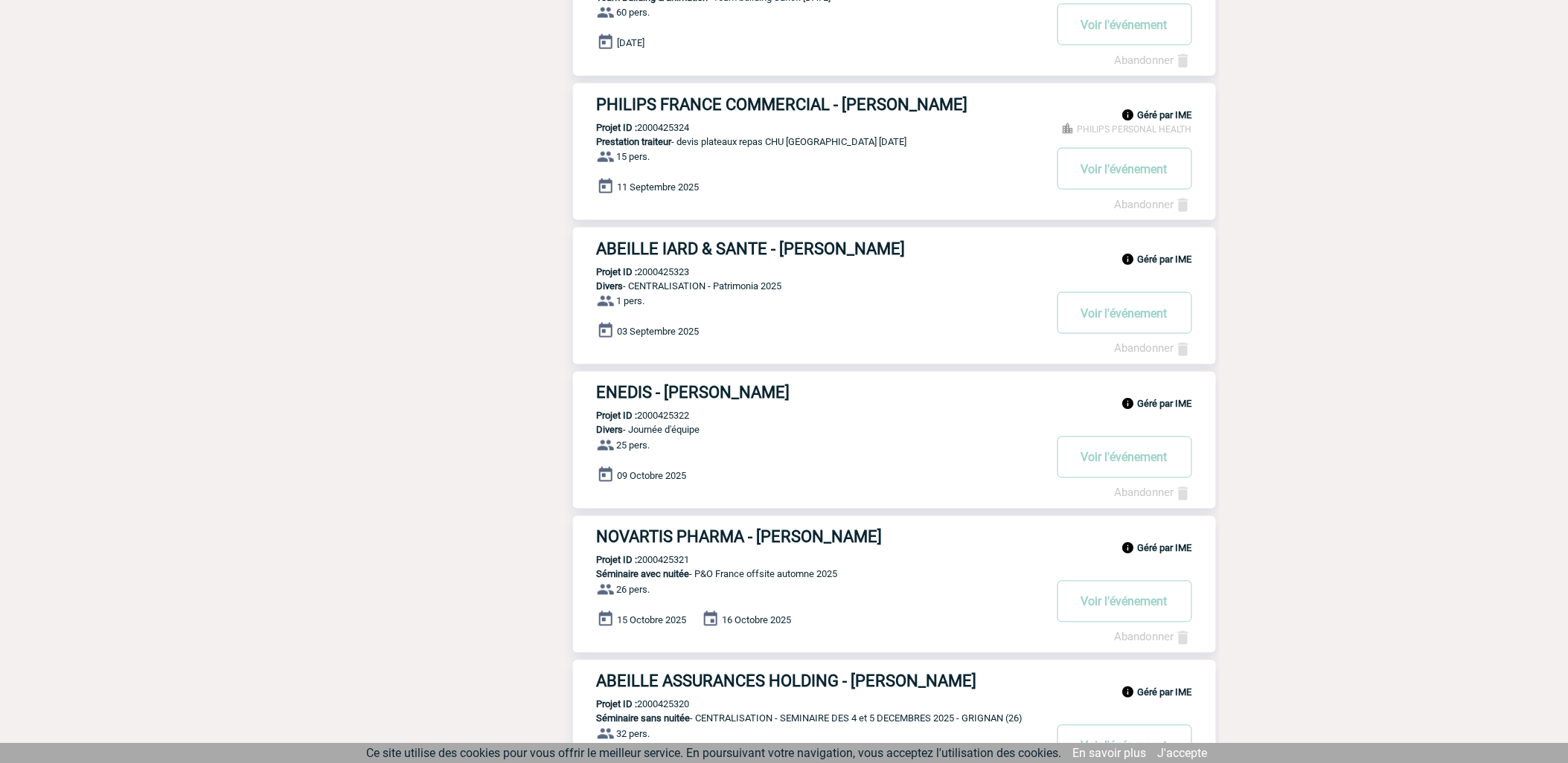
click at [1134, 500] on link "Abandonner" at bounding box center [1153, 493] width 77 height 13
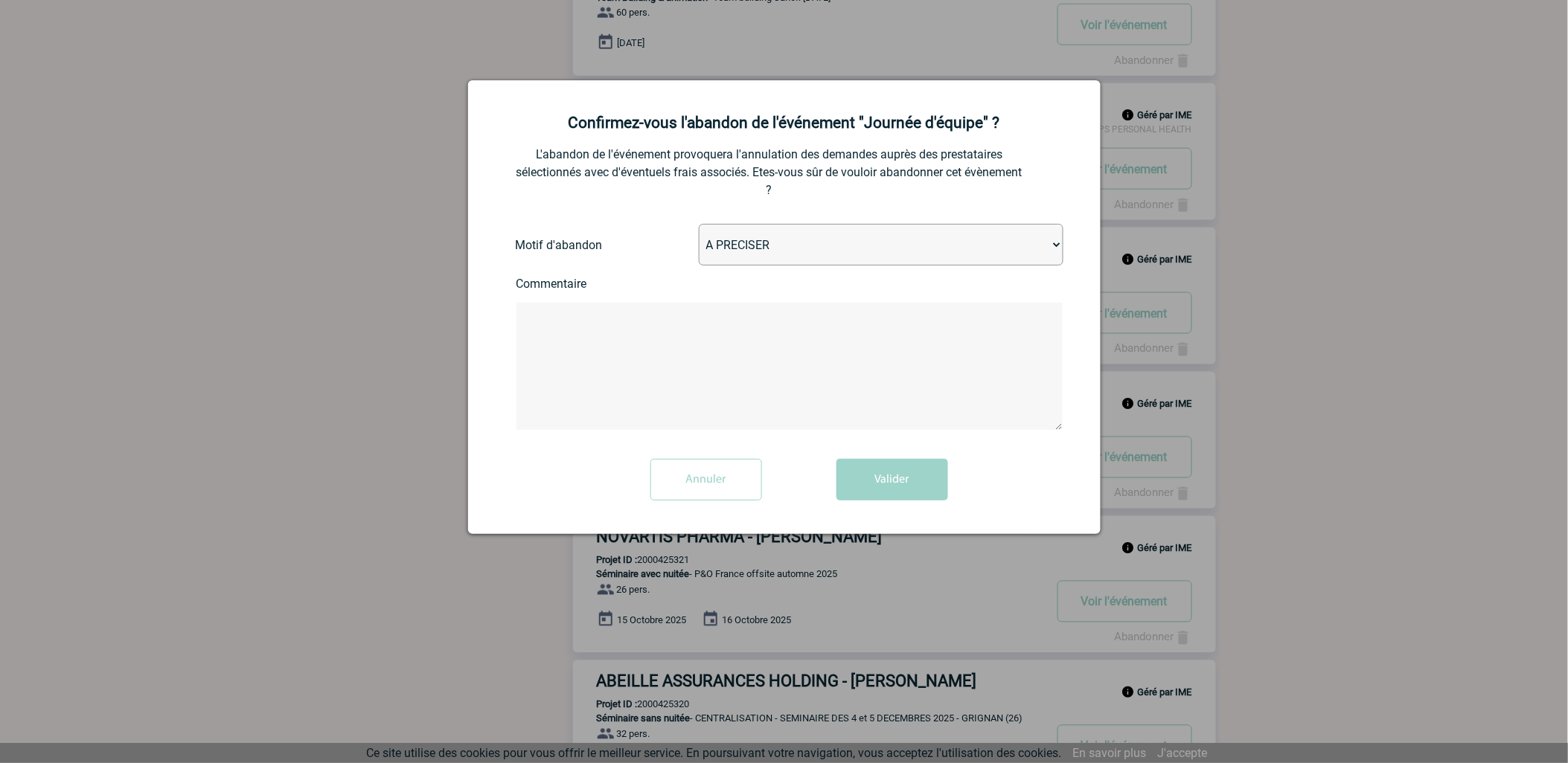
click at [821, 242] on select "A PRECISER Projet annulé Projet reporté Evénement organisé en interne A fait ap…" at bounding box center [880, 244] width 365 height 42
select select "ABANDON_PROJET_07"
click at [698, 225] on select "A PRECISER Projet annulé Projet reporté Evénement organisé en interne A fait ap…" at bounding box center [880, 244] width 365 height 42
click at [581, 326] on textarea at bounding box center [789, 366] width 546 height 127
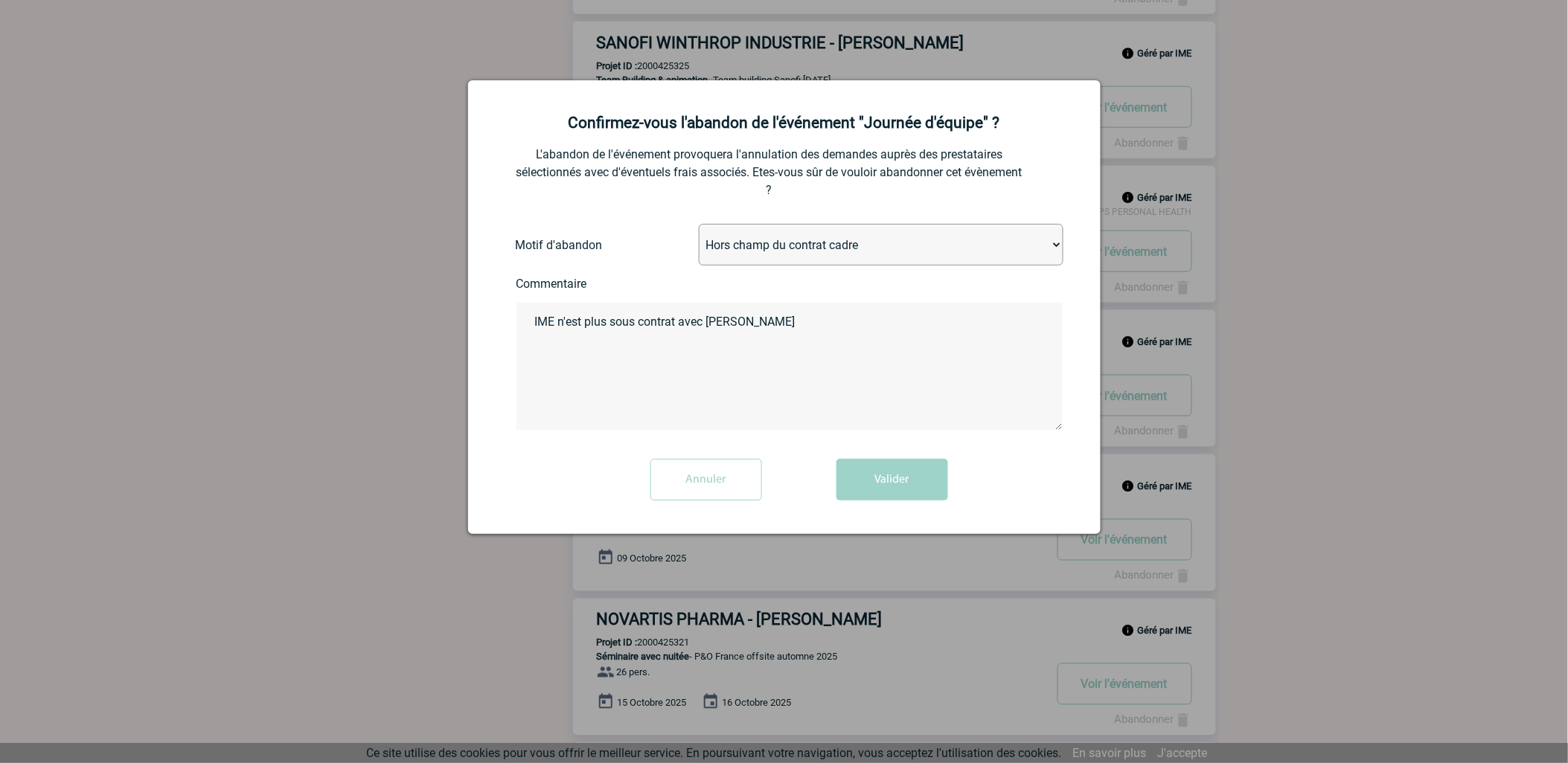
scroll to position [495, 0]
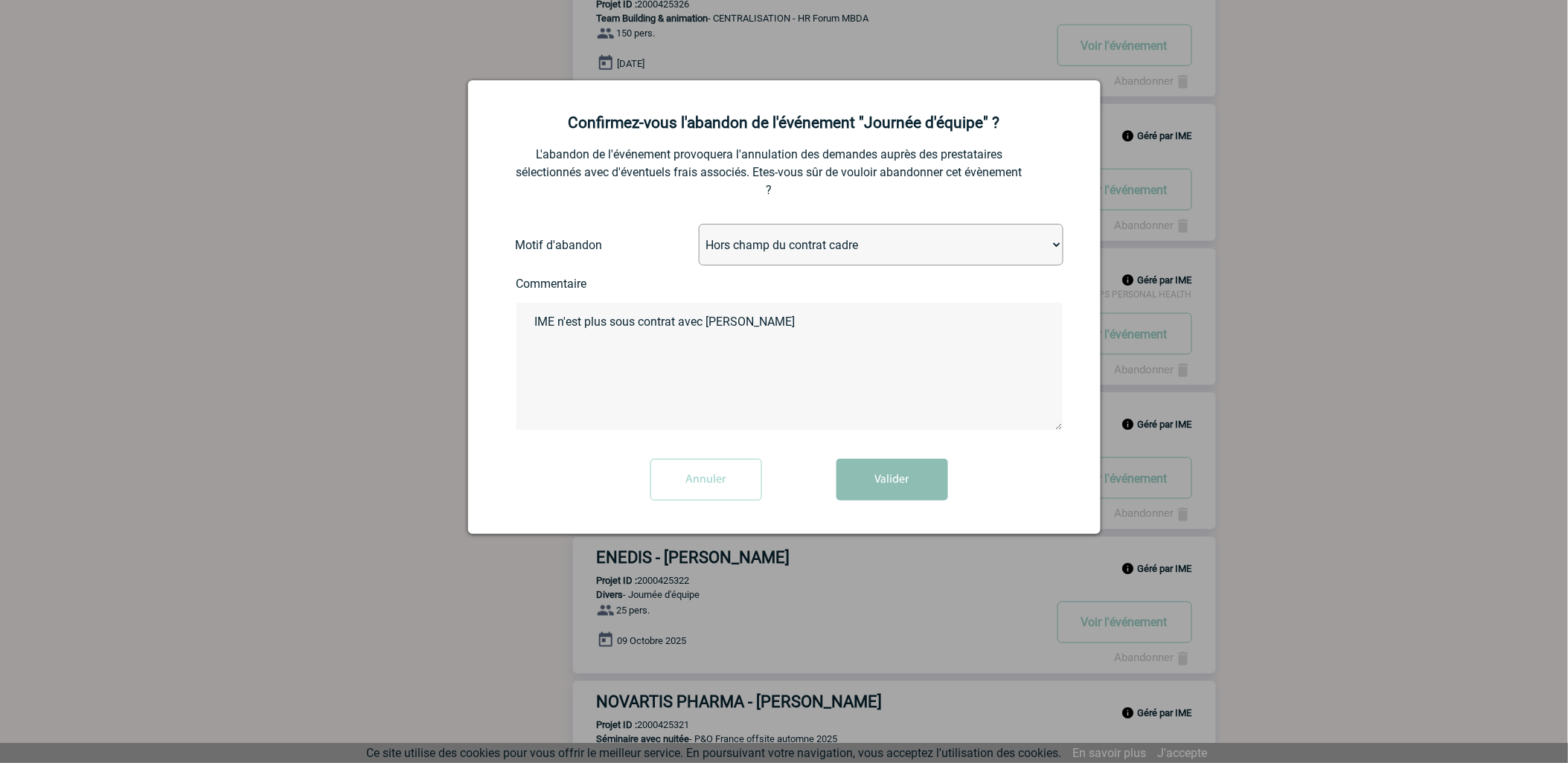
type textarea "IME n'est plus sous contrat avec EDF ENEDIS"
click at [885, 476] on button "Valider" at bounding box center [892, 480] width 111 height 42
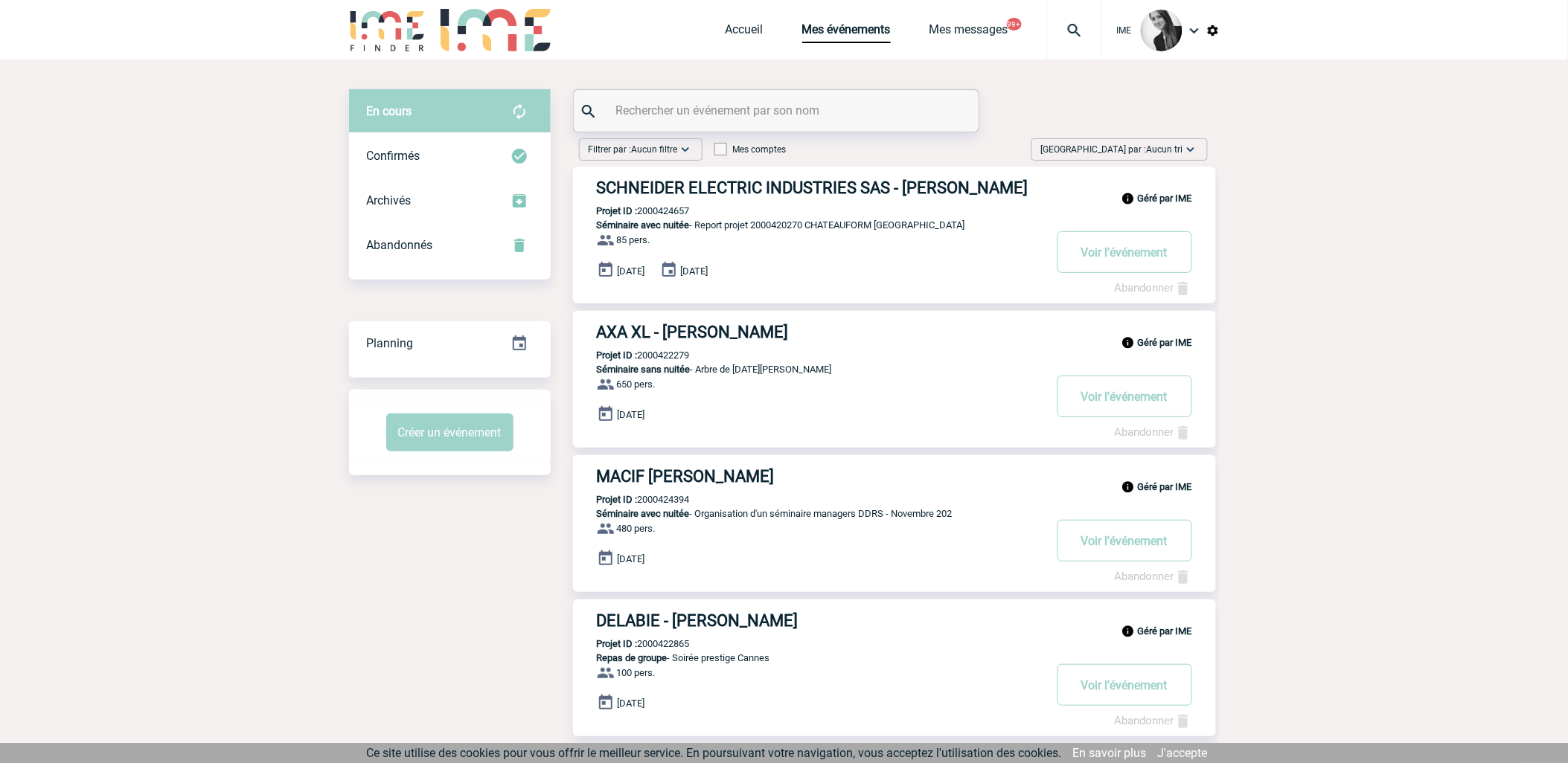
drag, startPoint x: 1134, startPoint y: 137, endPoint x: 1139, endPoint y: 152, distance: 15.8
click at [1163, 145] on span "Aucun tri" at bounding box center [1165, 150] width 37 height 11
drag, startPoint x: 1125, startPoint y: 264, endPoint x: 1109, endPoint y: 268, distance: 16.5
click at [1125, 263] on div "Date demande" at bounding box center [1144, 262] width 126 height 22
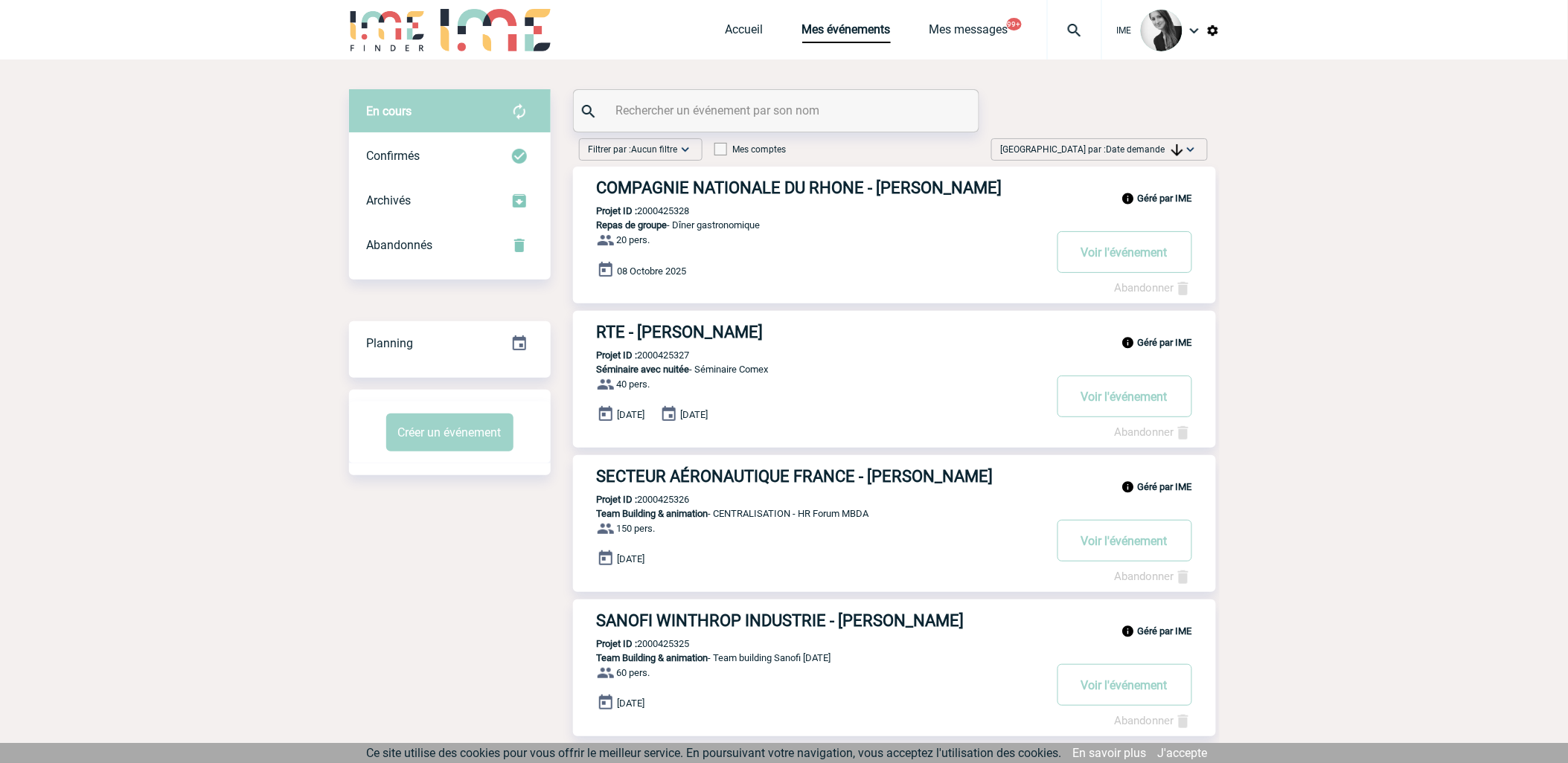
click at [1179, 145] on img at bounding box center [1177, 150] width 12 height 12
click at [1115, 258] on div "Date demande" at bounding box center [1144, 262] width 126 height 22
drag, startPoint x: 1356, startPoint y: 235, endPoint x: 1522, endPoint y: 17, distance: 274.0
click at [1171, 145] on img at bounding box center [1177, 150] width 12 height 12
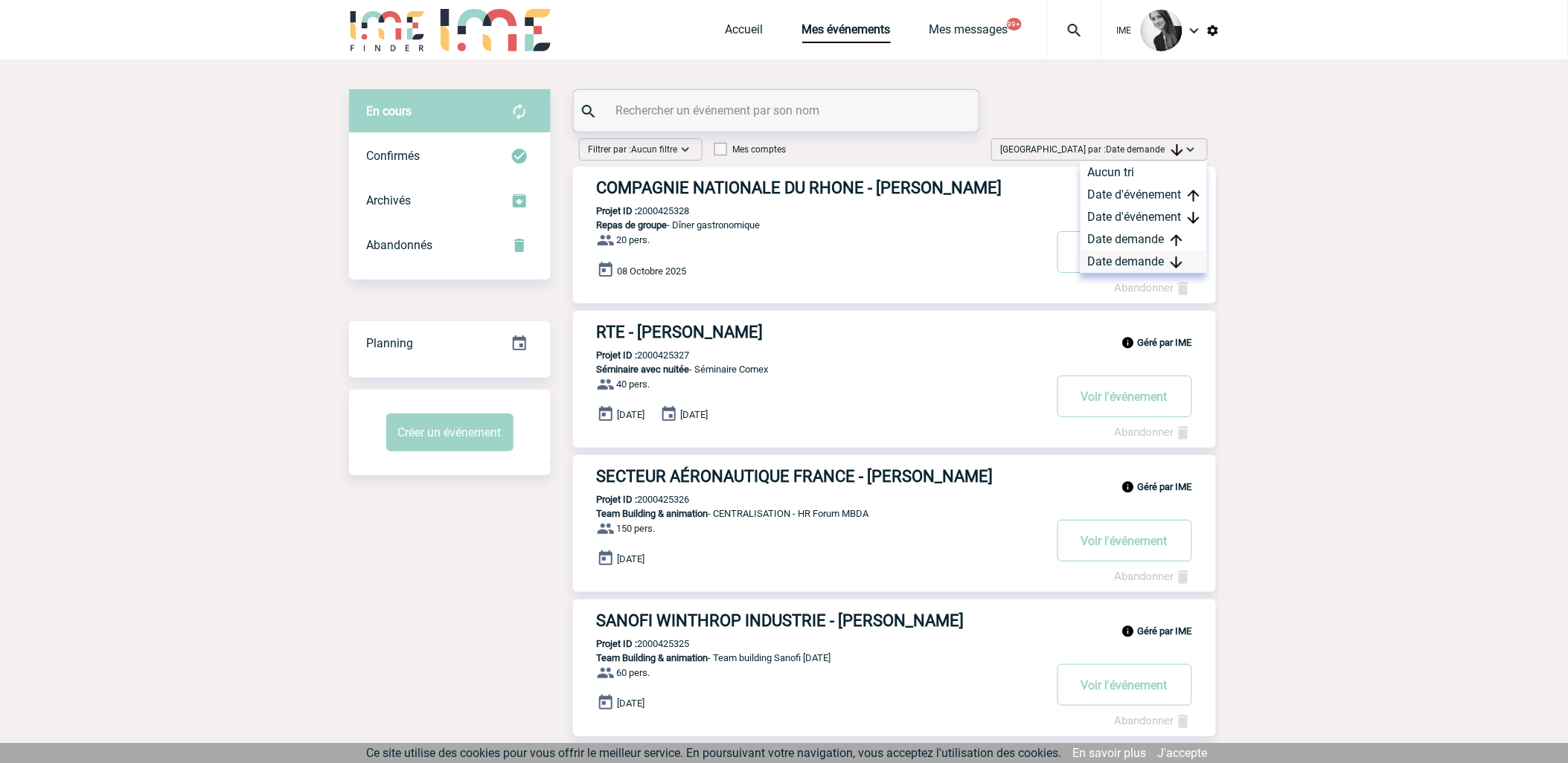
click at [1097, 255] on div "Date demande" at bounding box center [1144, 262] width 126 height 22
click at [1146, 147] on span "Date demande" at bounding box center [1145, 150] width 76 height 11
click at [1156, 265] on div "Date demande" at bounding box center [1144, 262] width 126 height 22
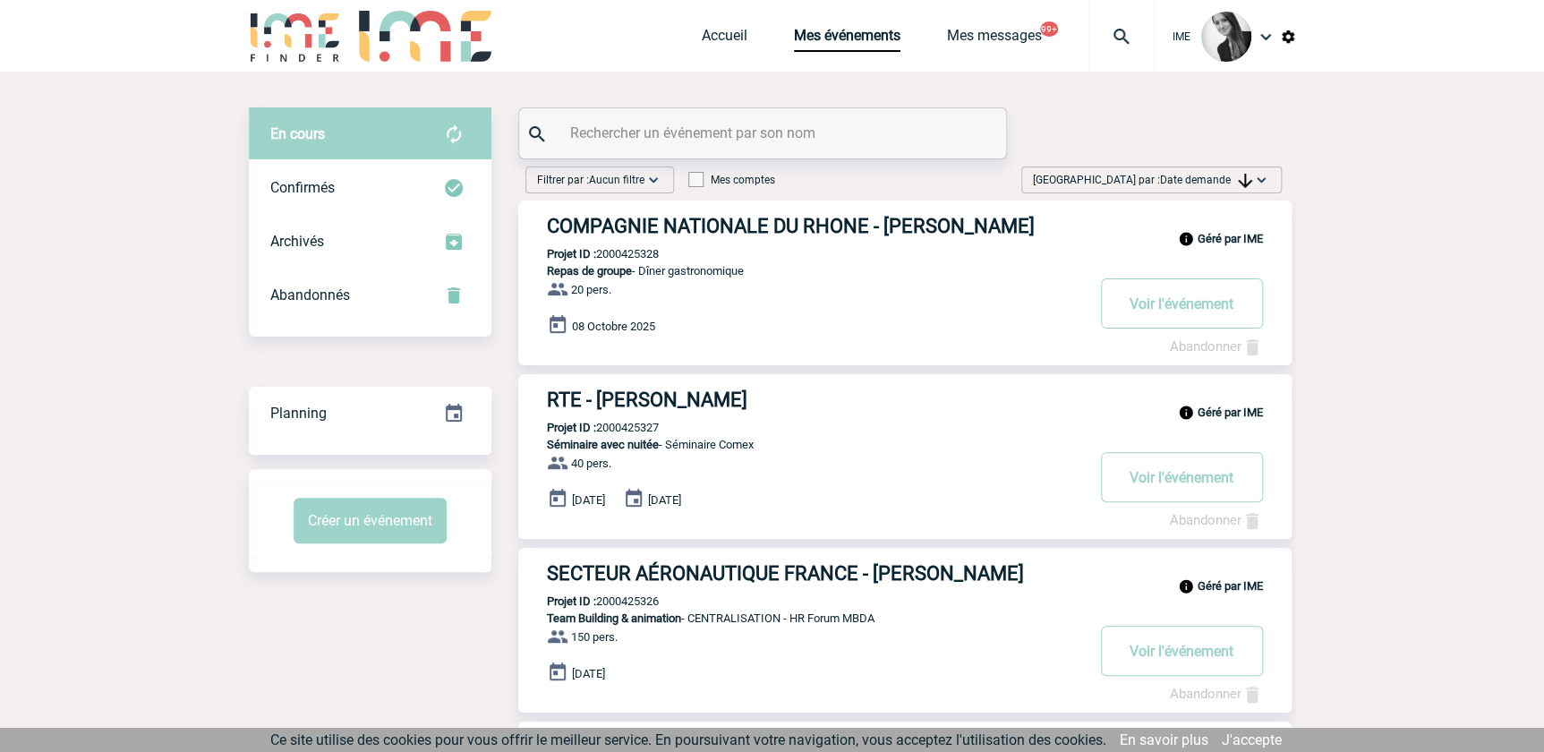
click at [1245, 175] on img at bounding box center [1245, 181] width 14 height 14
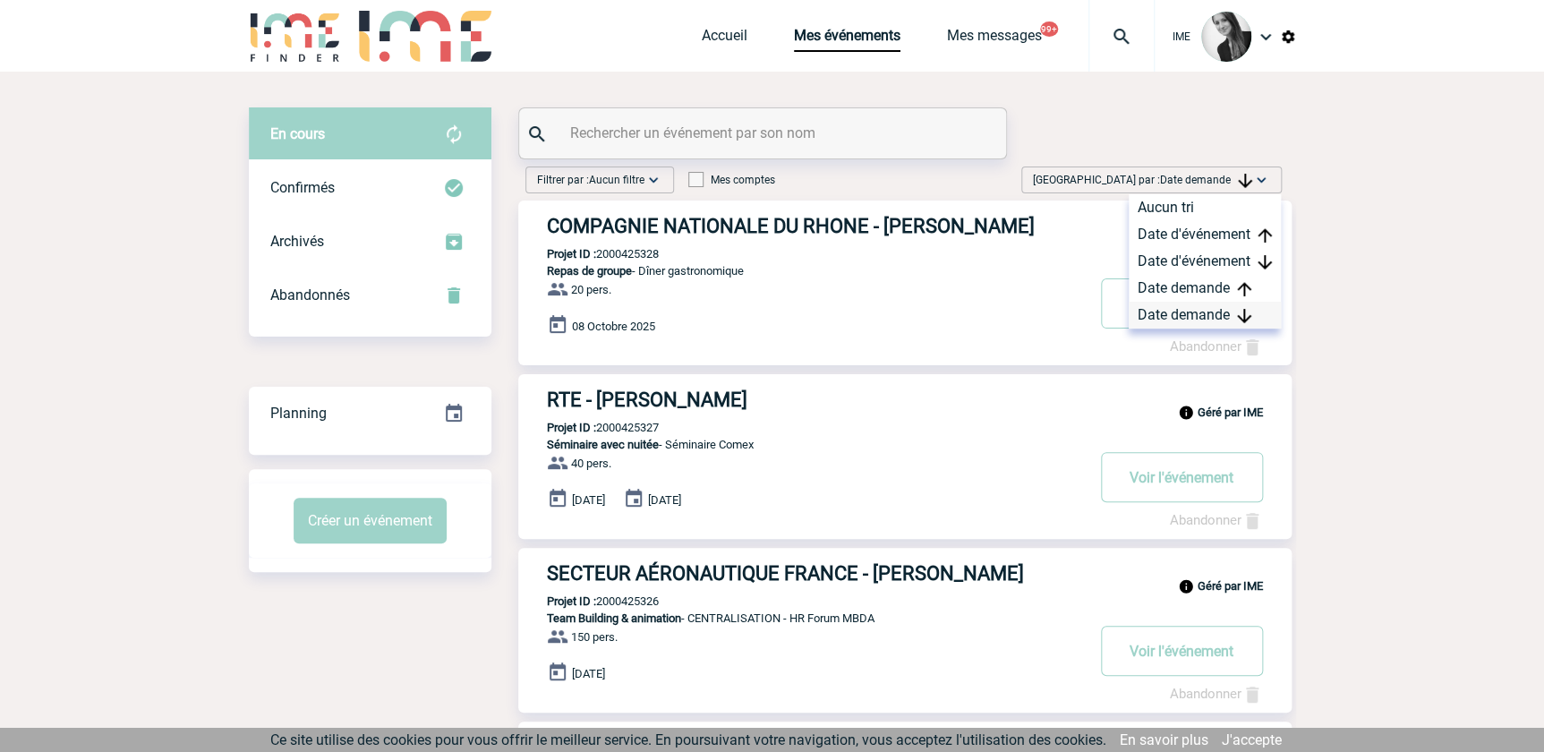
click at [1216, 308] on div "Date demande" at bounding box center [1205, 315] width 152 height 27
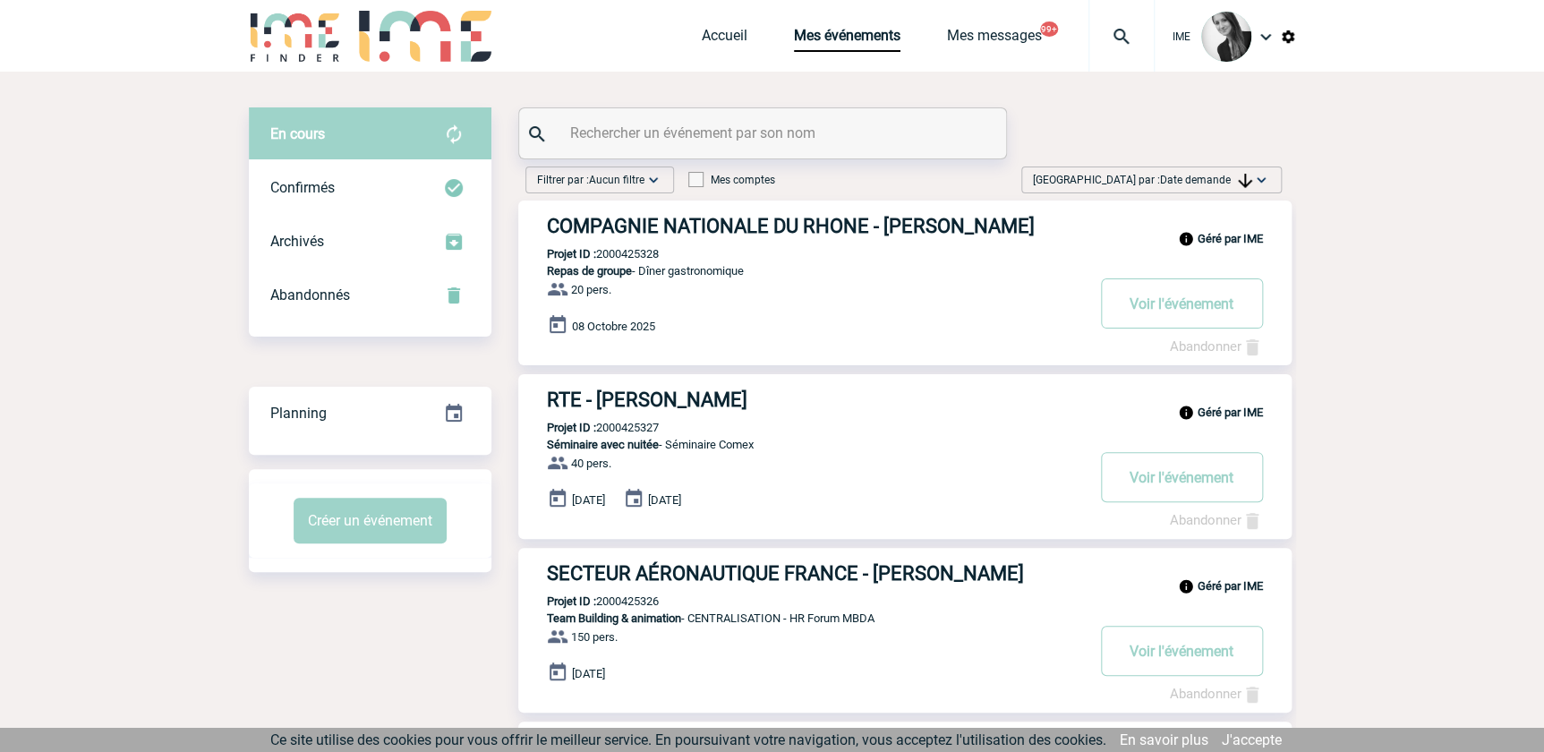
click at [1233, 171] on span "[GEOGRAPHIC_DATA] par : Date demande" at bounding box center [1142, 180] width 219 height 18
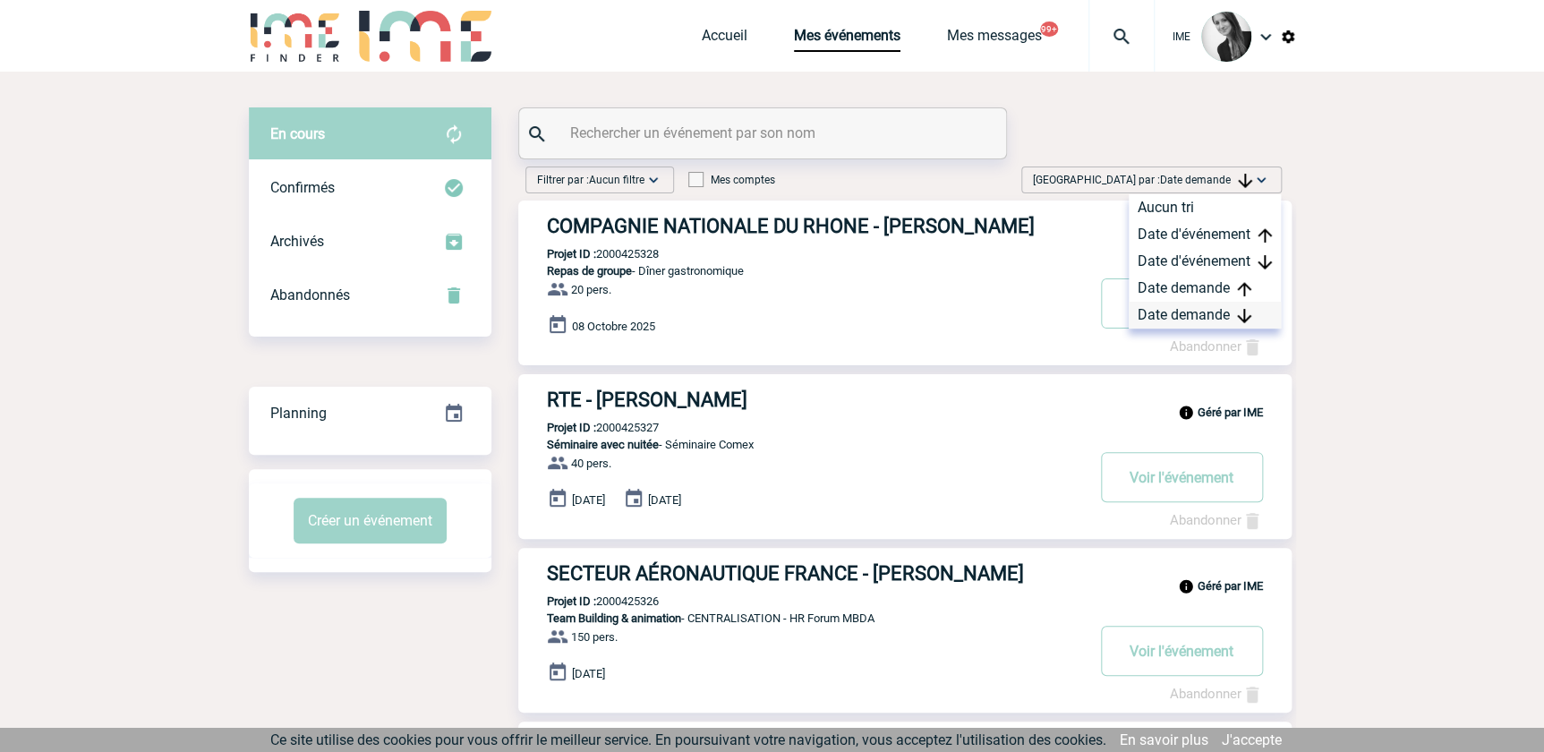
click at [1174, 312] on div "Date demande" at bounding box center [1205, 315] width 152 height 27
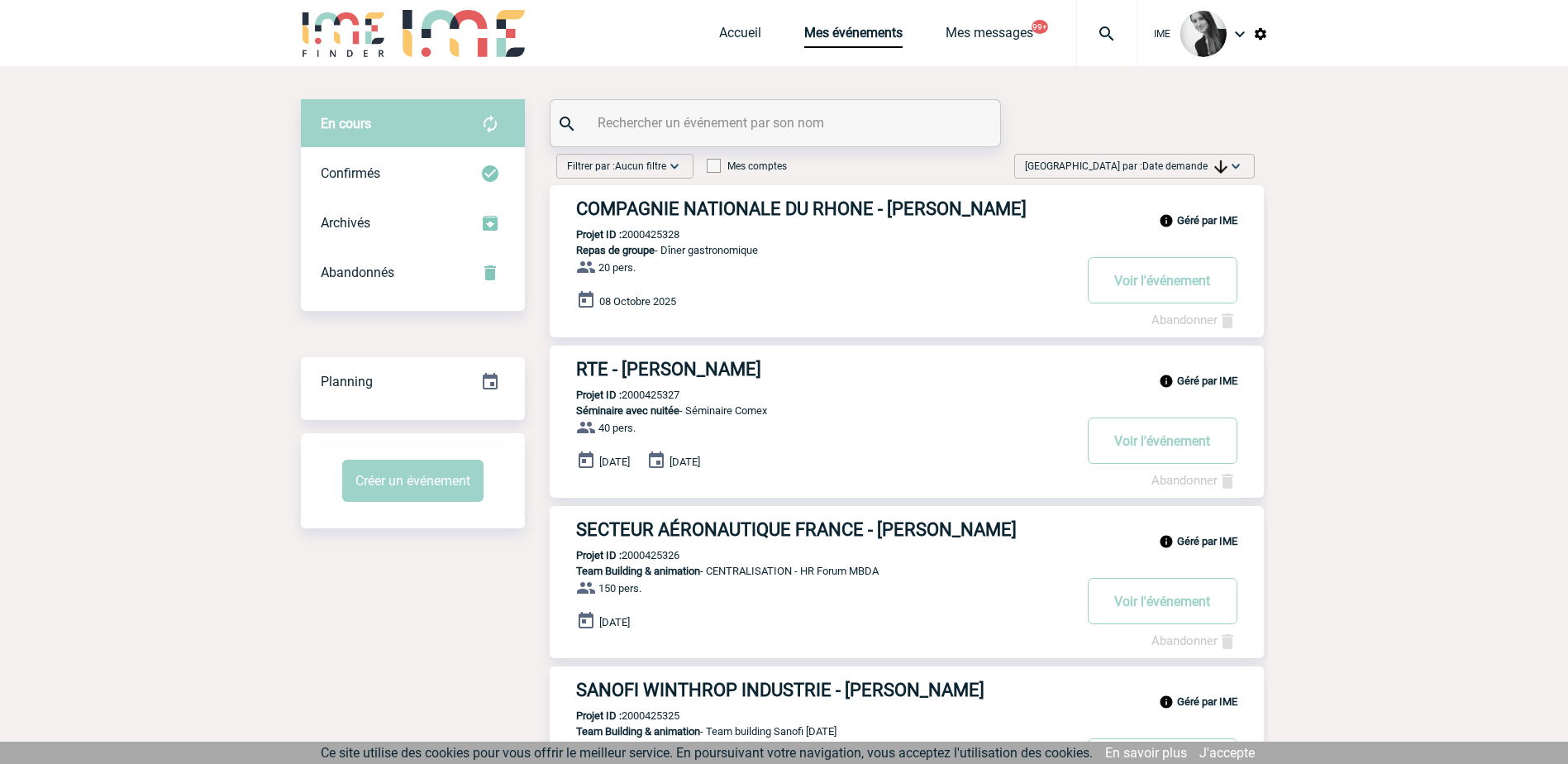
drag, startPoint x: 1144, startPoint y: 164, endPoint x: 1153, endPoint y: 174, distance: 13.5
click at [1144, 164] on span "Date demande" at bounding box center [1185, 166] width 85 height 12
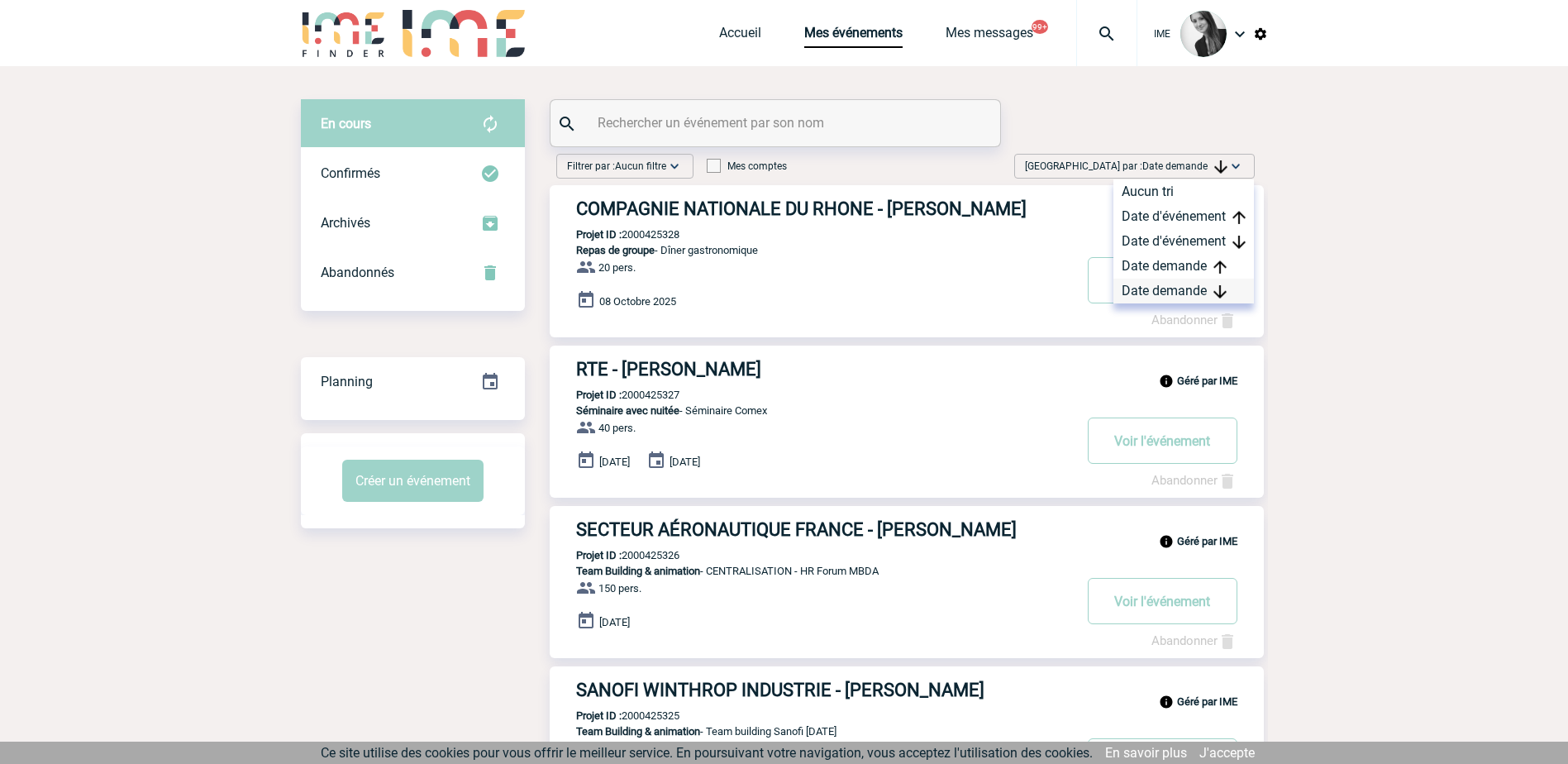
click at [1185, 293] on div "Date demande" at bounding box center [1184, 291] width 140 height 25
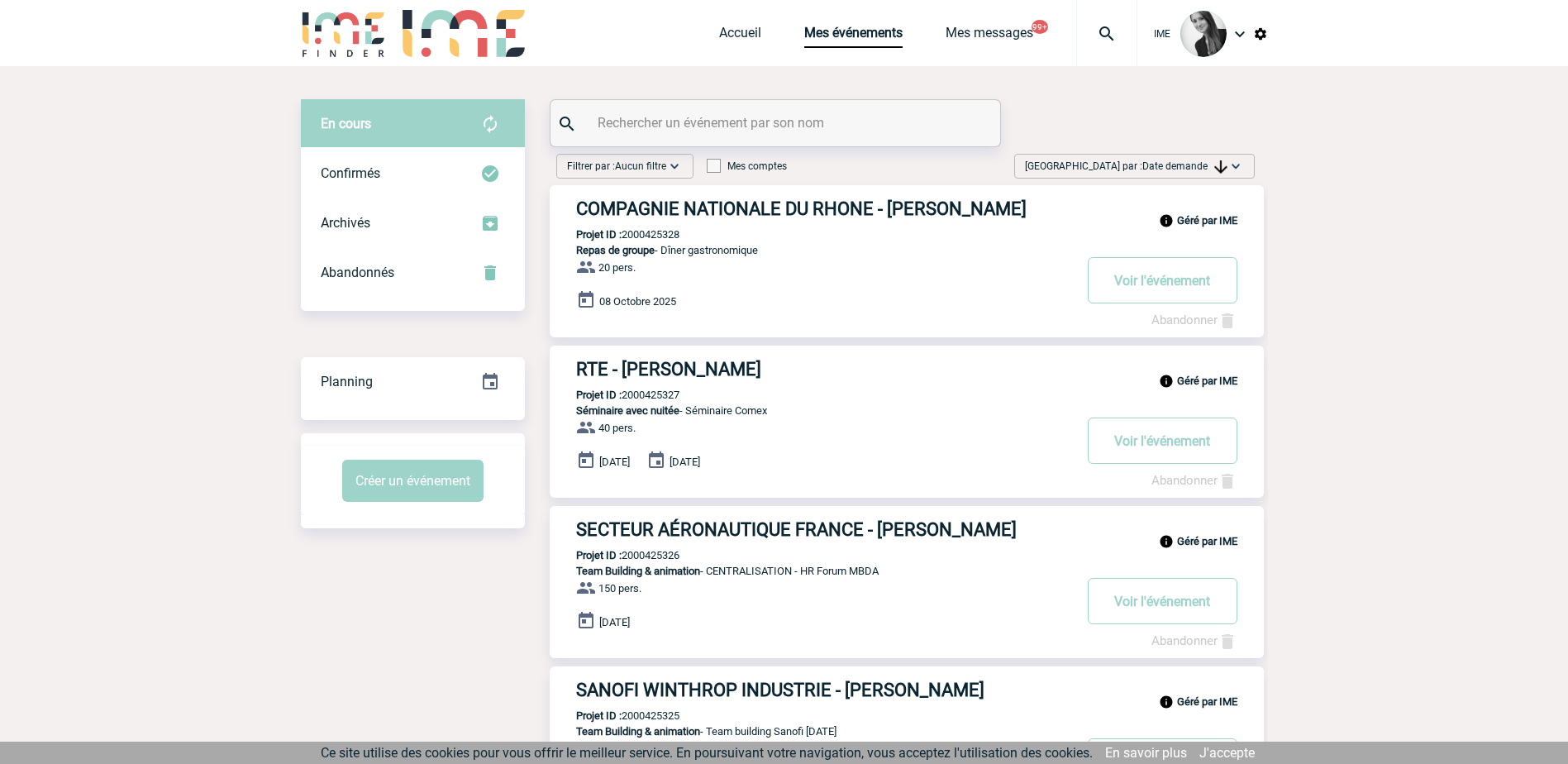
click at [1216, 164] on img at bounding box center [1221, 167] width 13 height 13
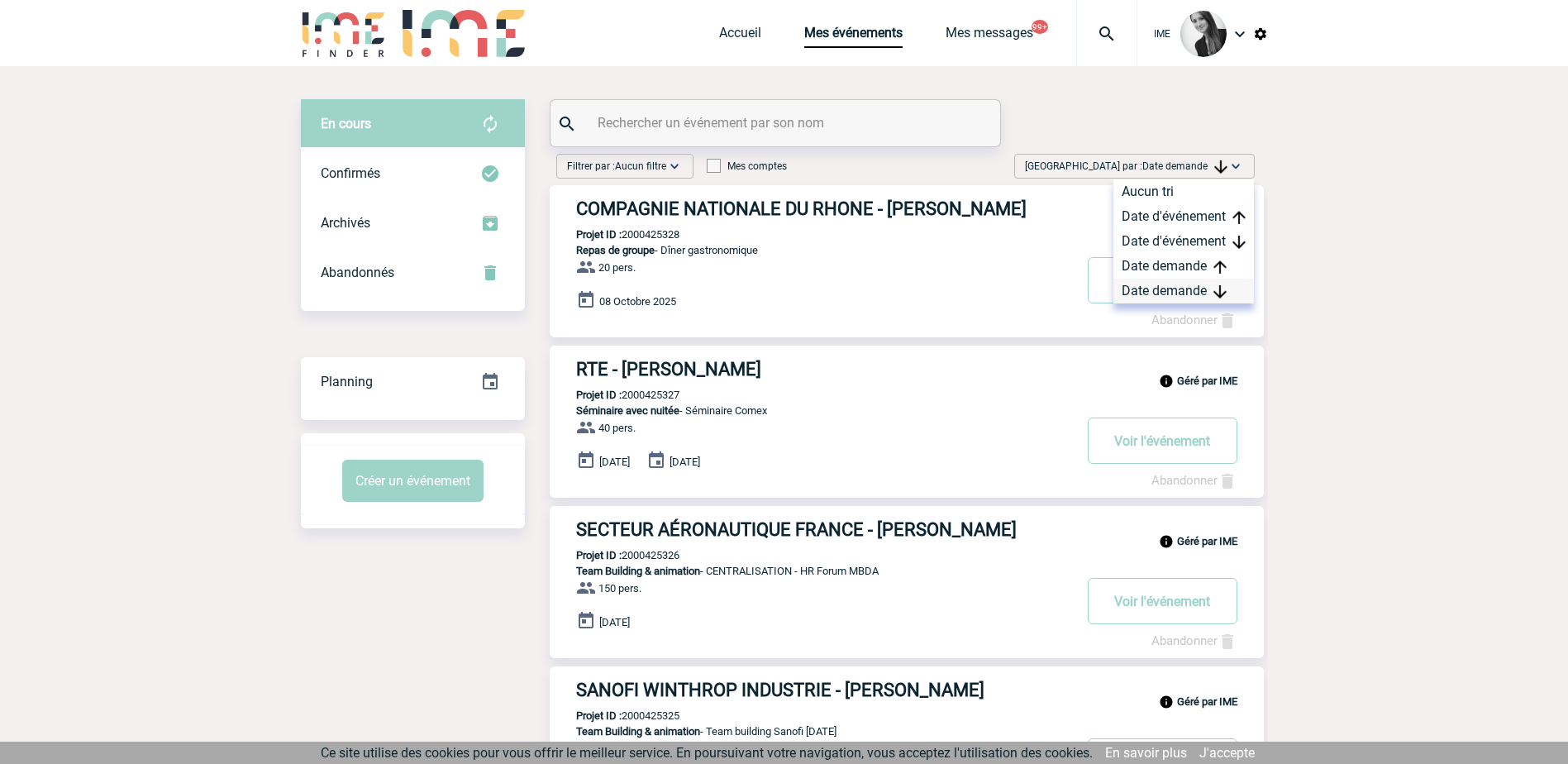
click at [1151, 295] on div "Date demande" at bounding box center [1184, 291] width 140 height 25
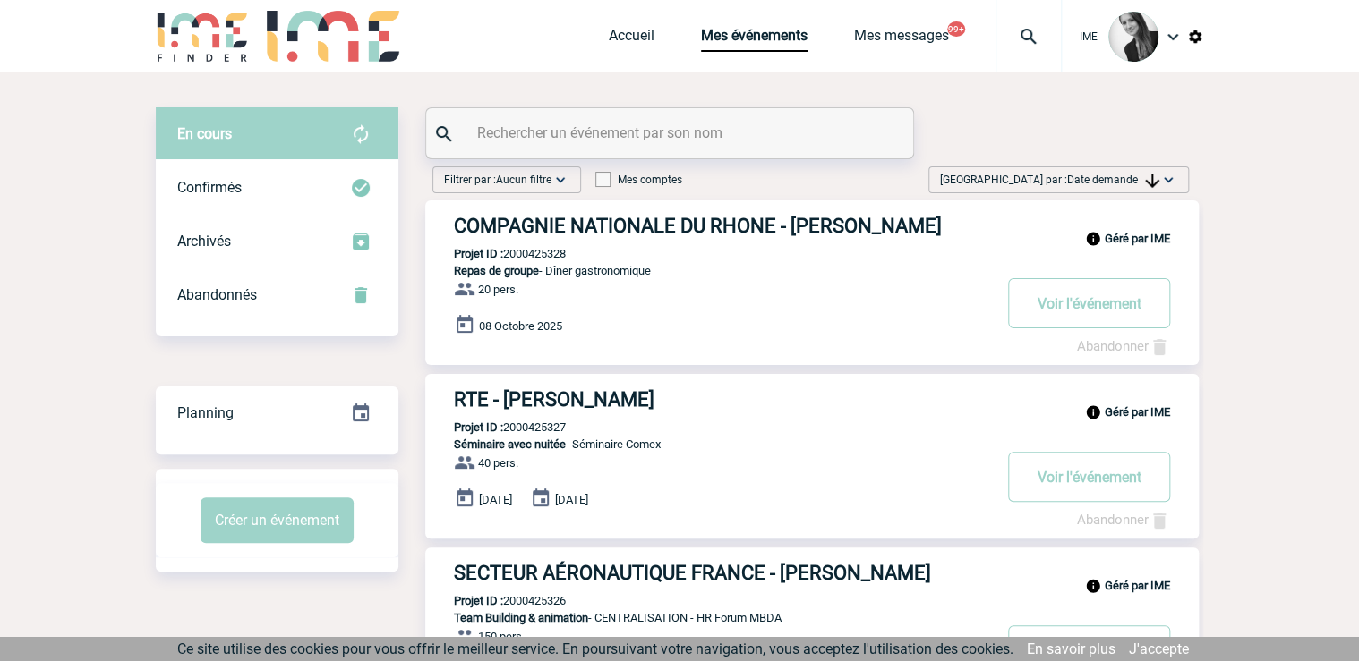
click at [1105, 175] on span "Date demande" at bounding box center [1113, 180] width 92 height 13
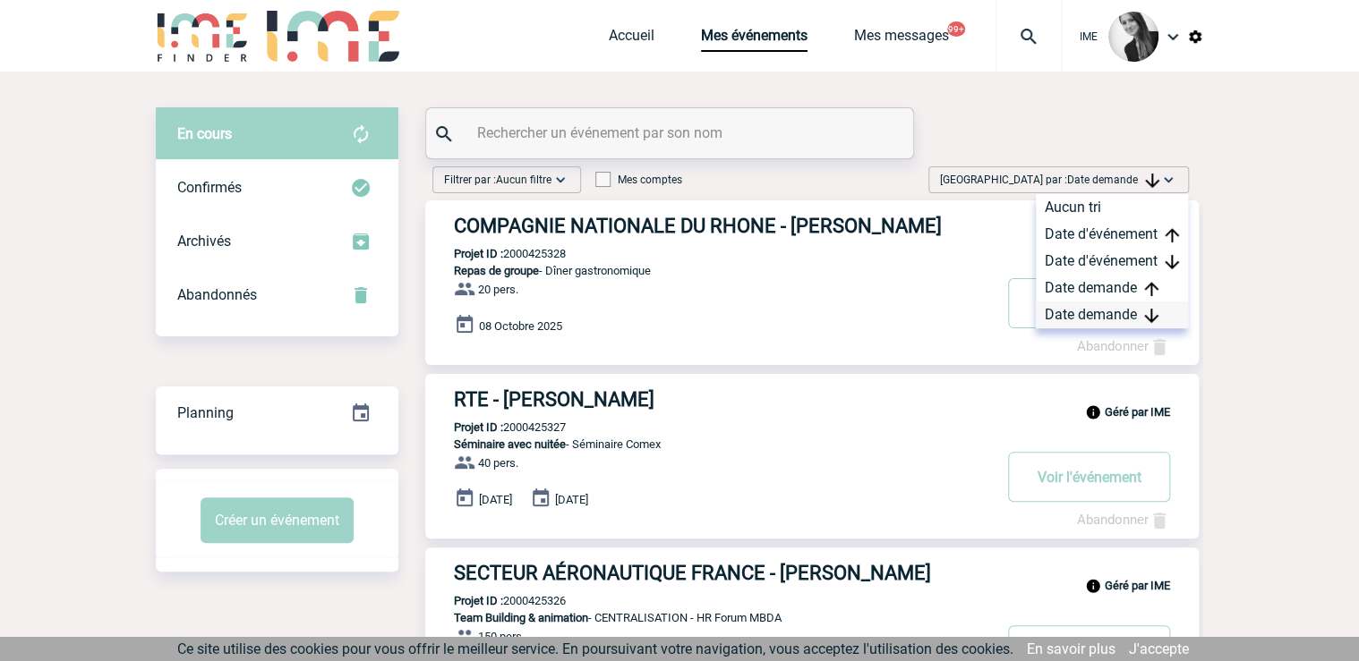
click at [1105, 318] on div "Date demande" at bounding box center [1112, 315] width 152 height 27
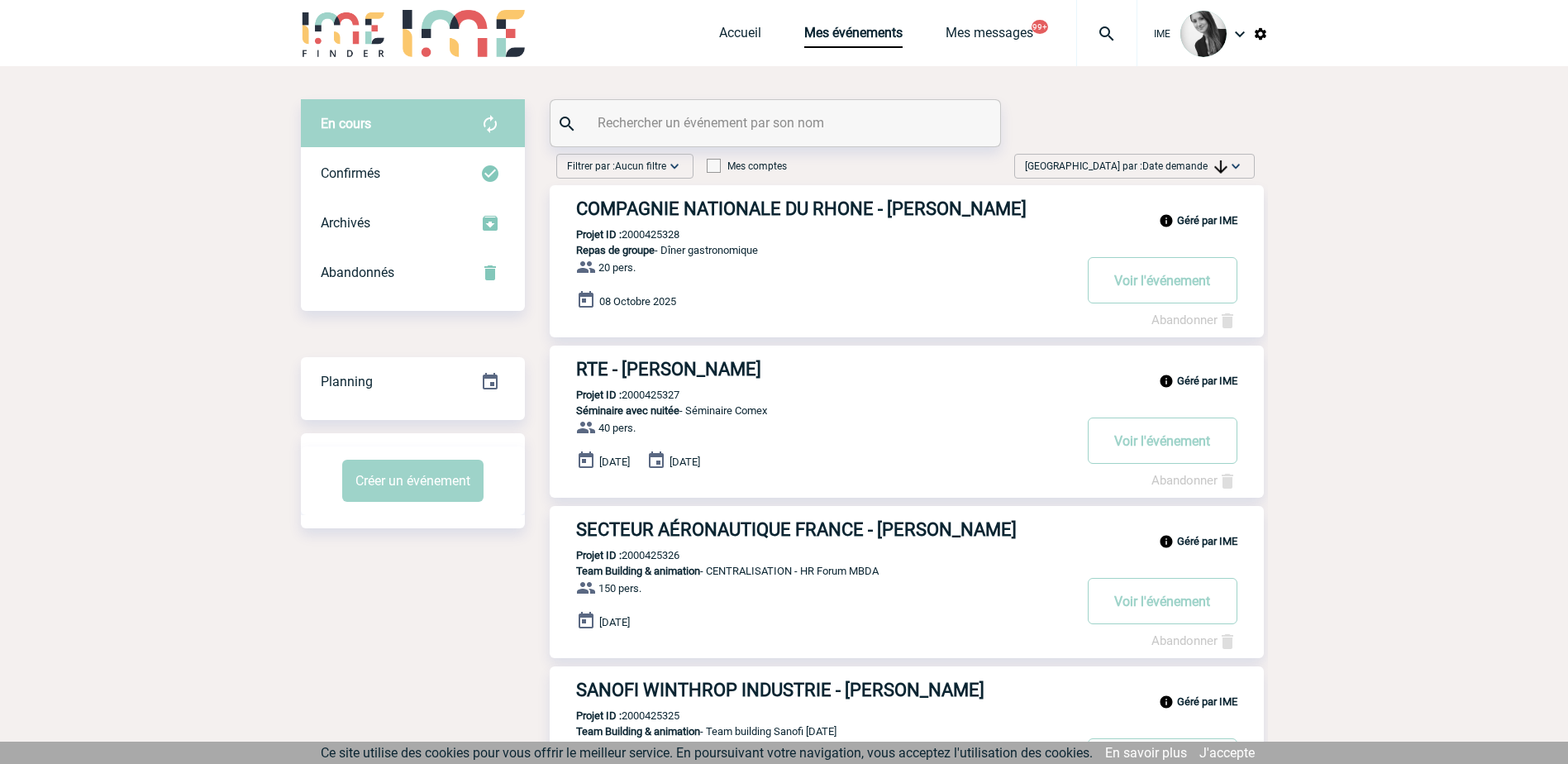
drag, startPoint x: 1169, startPoint y: 167, endPoint x: 1171, endPoint y: 189, distance: 22.1
click at [1169, 167] on span "Date demande" at bounding box center [1185, 166] width 85 height 12
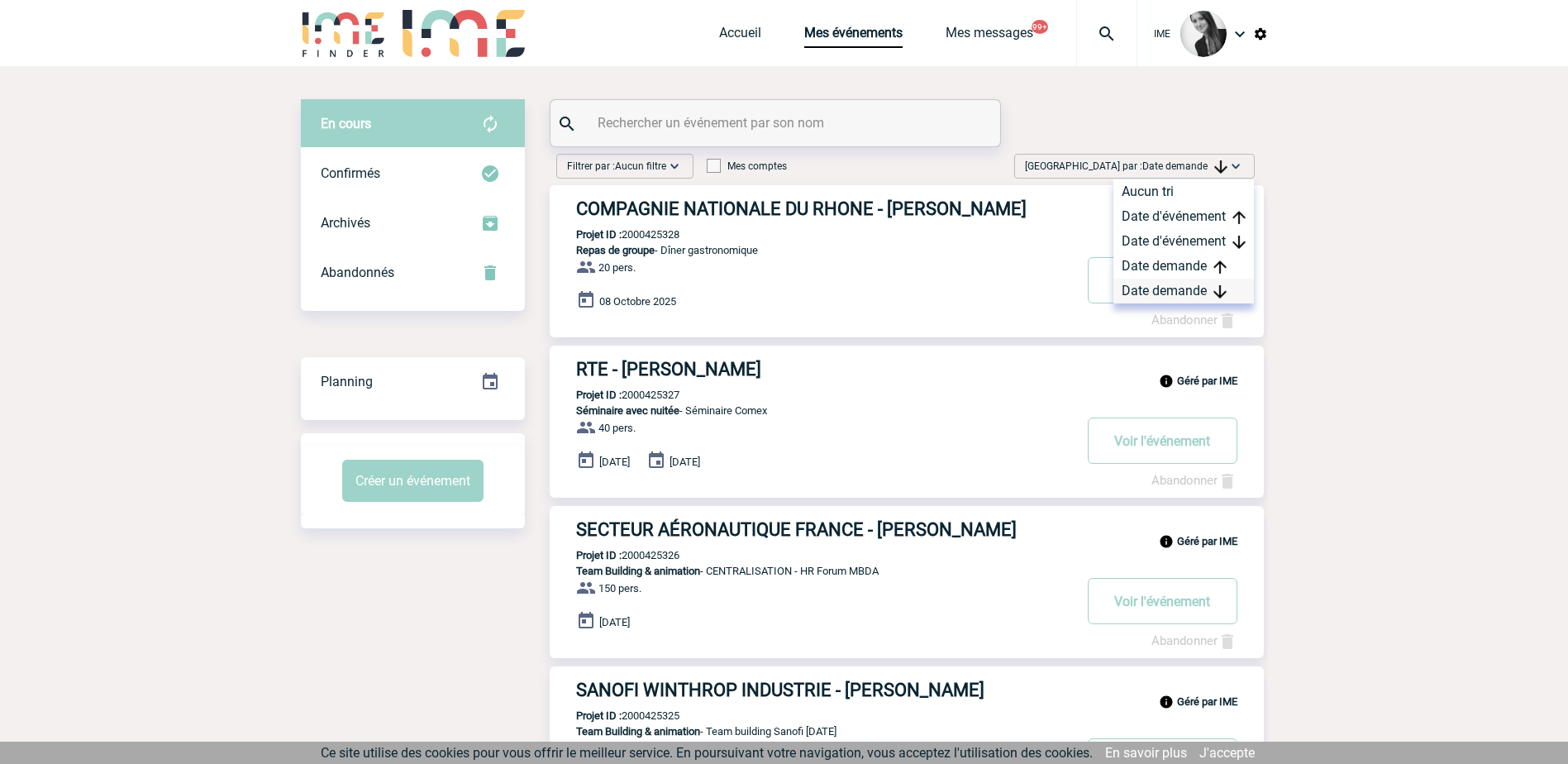
click at [1166, 287] on div "Date demande" at bounding box center [1184, 291] width 140 height 25
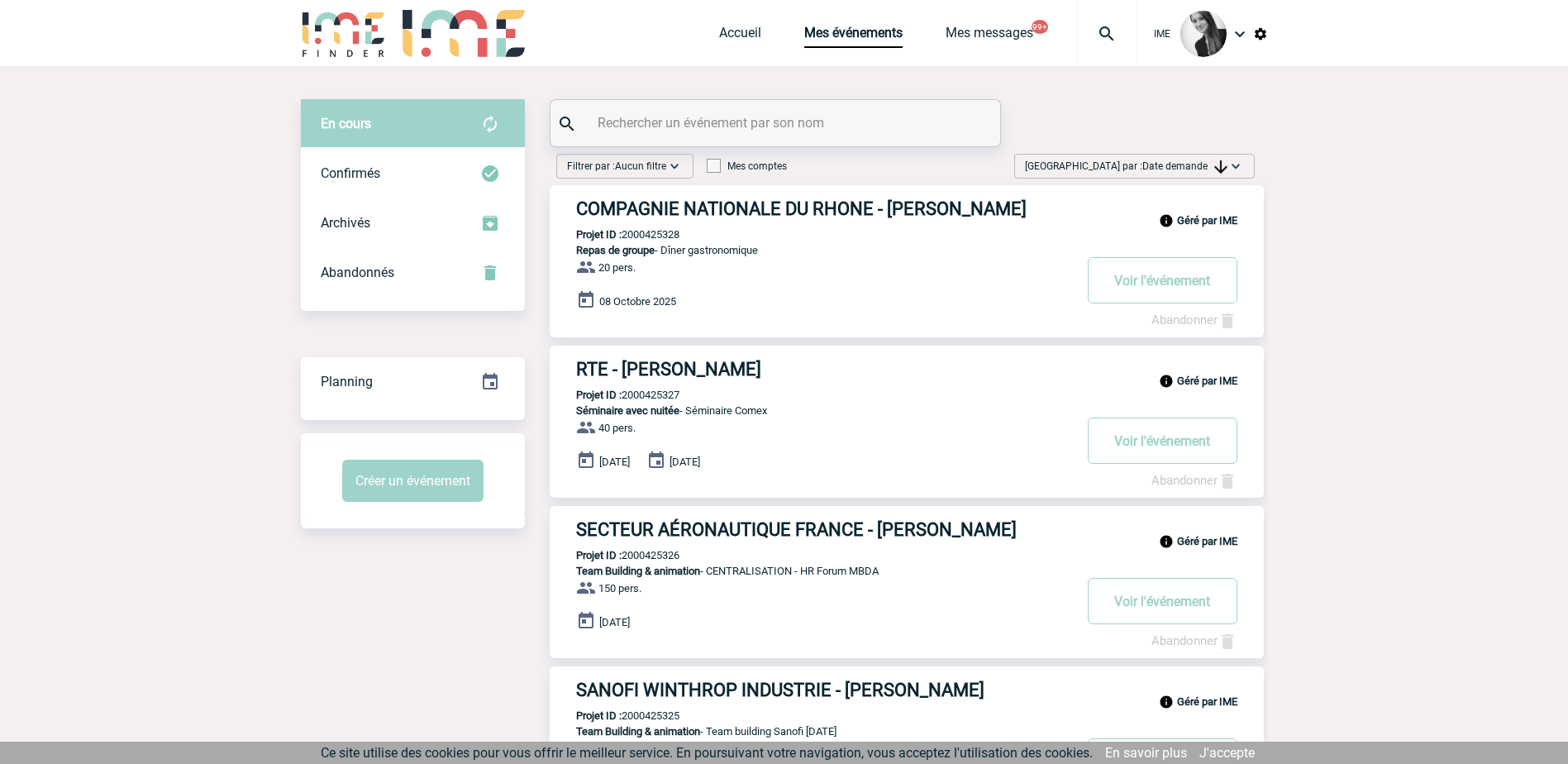
click at [1189, 169] on span "Date demande" at bounding box center [1185, 166] width 85 height 12
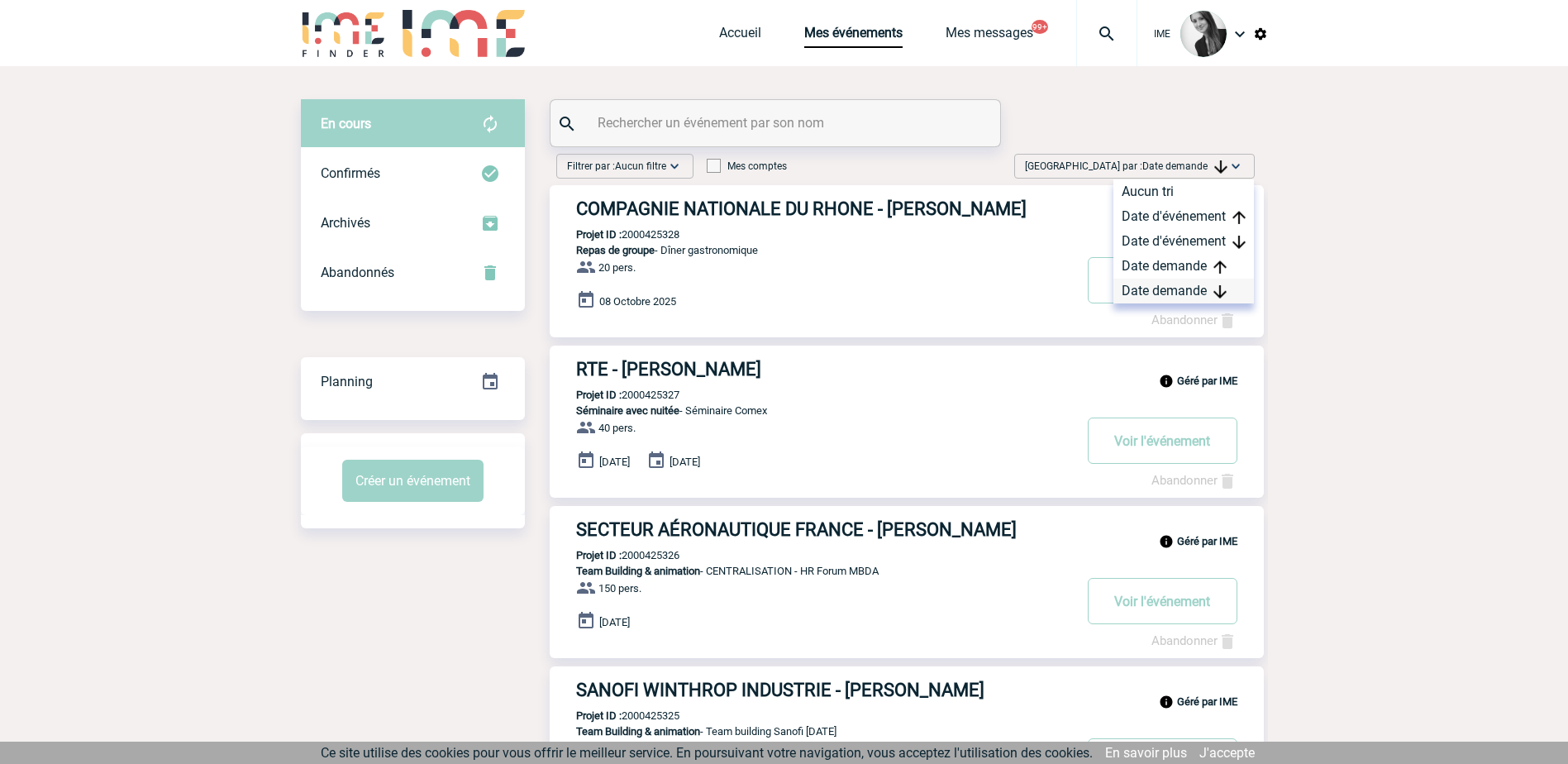
click at [1187, 292] on div "Date demande" at bounding box center [1184, 291] width 140 height 25
